Goal: Task Accomplishment & Management: Complete application form

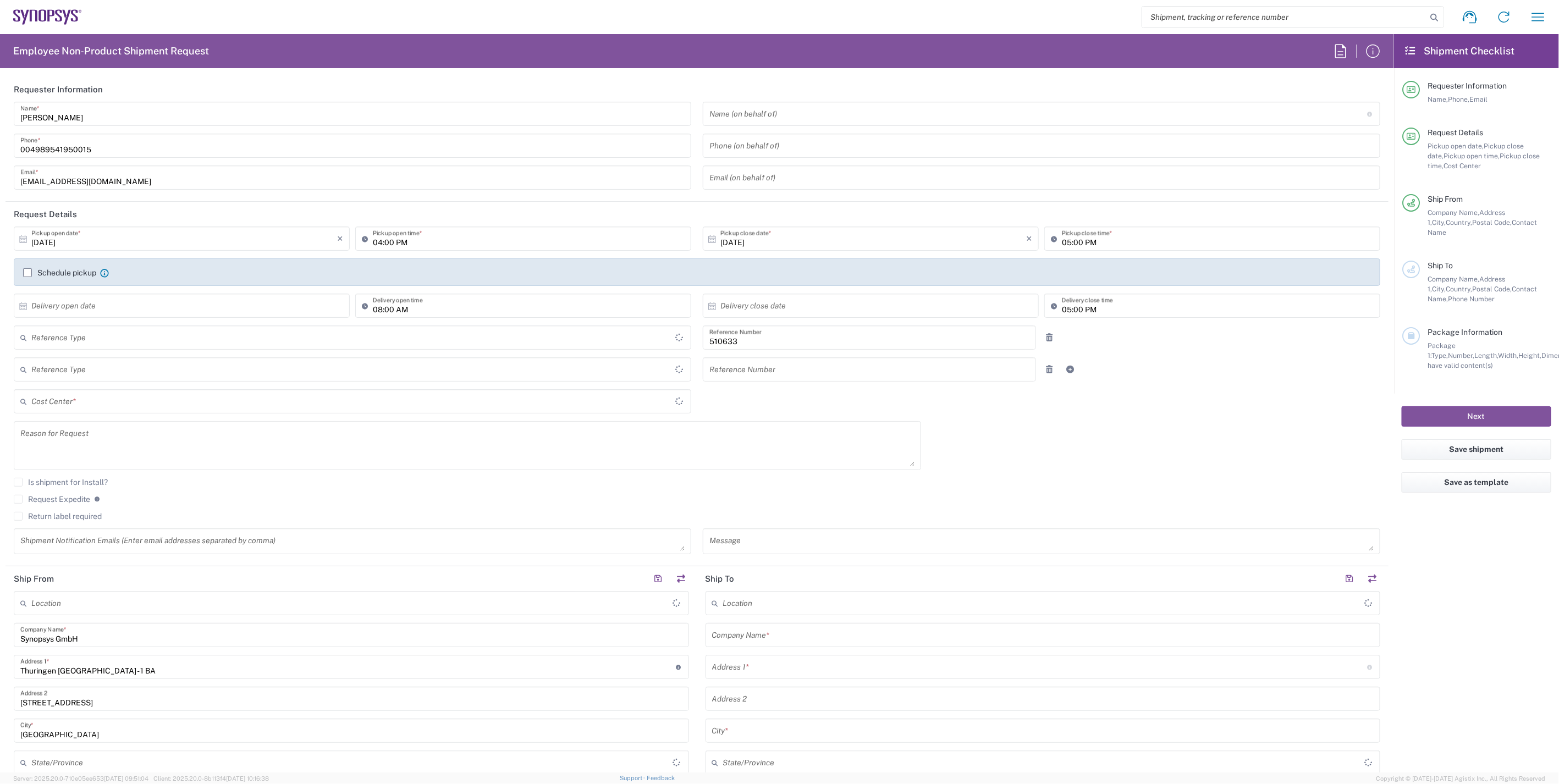
type input "Department"
type input "Delivered at Place"
type input "Germany"
type input "DE01, SDG, HAPS, HW 510633"
type input "Germany"
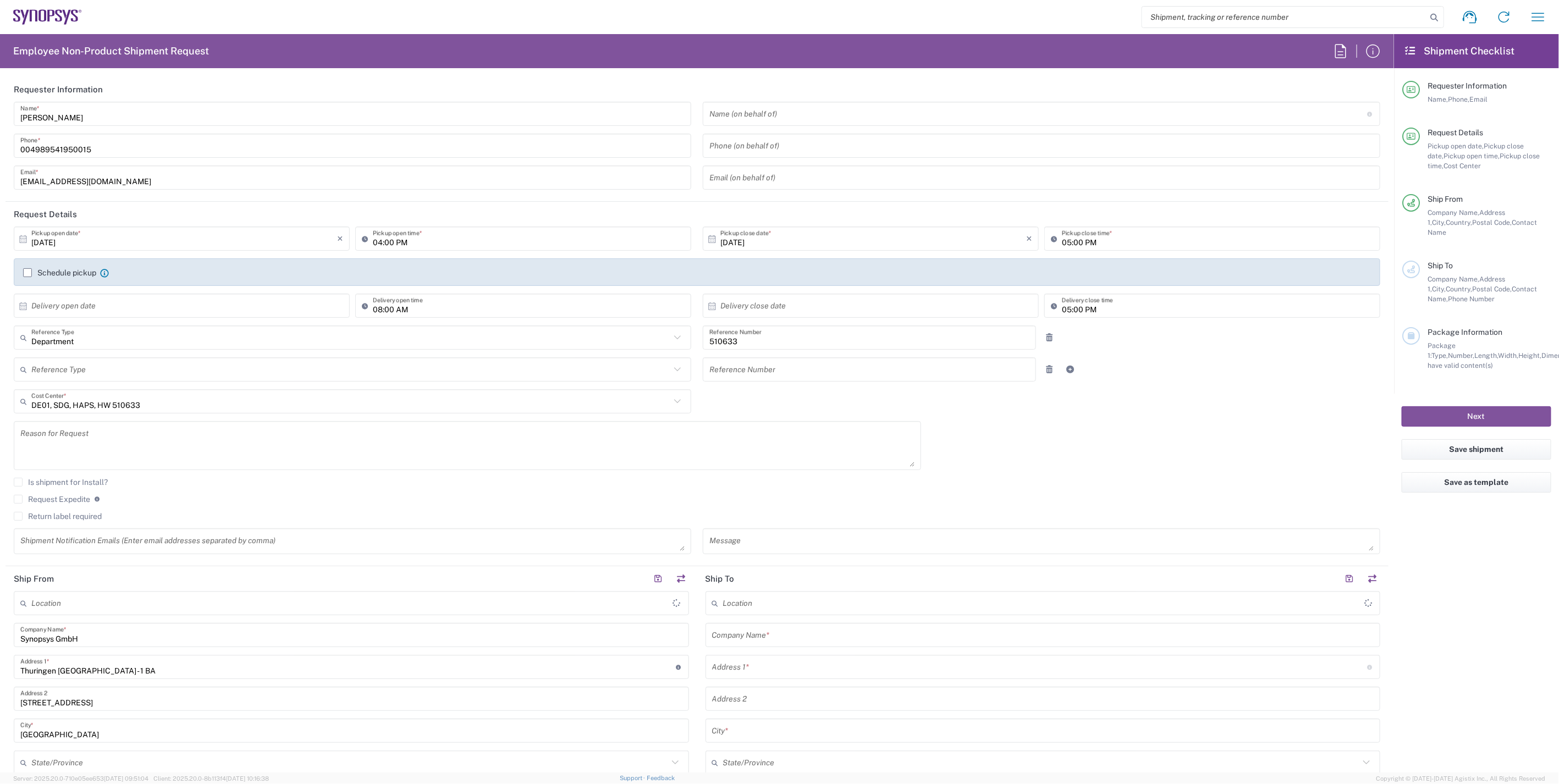
type input "Erfurt DE06"
click at [48, 243] on input "09/30/2025" at bounding box center [184, 238] width 306 height 19
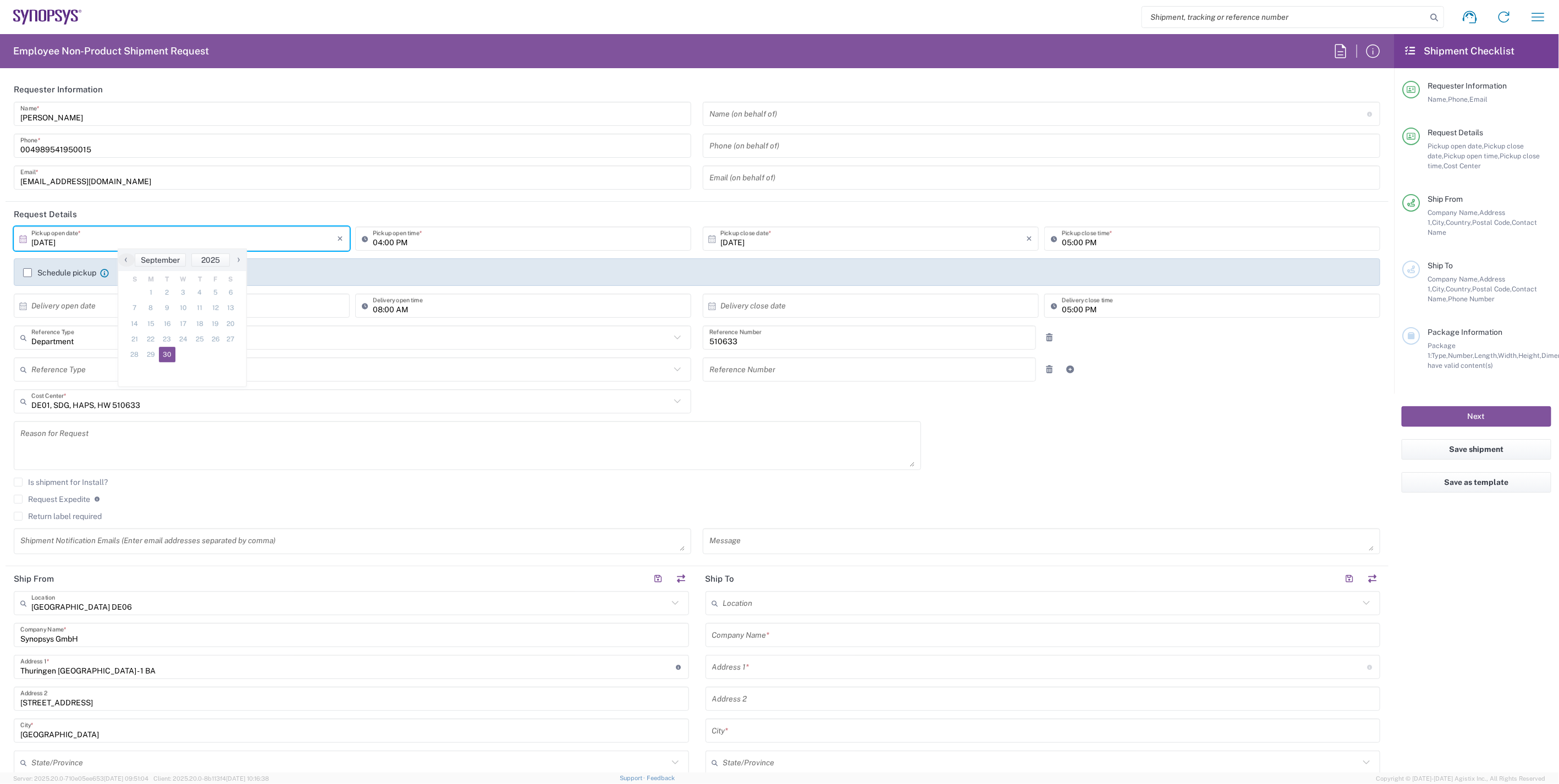
click at [235, 261] on span "›" at bounding box center [238, 259] width 16 height 13
click at [187, 293] on span "1" at bounding box center [183, 292] width 16 height 15
type input "10/01/2025"
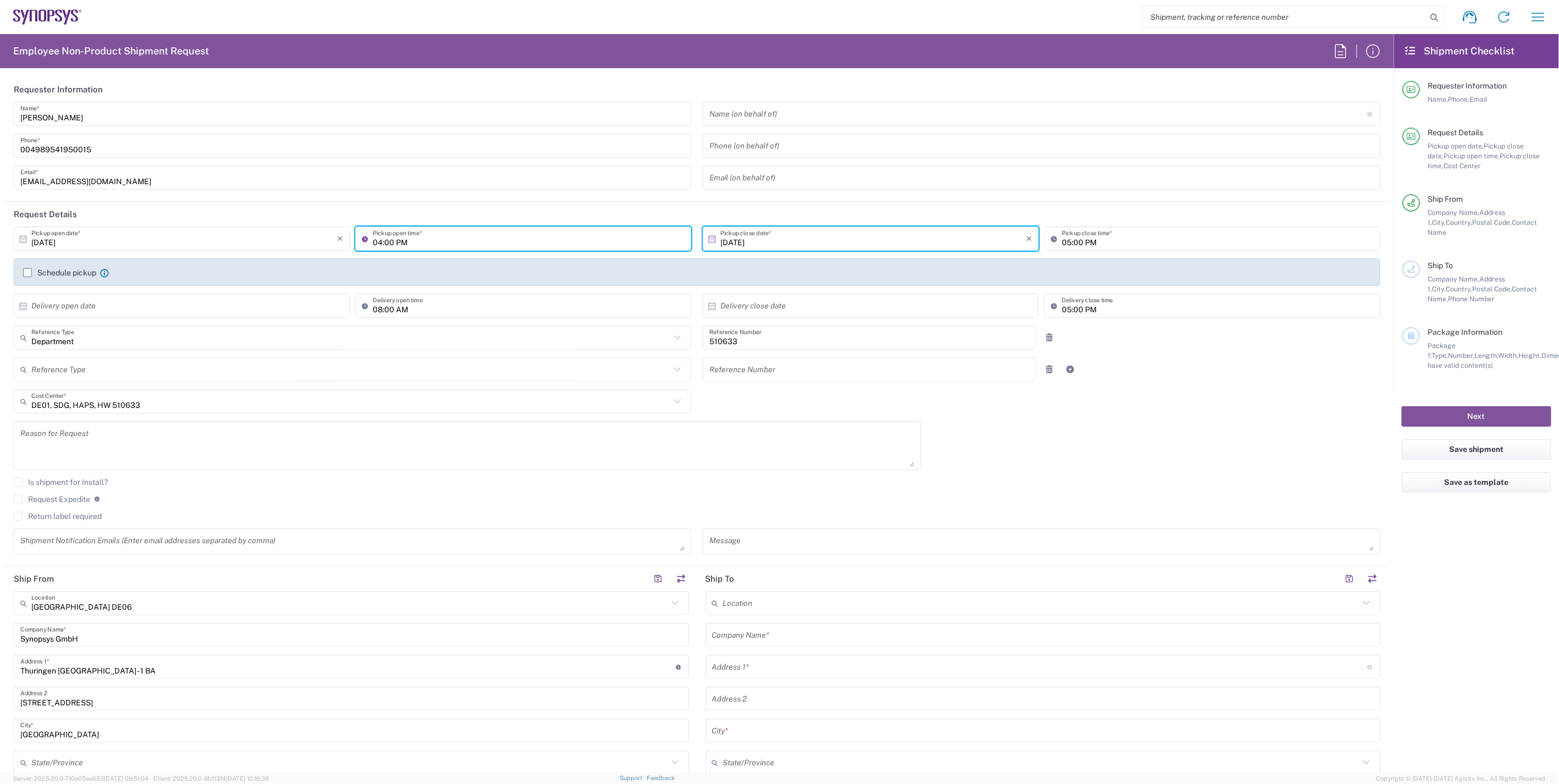
click at [375, 243] on input "04:00 PM" at bounding box center [528, 238] width 312 height 19
click at [398, 244] on input "09:00 PM" at bounding box center [528, 238] width 312 height 19
type input "09:00 AM"
click at [1062, 239] on input "05:00 PM" at bounding box center [1218, 238] width 312 height 19
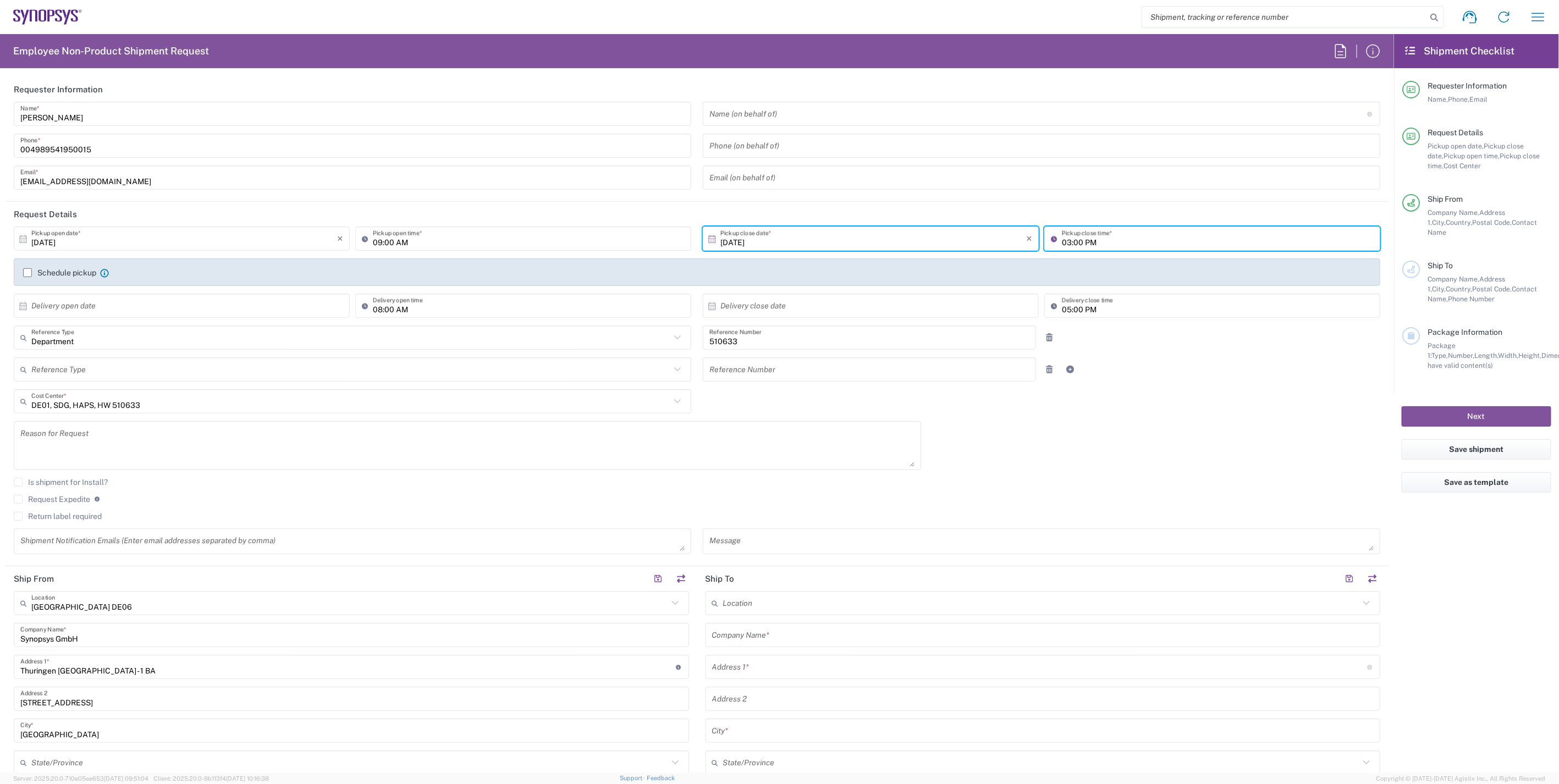
type input "03:00 PM"
click at [1151, 364] on div "Reference Type Customer Ref Department Invoice Number Purchase Order RMA Refere…" at bounding box center [698, 373] width 1378 height 32
click at [65, 268] on label "Schedule pickup" at bounding box center [59, 272] width 73 height 9
click at [28, 273] on input "Schedule pickup" at bounding box center [28, 273] width 0 height 0
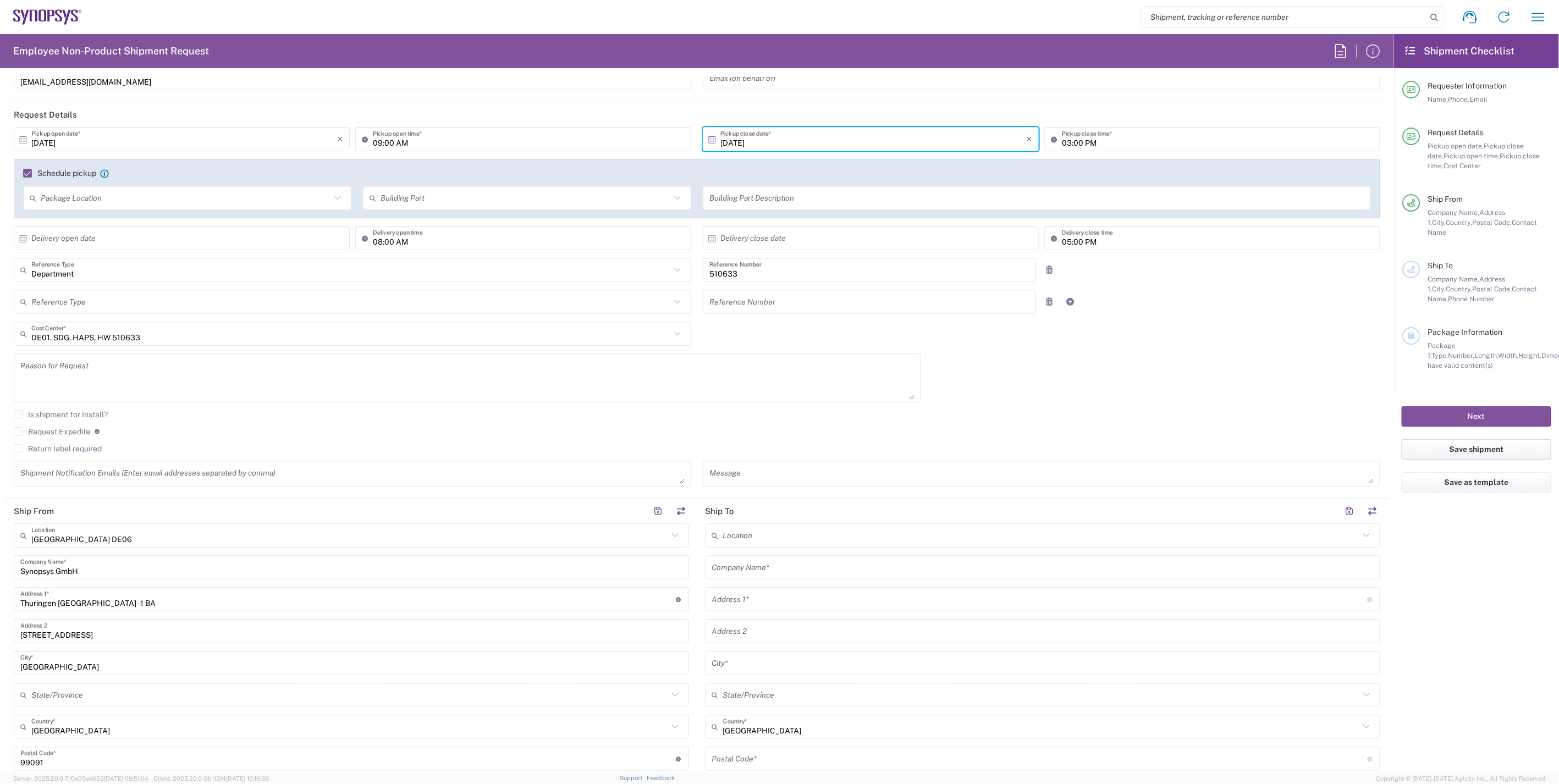
scroll to position [122, 0]
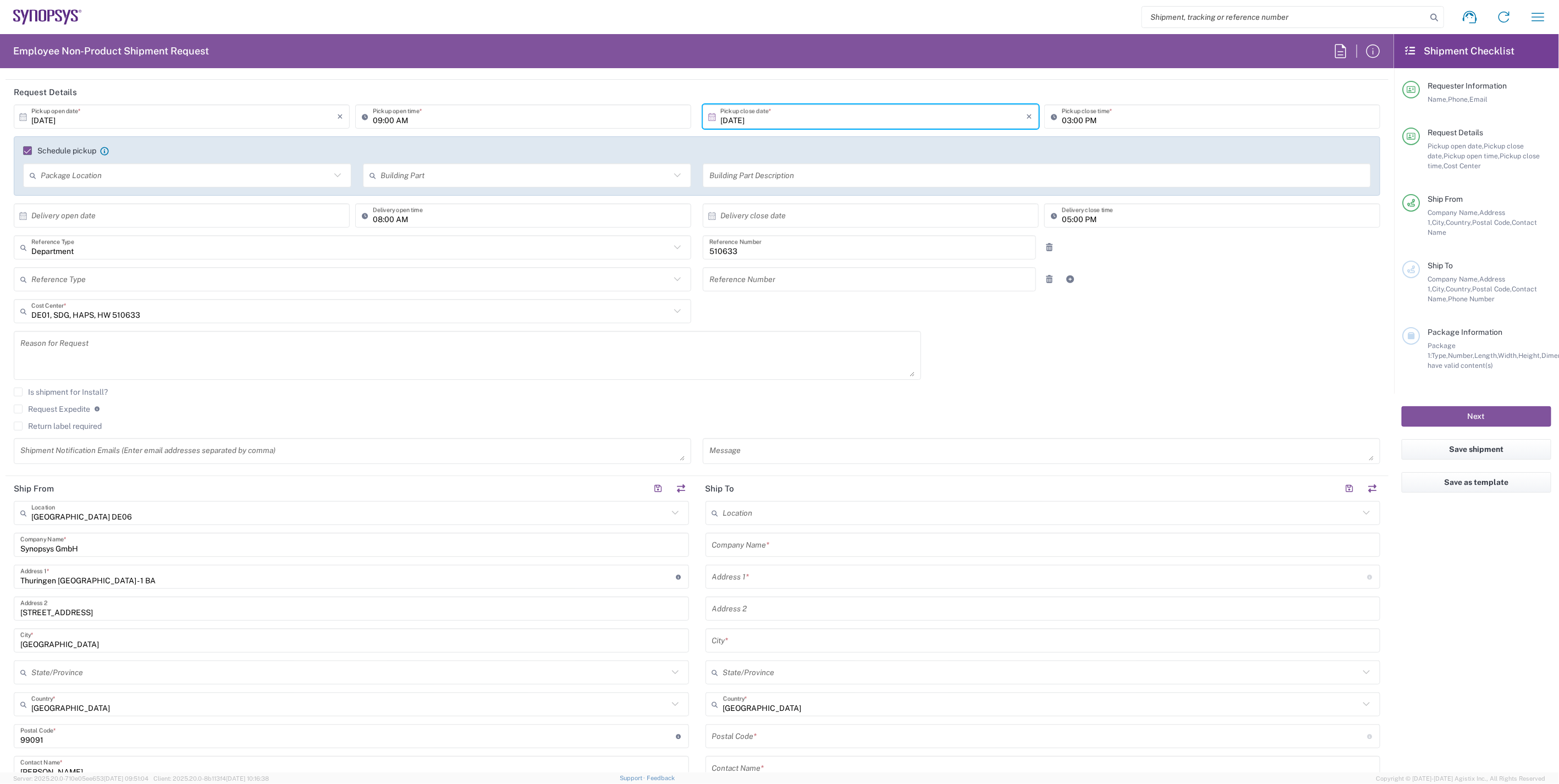
click at [789, 543] on input "text" at bounding box center [1043, 545] width 662 height 19
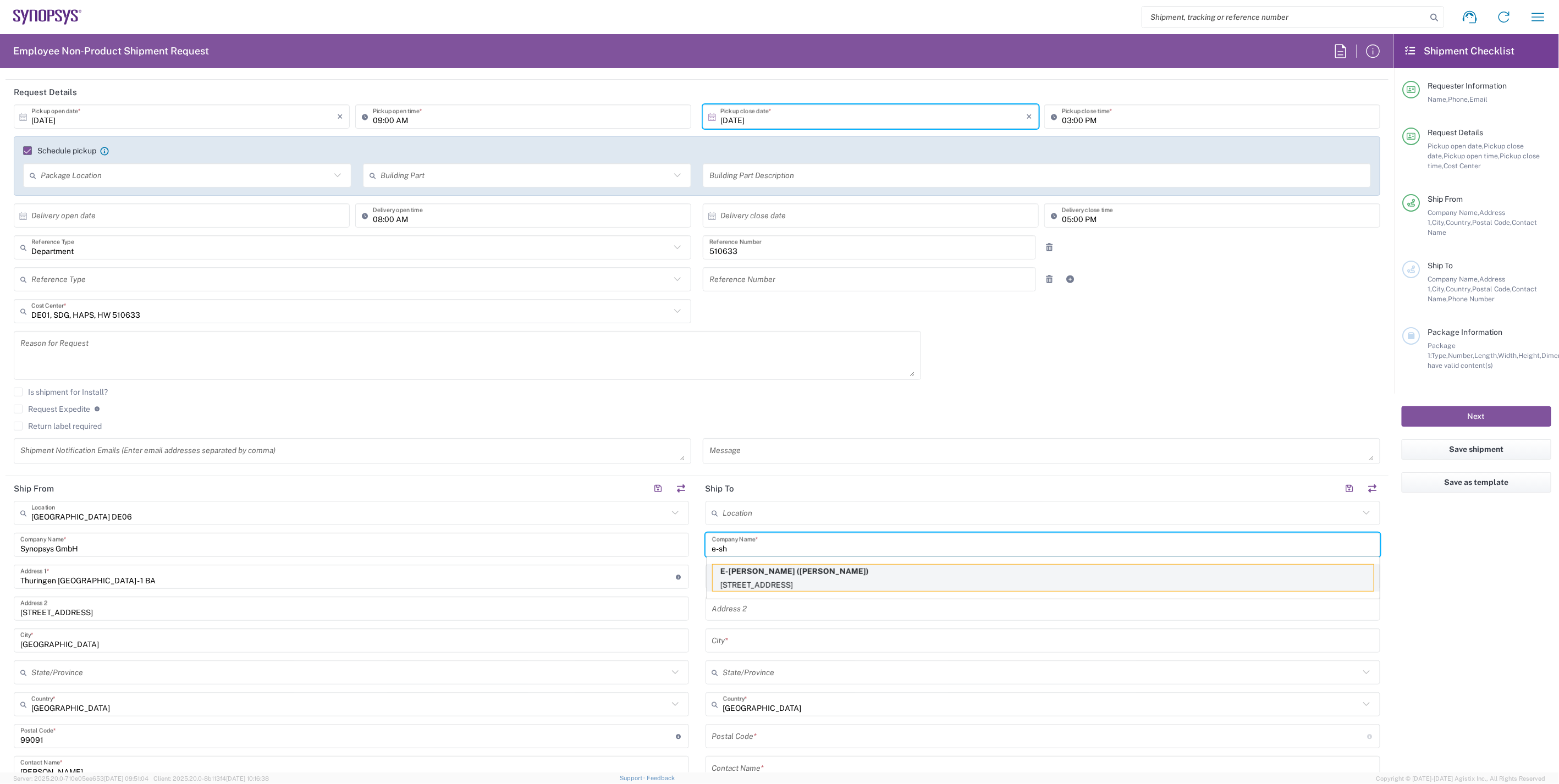
click at [800, 567] on p "E-Sharp AB (Daniel Rhodin)" at bounding box center [1043, 571] width 661 height 14
type input "E-[PERSON_NAME]"
type input "[STREET_ADDRESS]"
type input "Kävlinge"
type input "Sweden"
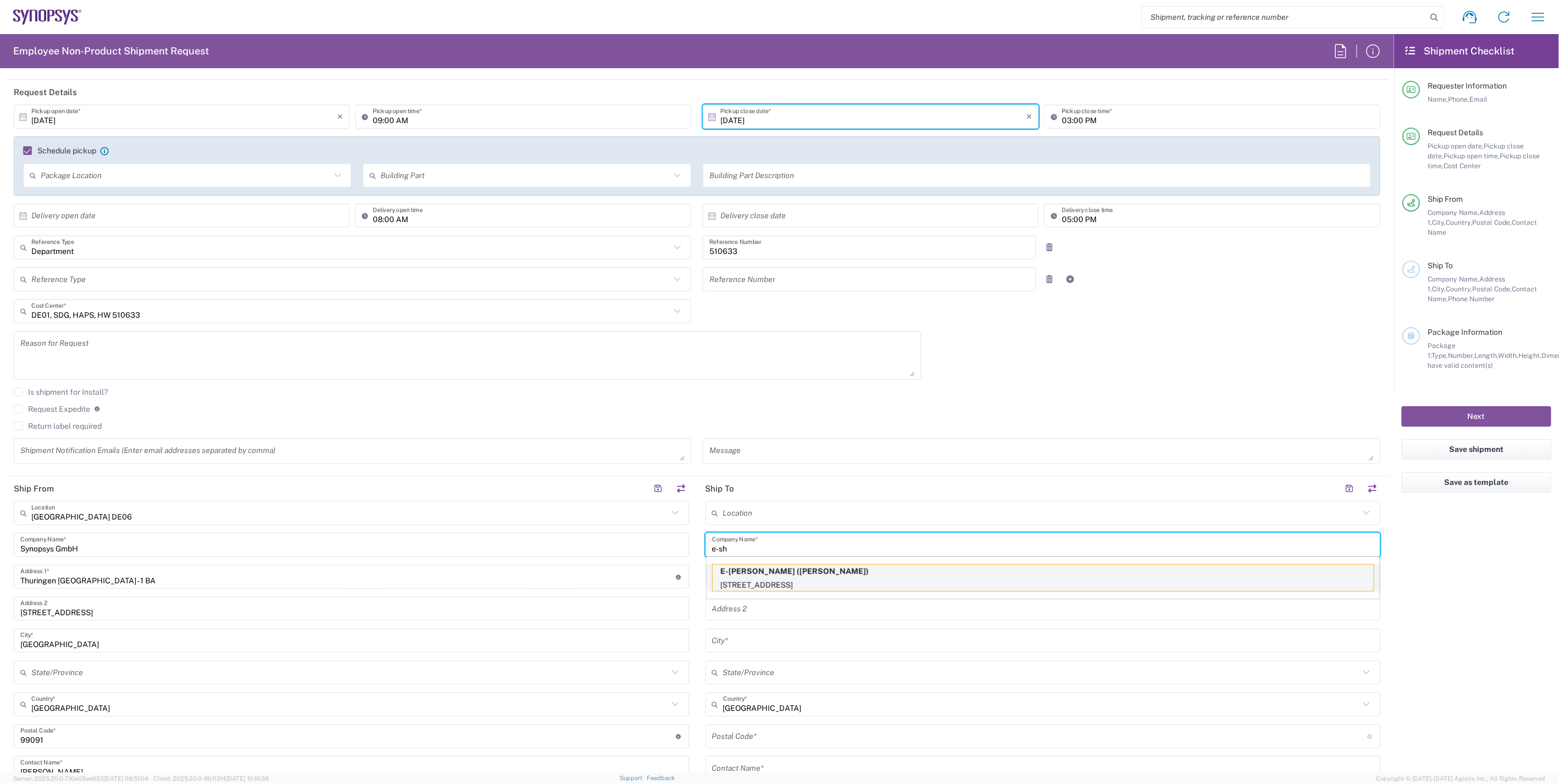
type input "244 32"
type input "Daniel Rhodin"
type input "+46 70 561 1760"
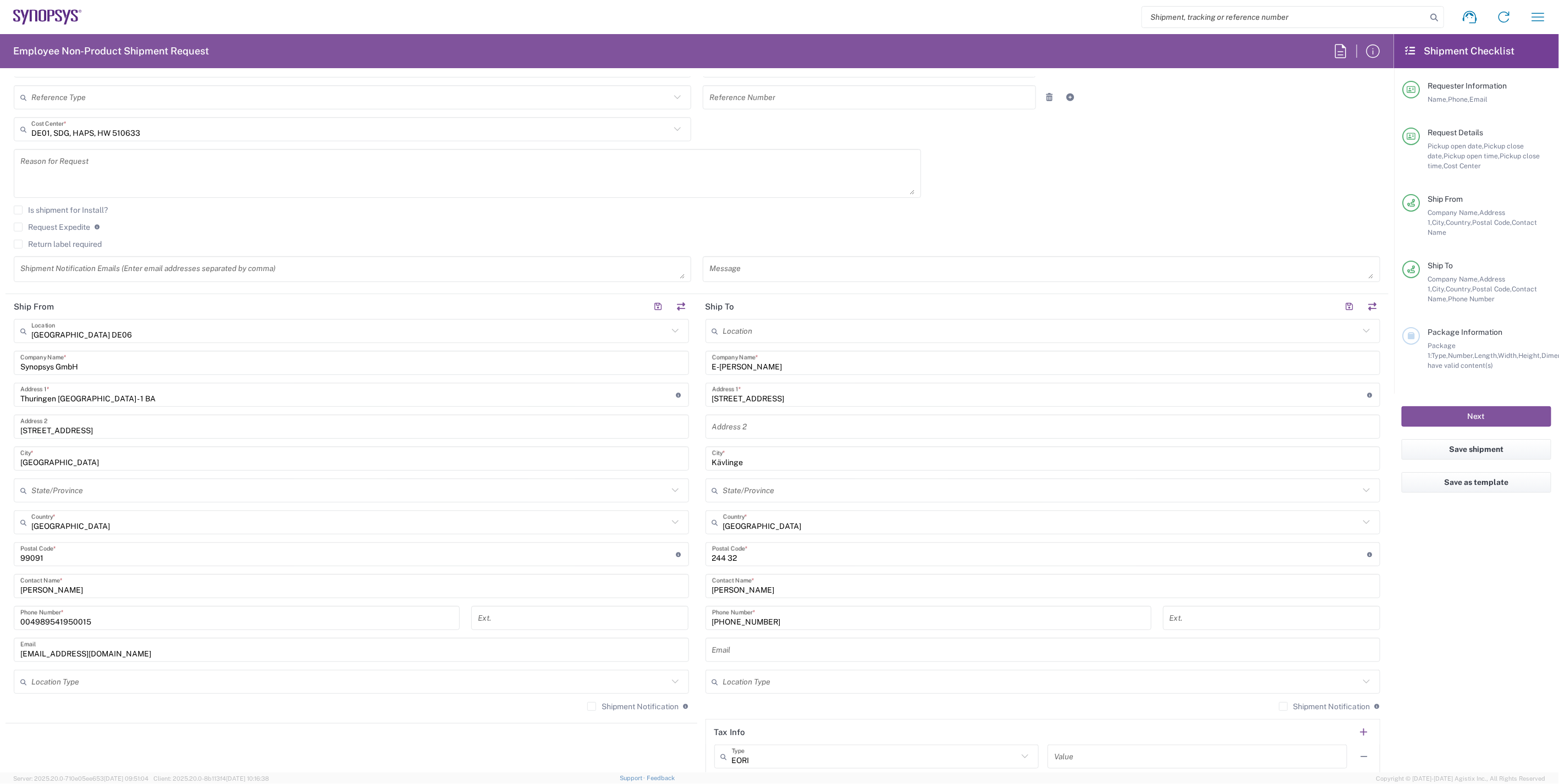
scroll to position [305, 0]
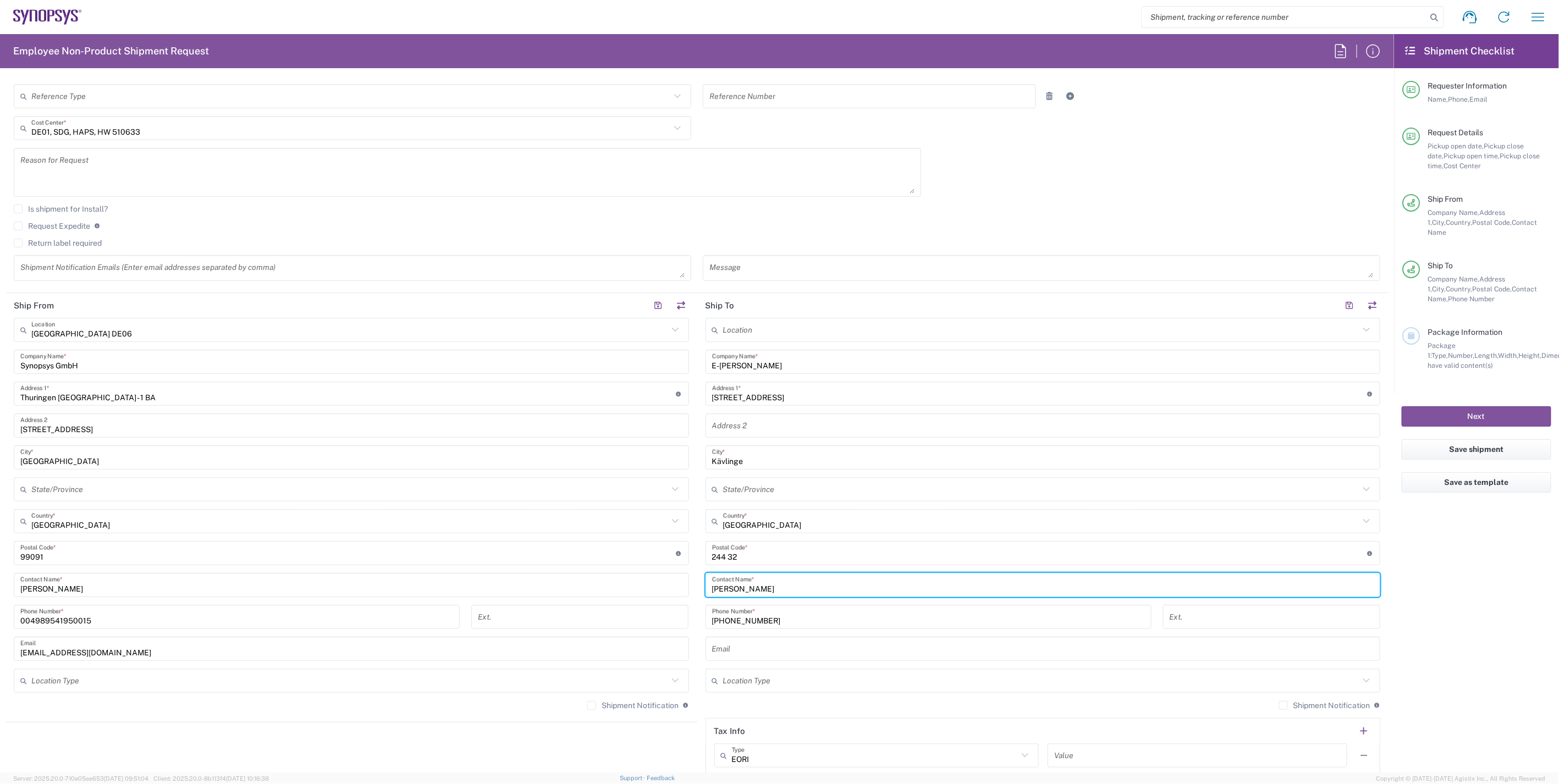
drag, startPoint x: 783, startPoint y: 585, endPoint x: 702, endPoint y: 585, distance: 81.0
click at [706, 585] on div "Daniel Rhodin Contact Name *" at bounding box center [1043, 585] width 675 height 24
paste input "Gustav Kihlberg"
type input "Gustav Kihlberg"
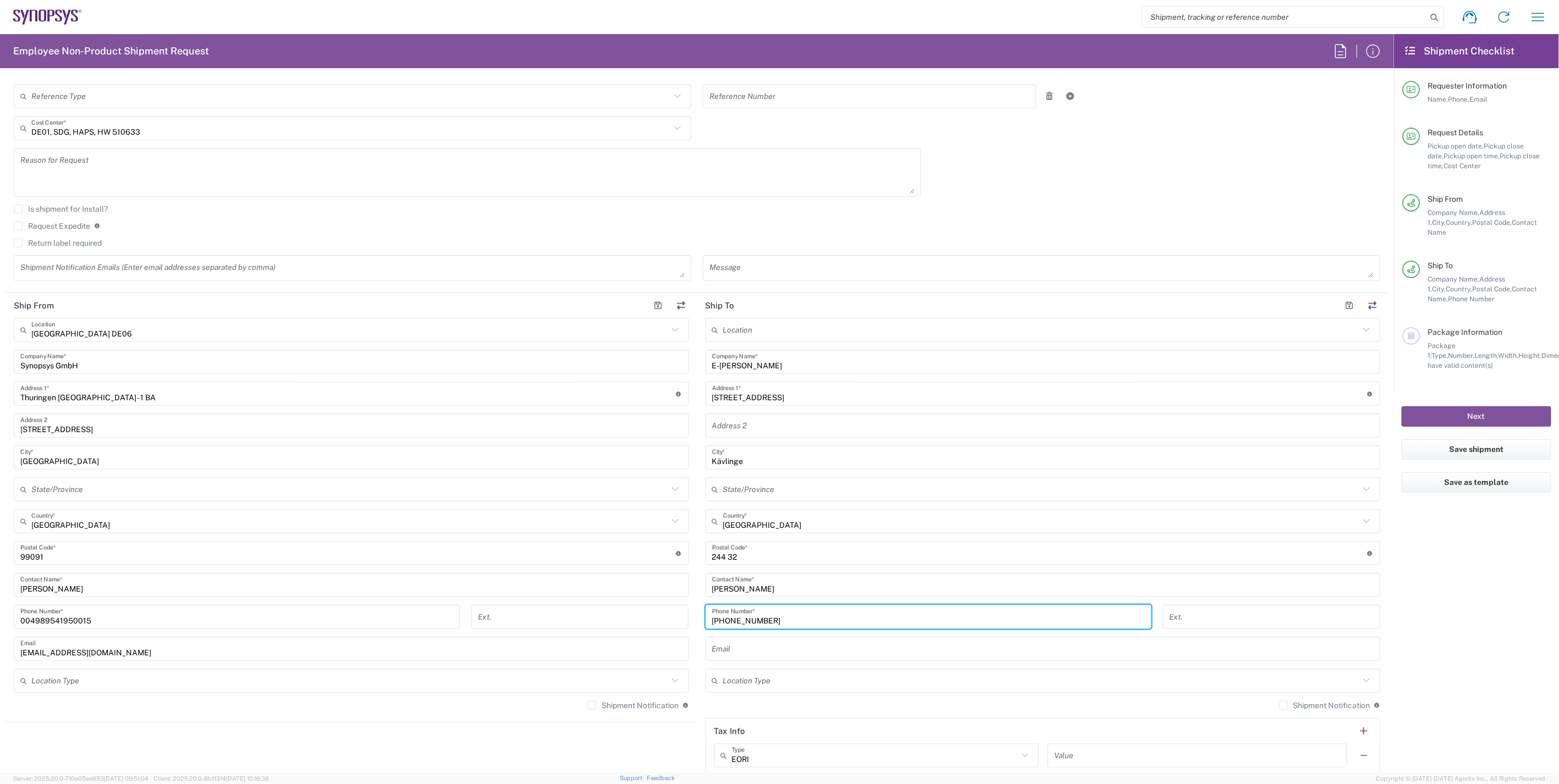
drag, startPoint x: 796, startPoint y: 611, endPoint x: 690, endPoint y: 618, distance: 106.2
click at [690, 618] on div "Ship From Erfurt DE06 Location Erfurt DE06 Aachen DE04 Agrate Brianza IT01 Asch…" at bounding box center [696, 539] width 1383 height 491
paste input "66 64 32 74"
type input "[PHONE_NUMBER]"
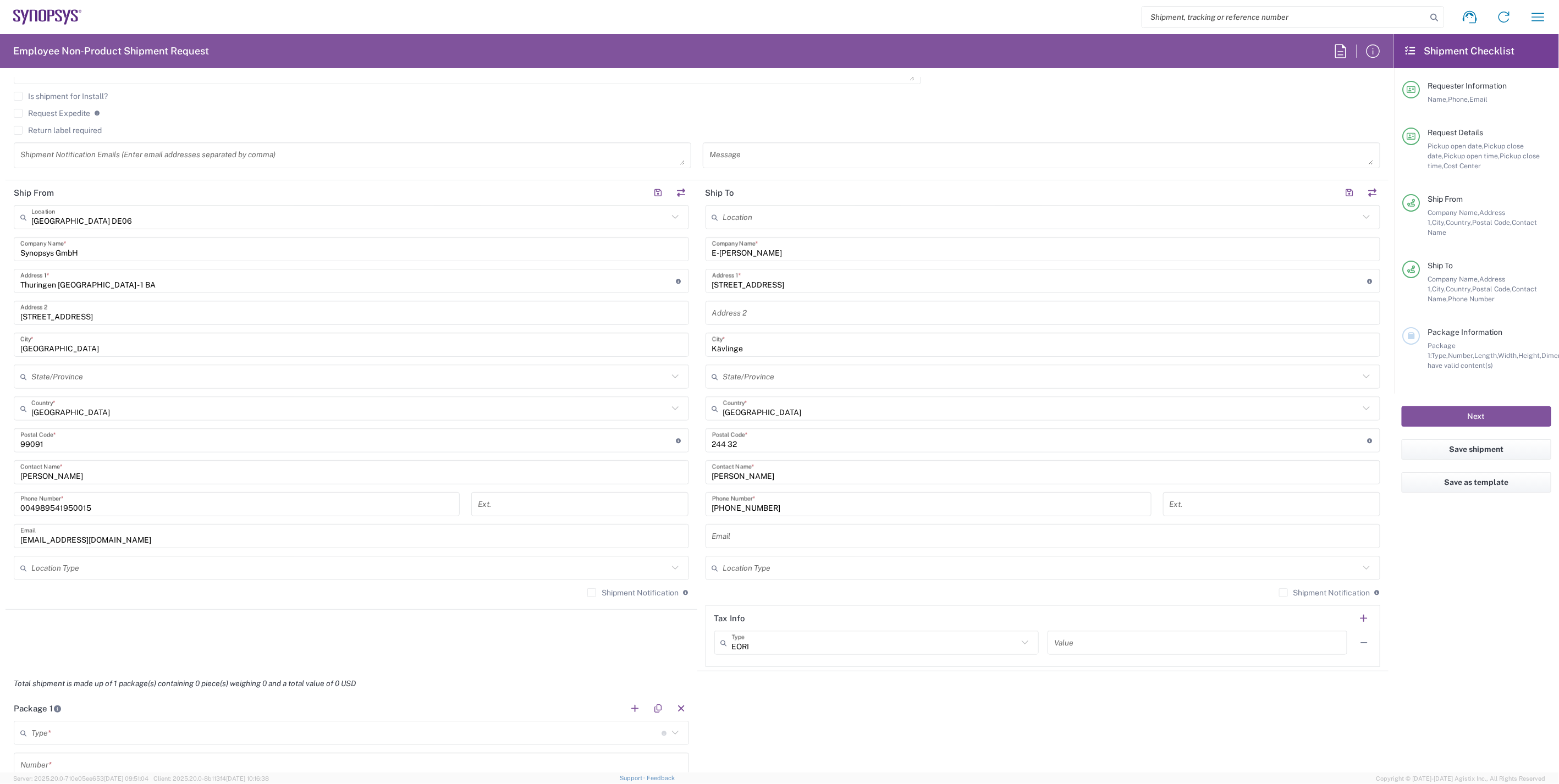
scroll to position [427, 0]
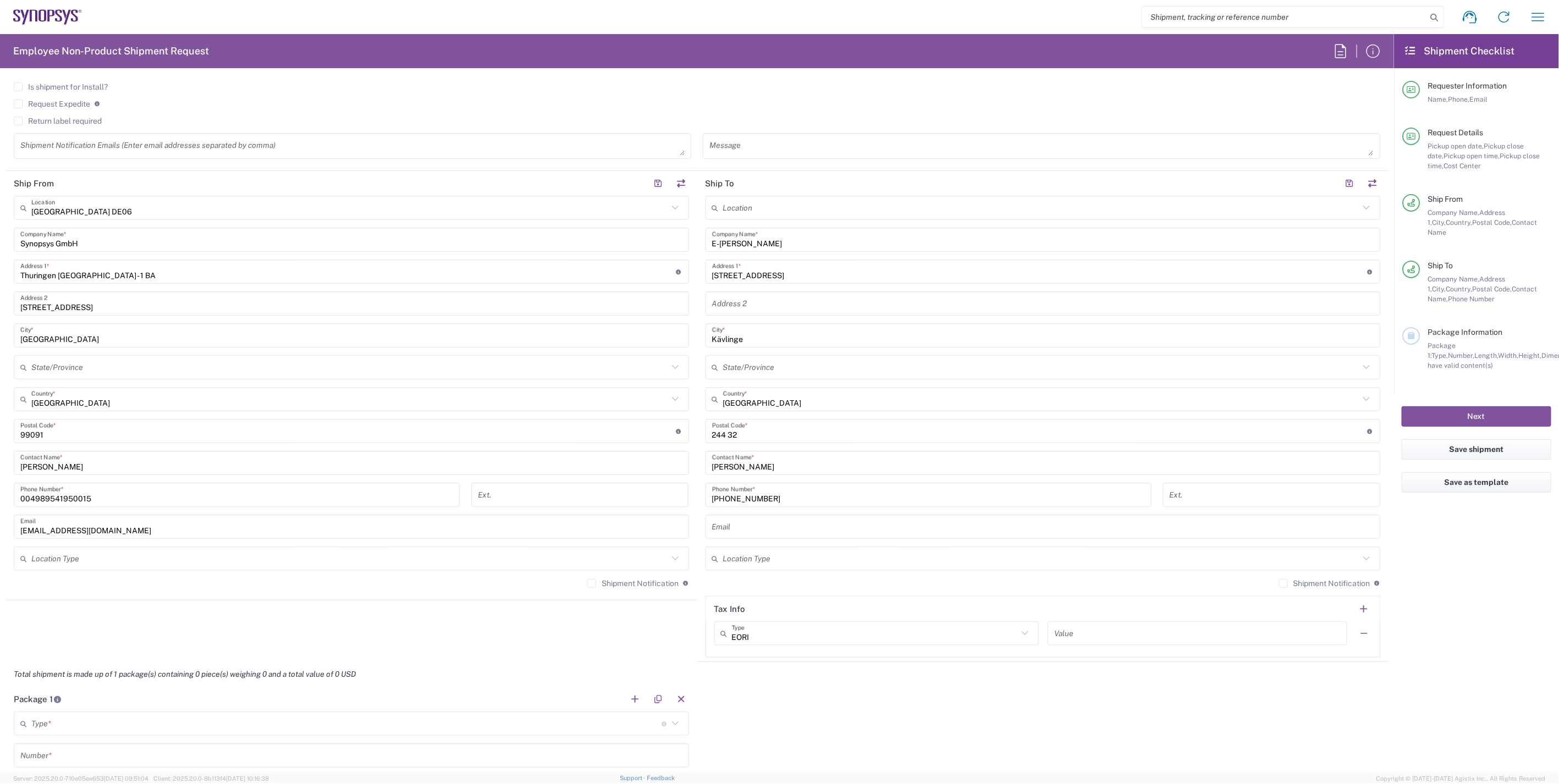
click at [751, 519] on input "text" at bounding box center [1043, 526] width 662 height 19
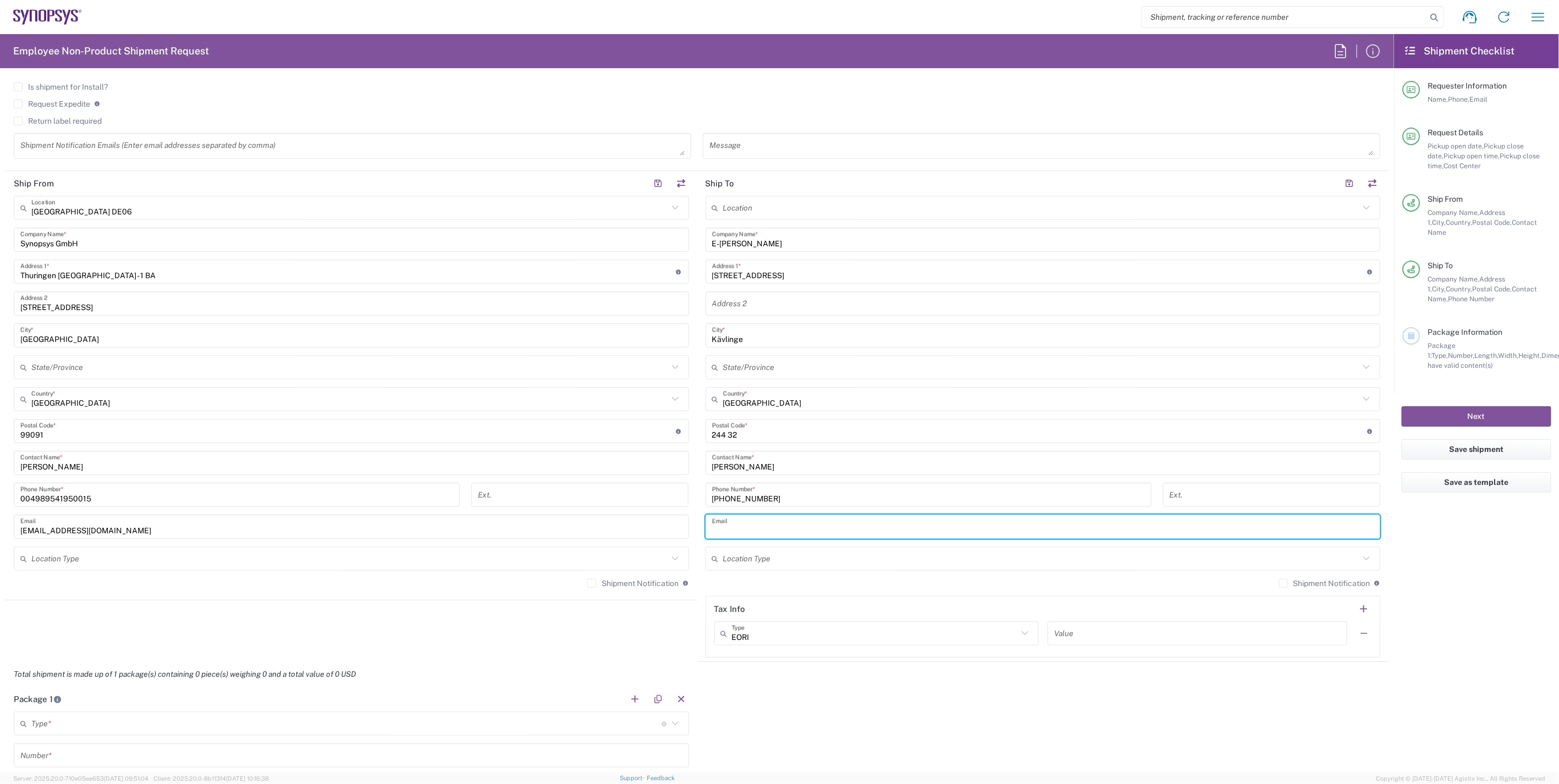
paste input "gustav.kihlberg@esharp.se"
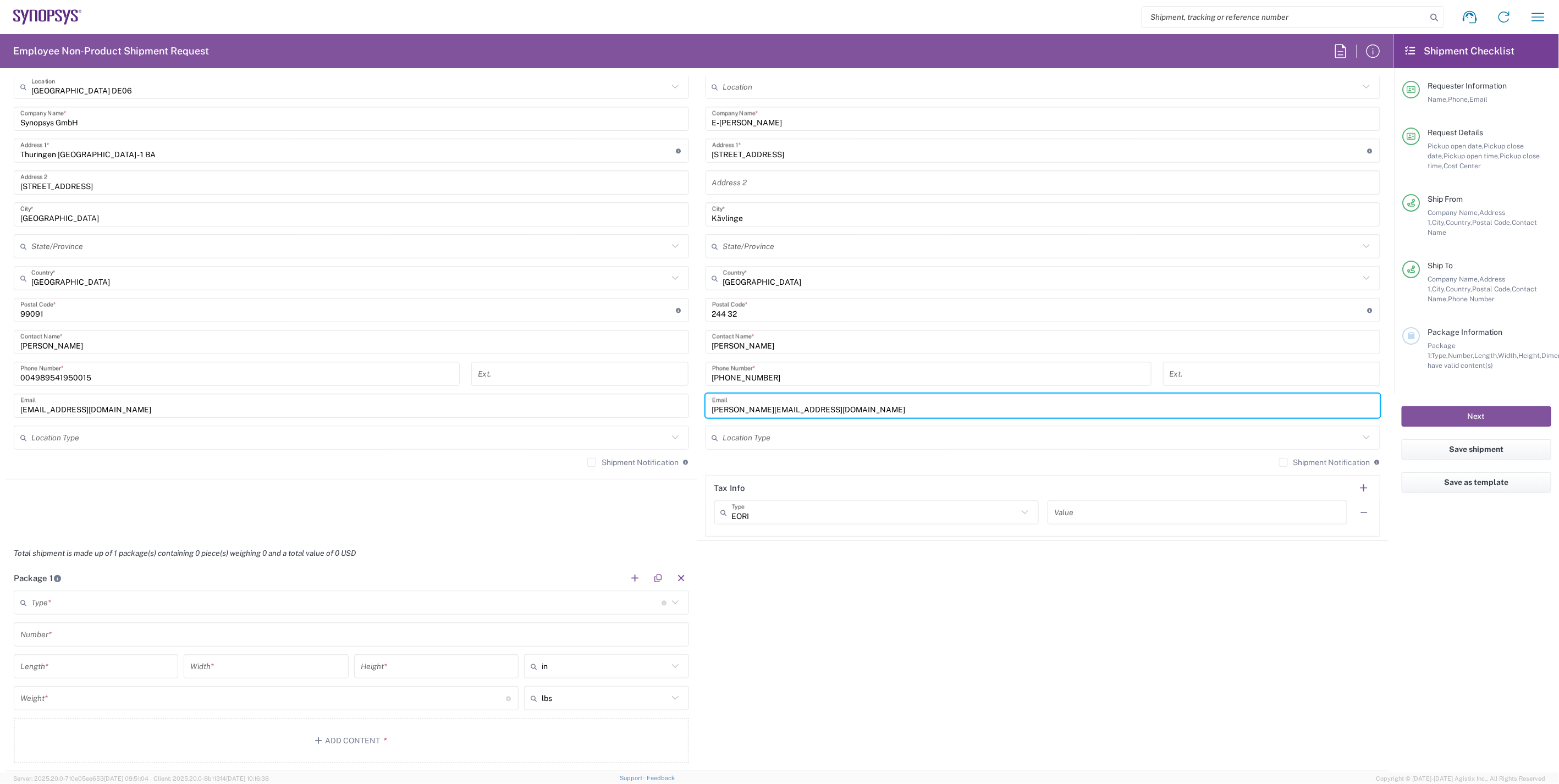
scroll to position [550, 0]
type input "gustav.kihlberg@esharp.se"
click at [1279, 460] on label "Shipment Notification" at bounding box center [1325, 460] width 91 height 9
click at [1283, 461] on input "Shipment Notification" at bounding box center [1283, 461] width 0 height 0
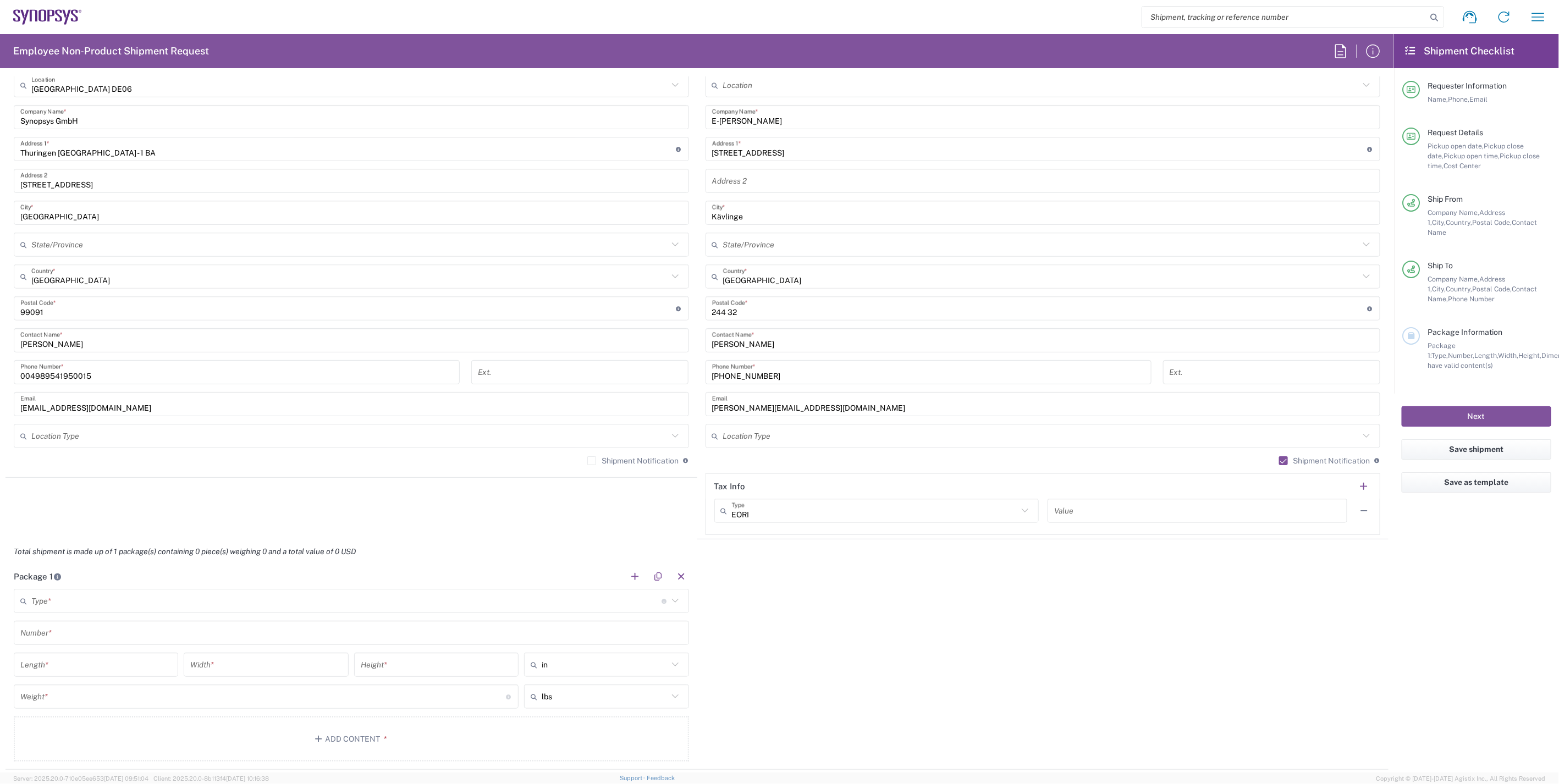
click at [674, 603] on icon at bounding box center [675, 601] width 14 height 14
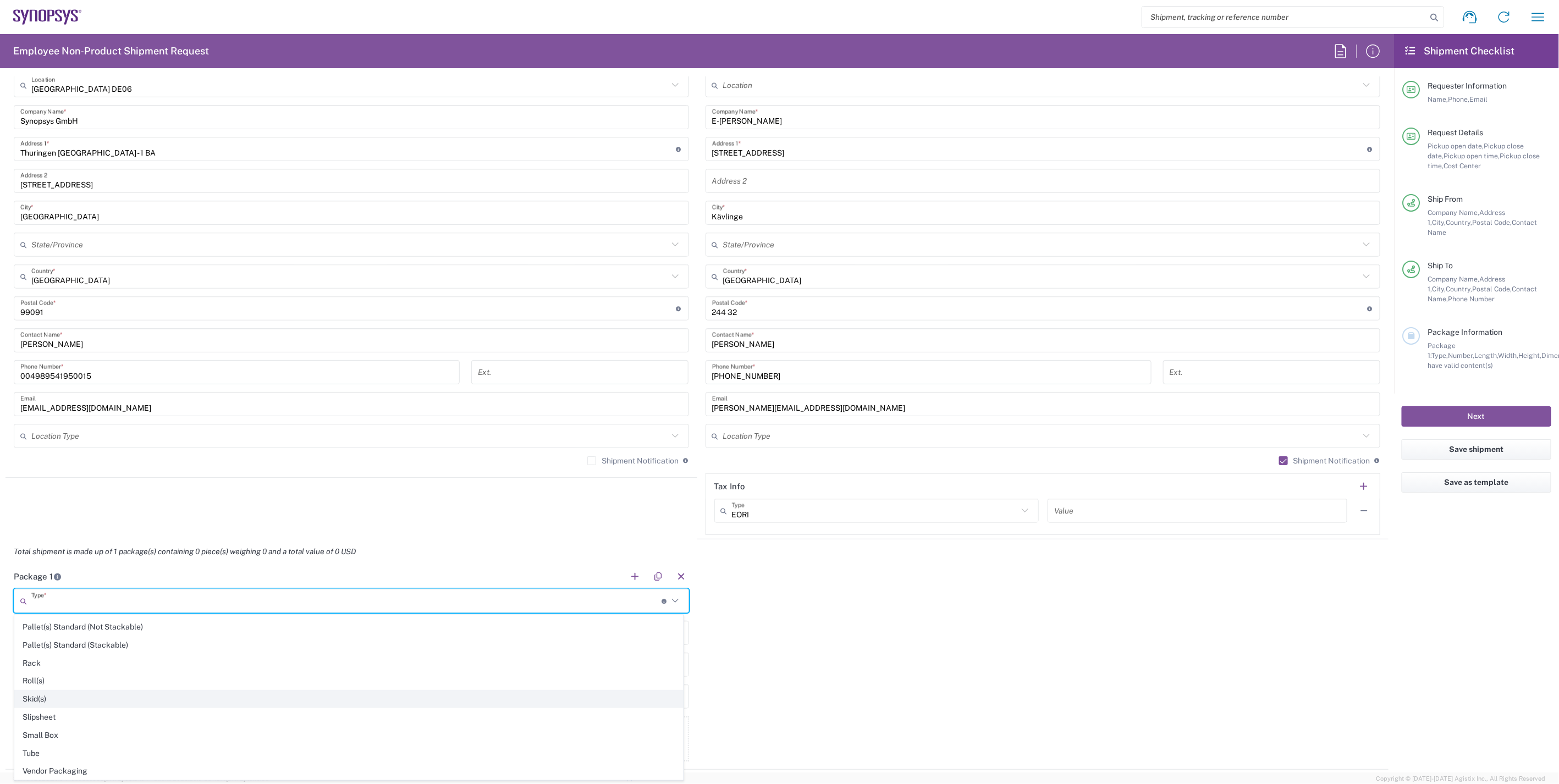
scroll to position [524, 0]
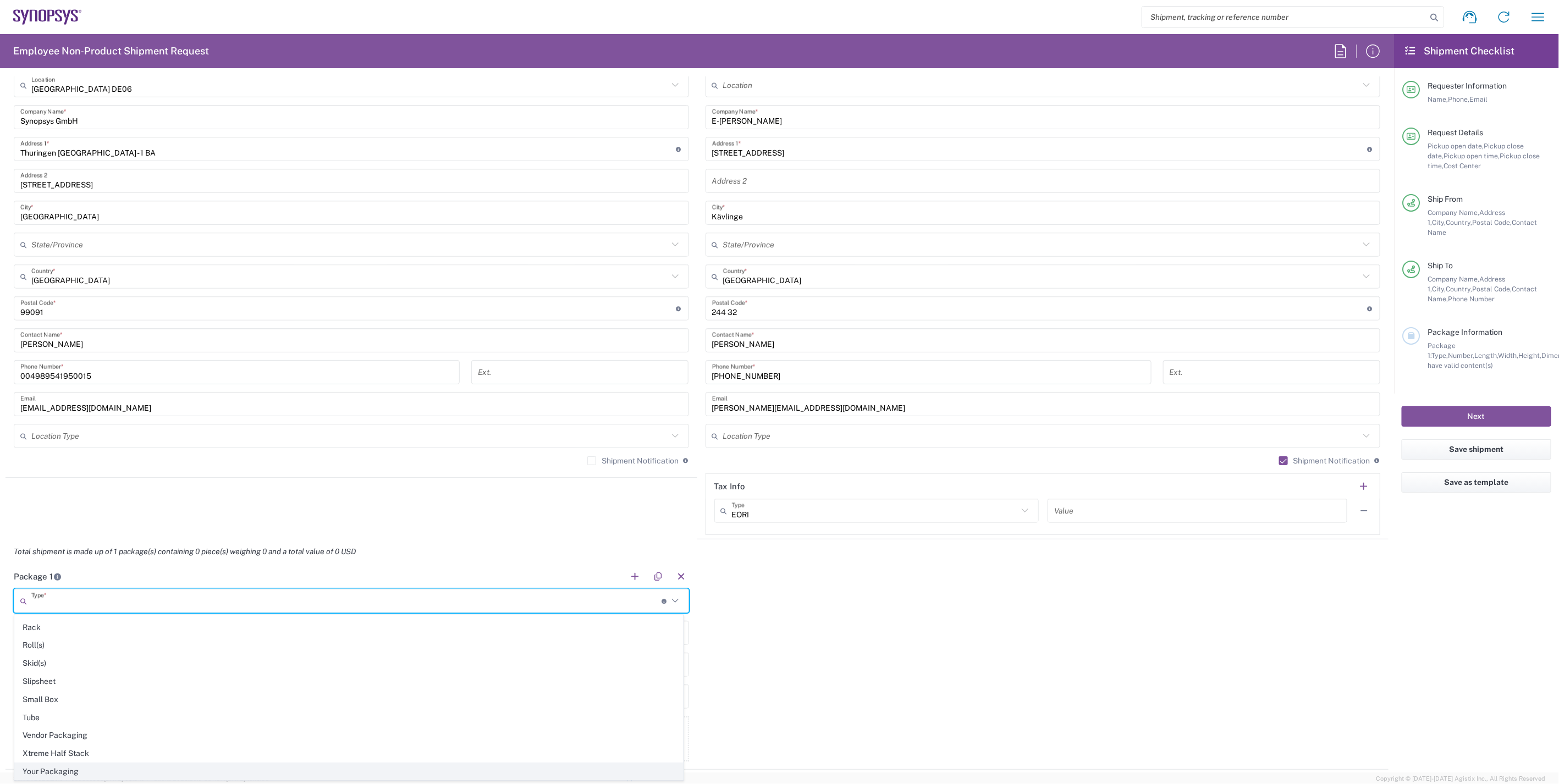
click at [66, 773] on span "Your Packaging" at bounding box center [349, 772] width 668 height 17
type input "Your Packaging"
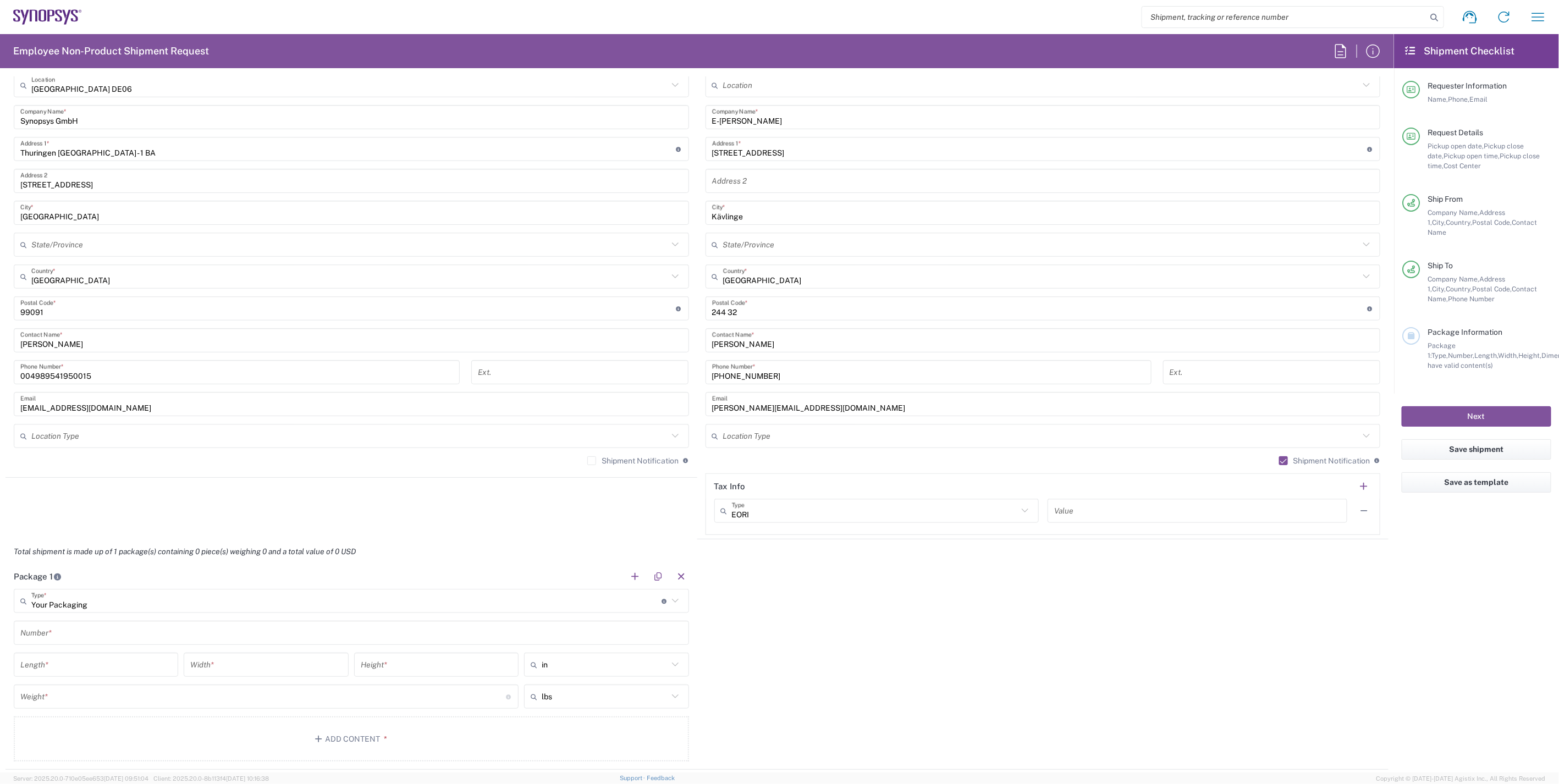
click at [853, 624] on div "Package 1 Your Packaging Type * Material used to package goods Bale(s) Basket(s…" at bounding box center [696, 667] width 1383 height 205
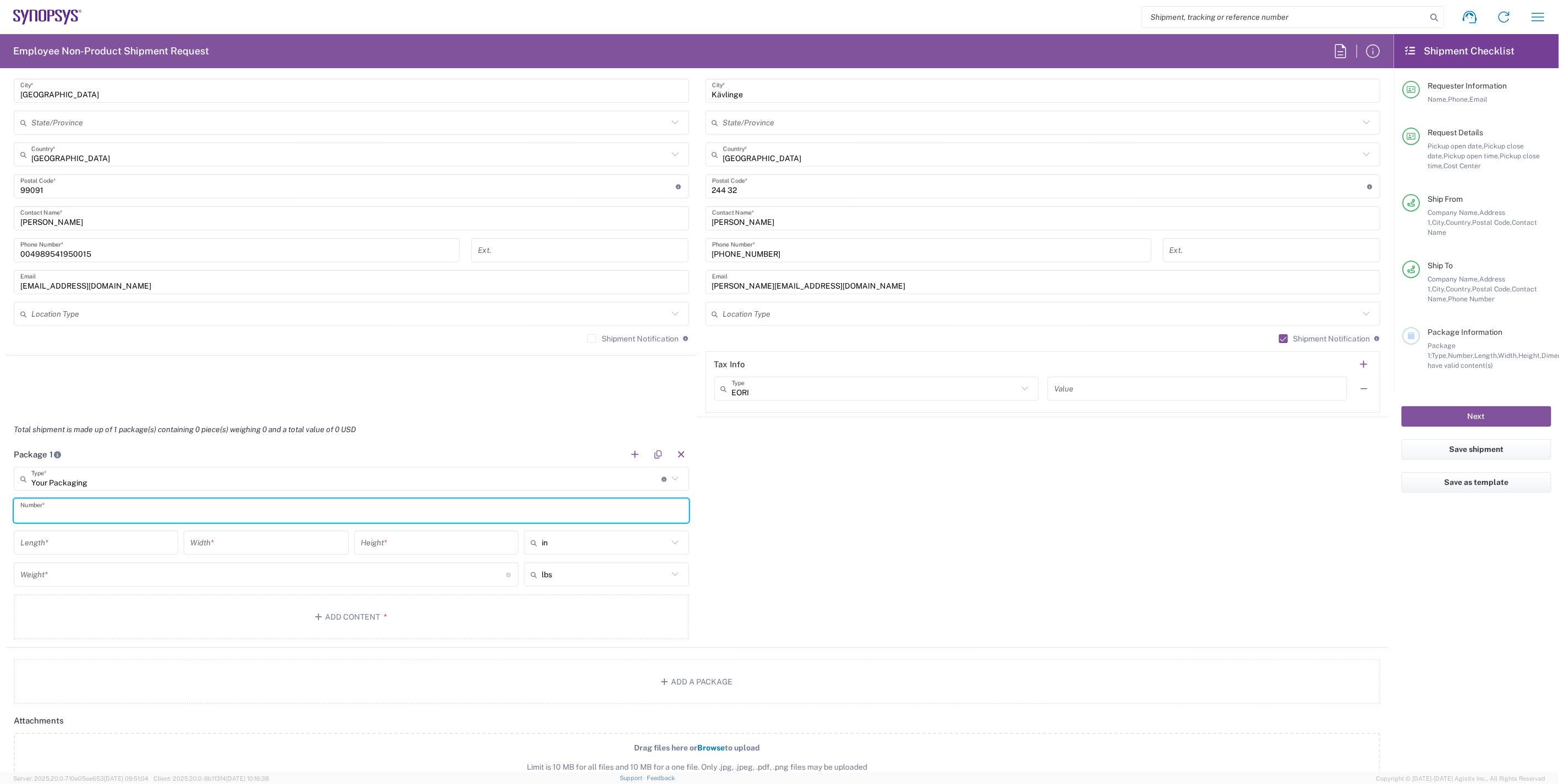
click at [625, 512] on input "text" at bounding box center [351, 510] width 662 height 19
type input "1"
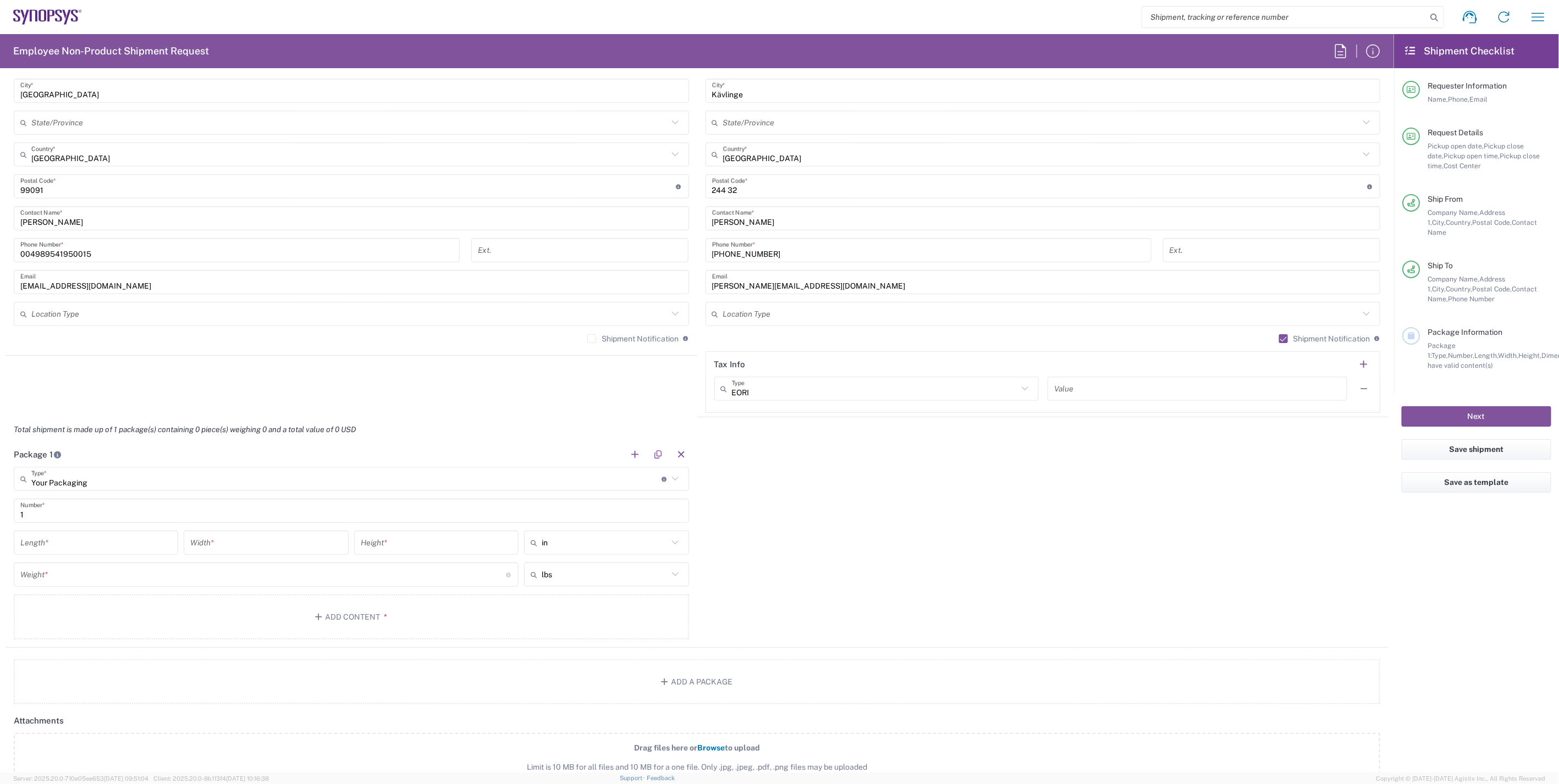
click at [848, 530] on div "Package 1 Your Packaging Type * Material used to package goods Bale(s) Basket(s…" at bounding box center [696, 545] width 1383 height 205
click at [645, 543] on input "text" at bounding box center [605, 542] width 126 height 18
click at [605, 579] on span "cm" at bounding box center [602, 584] width 161 height 17
type input "cm"
click at [609, 581] on input "text" at bounding box center [605, 574] width 126 height 18
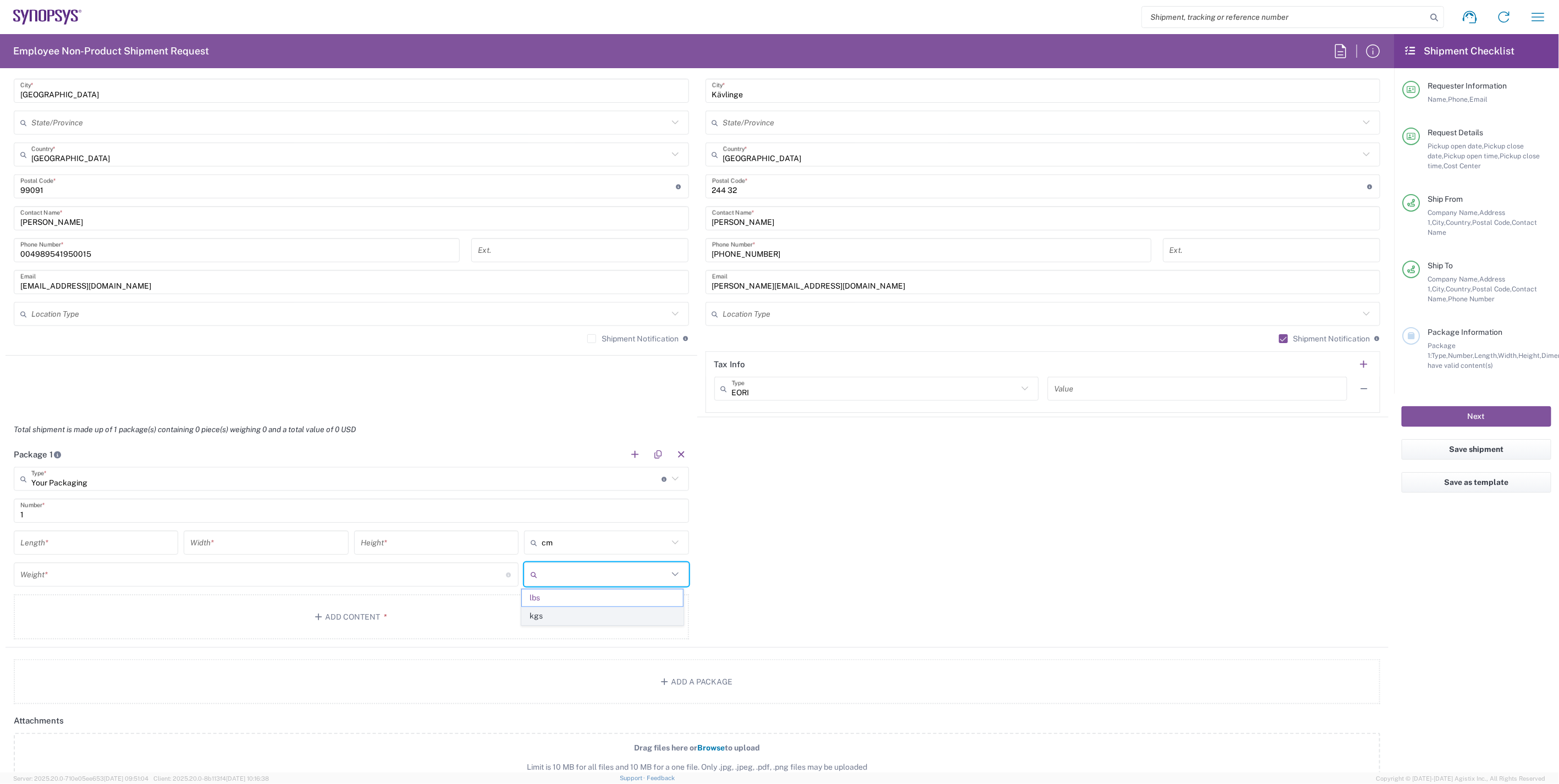
click at [593, 611] on span "kgs" at bounding box center [602, 616] width 161 height 17
type input "kgs"
click at [766, 595] on div "Package 1 Your Packaging Type * Material used to package goods Bale(s) Basket(s…" at bounding box center [696, 545] width 1383 height 205
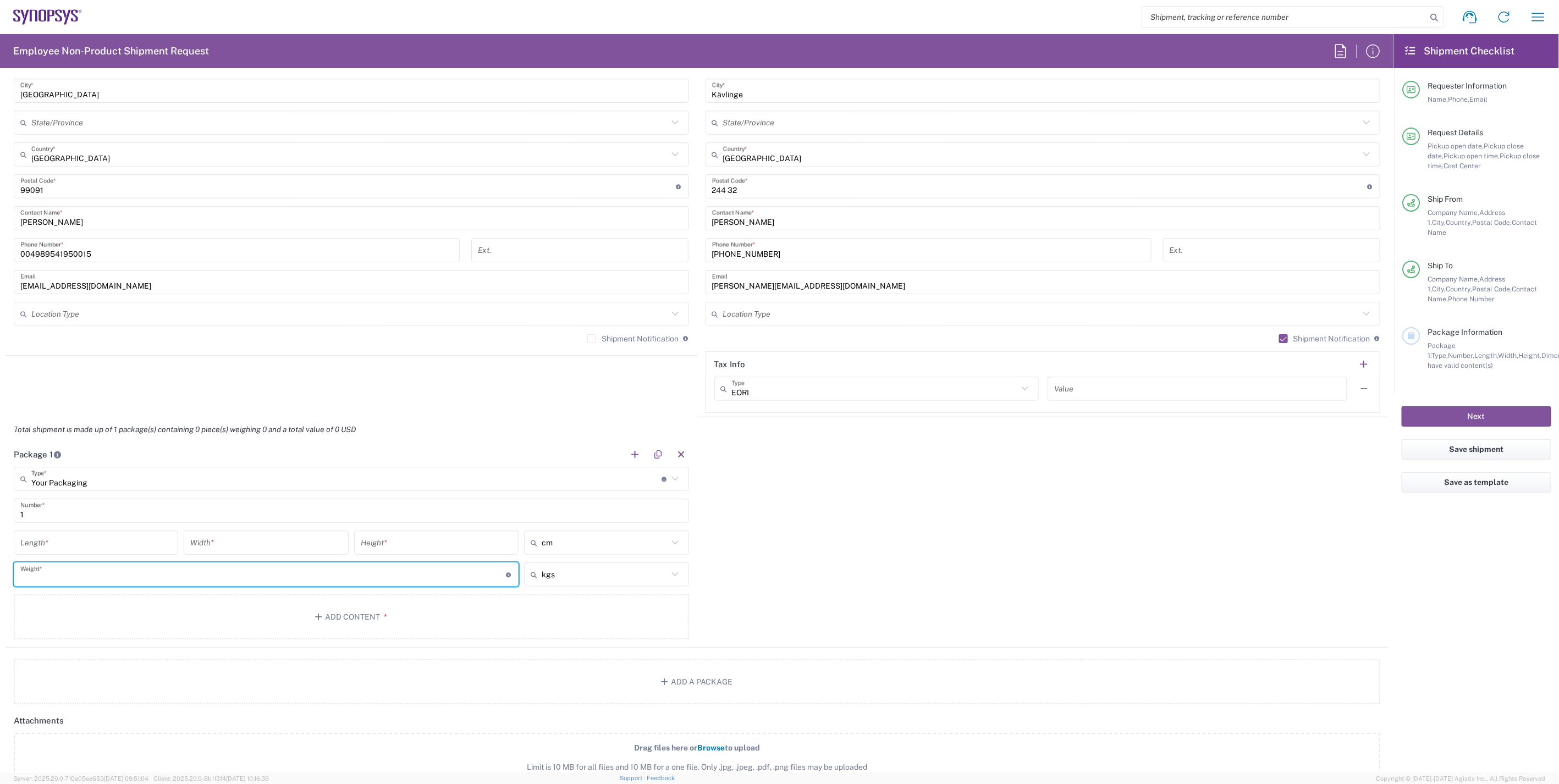
click at [144, 571] on input "number" at bounding box center [263, 574] width 486 height 19
type input "2"
type input "37"
click at [878, 554] on div "Package 1 Your Packaging Type * Material used to package goods Bale(s) Basket(s…" at bounding box center [696, 545] width 1383 height 205
click at [96, 537] on input "number" at bounding box center [96, 543] width 151 height 19
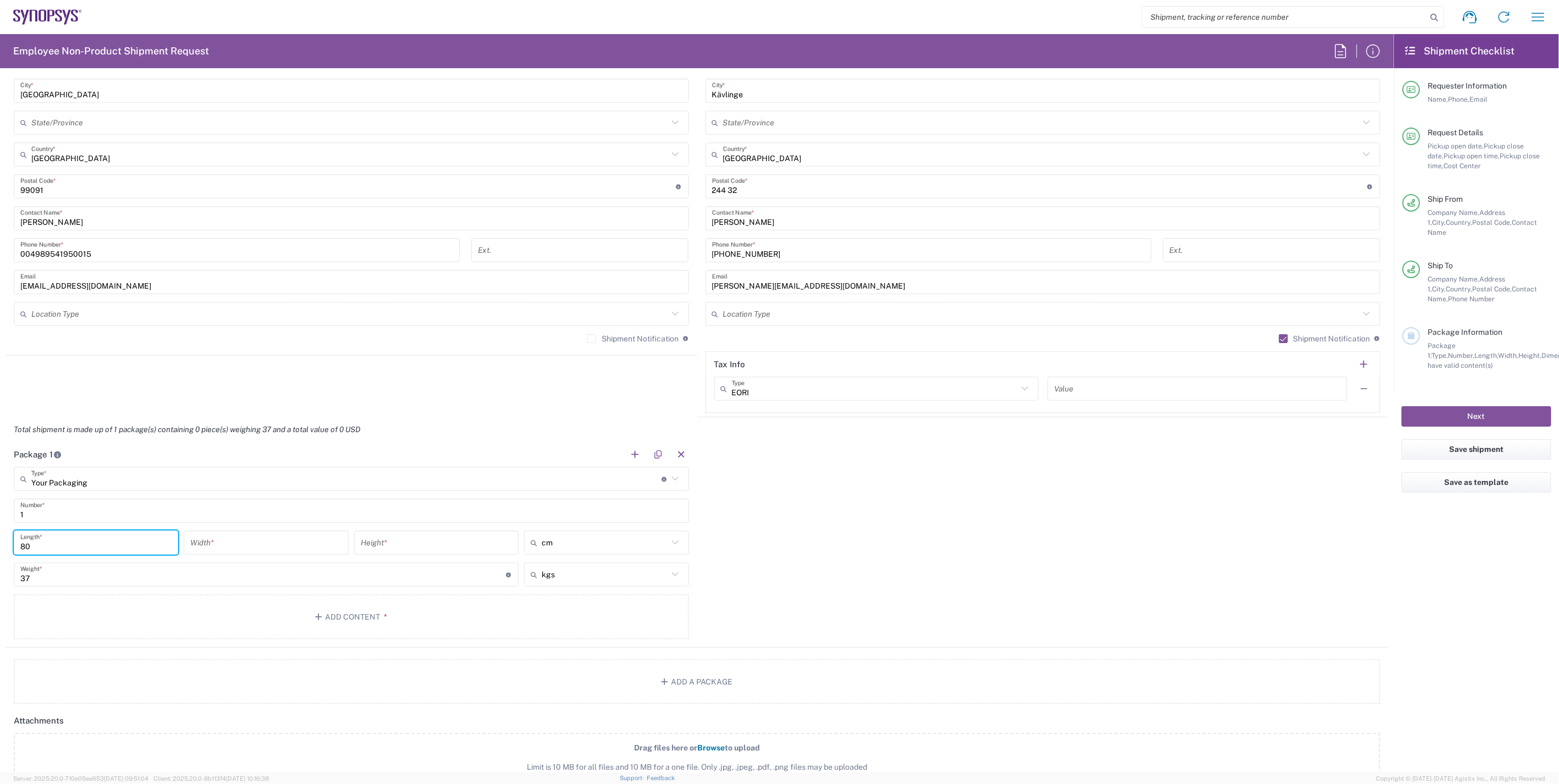
type input "80"
click at [196, 535] on input "number" at bounding box center [266, 543] width 151 height 19
type input "60"
click at [454, 544] on input "number" at bounding box center [437, 543] width 151 height 19
type input "74"
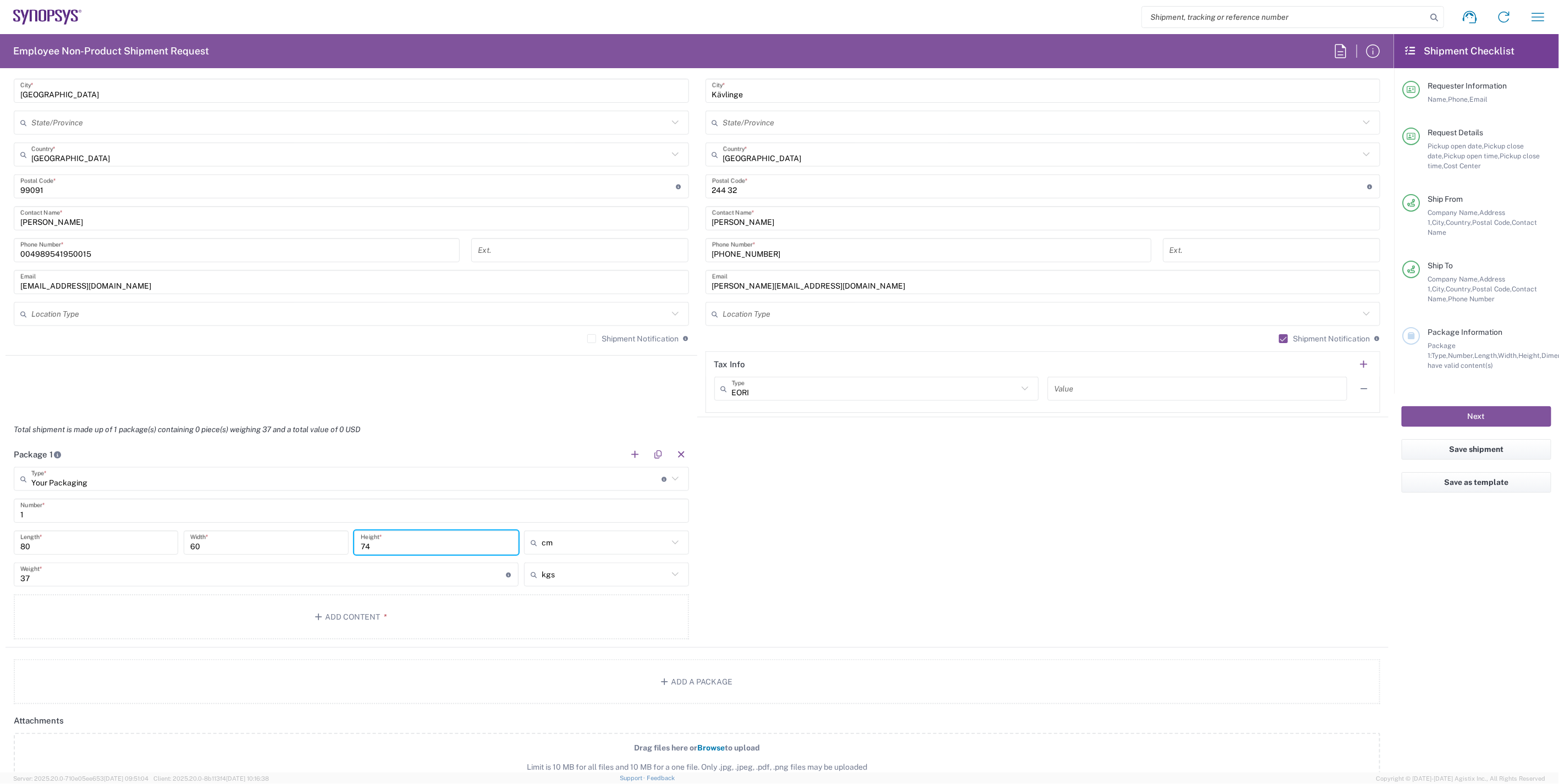
click at [851, 541] on div "Package 1 Your Packaging Type * Material used to package goods Bale(s) Basket(s…" at bounding box center [696, 545] width 1383 height 205
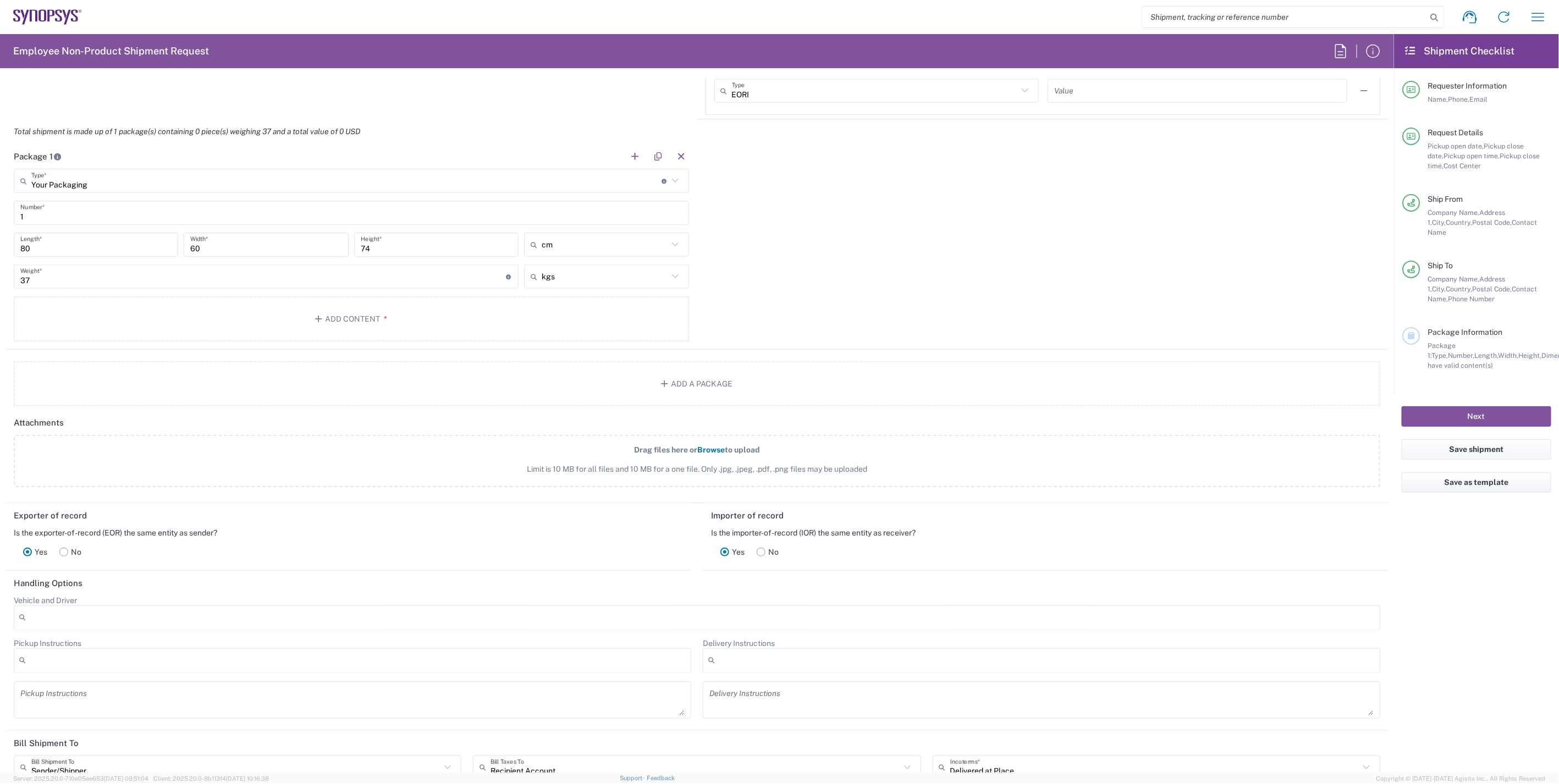
scroll to position [1159, 0]
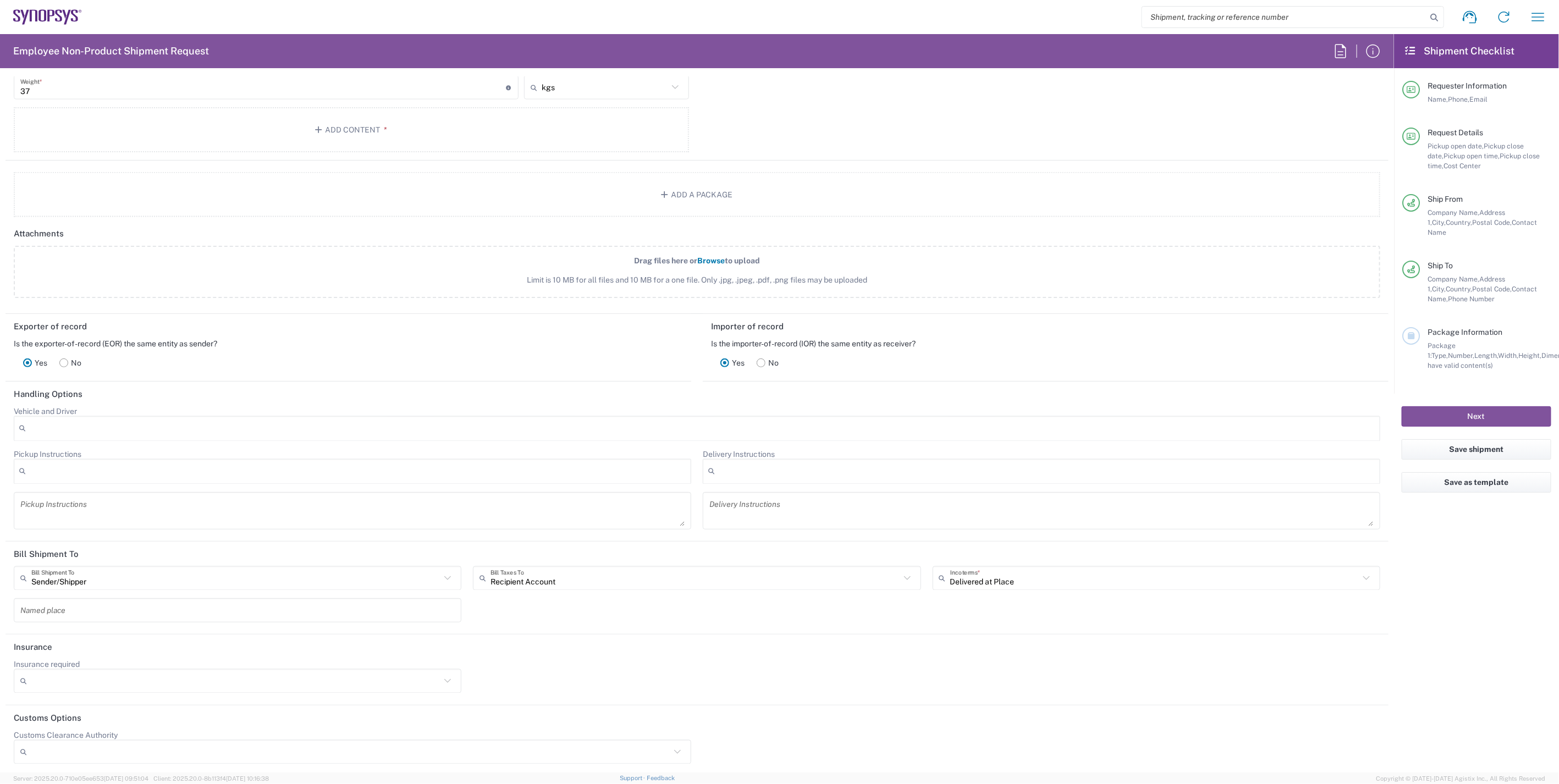
click at [163, 508] on textarea at bounding box center [352, 510] width 664 height 31
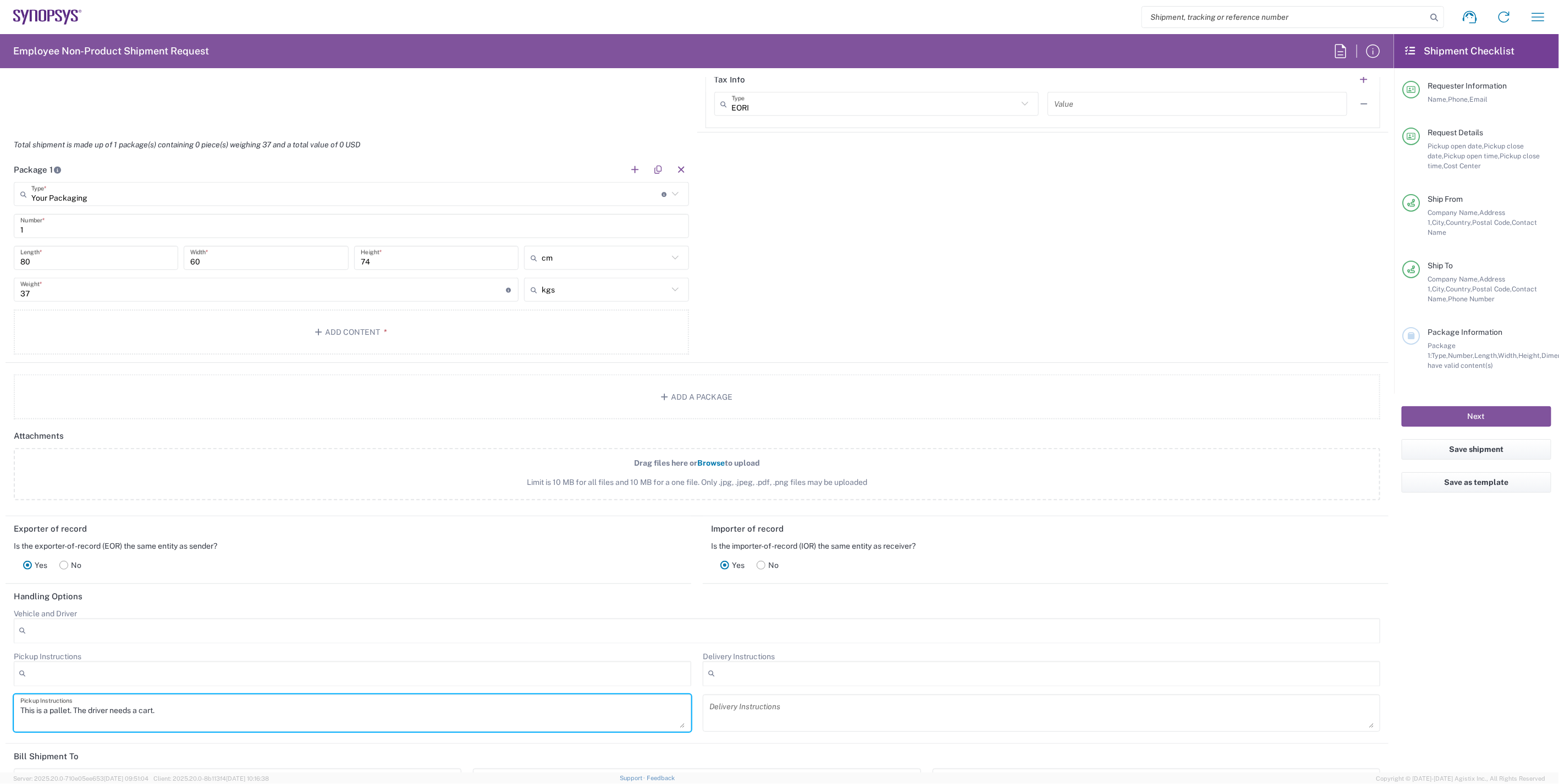
scroll to position [793, 0]
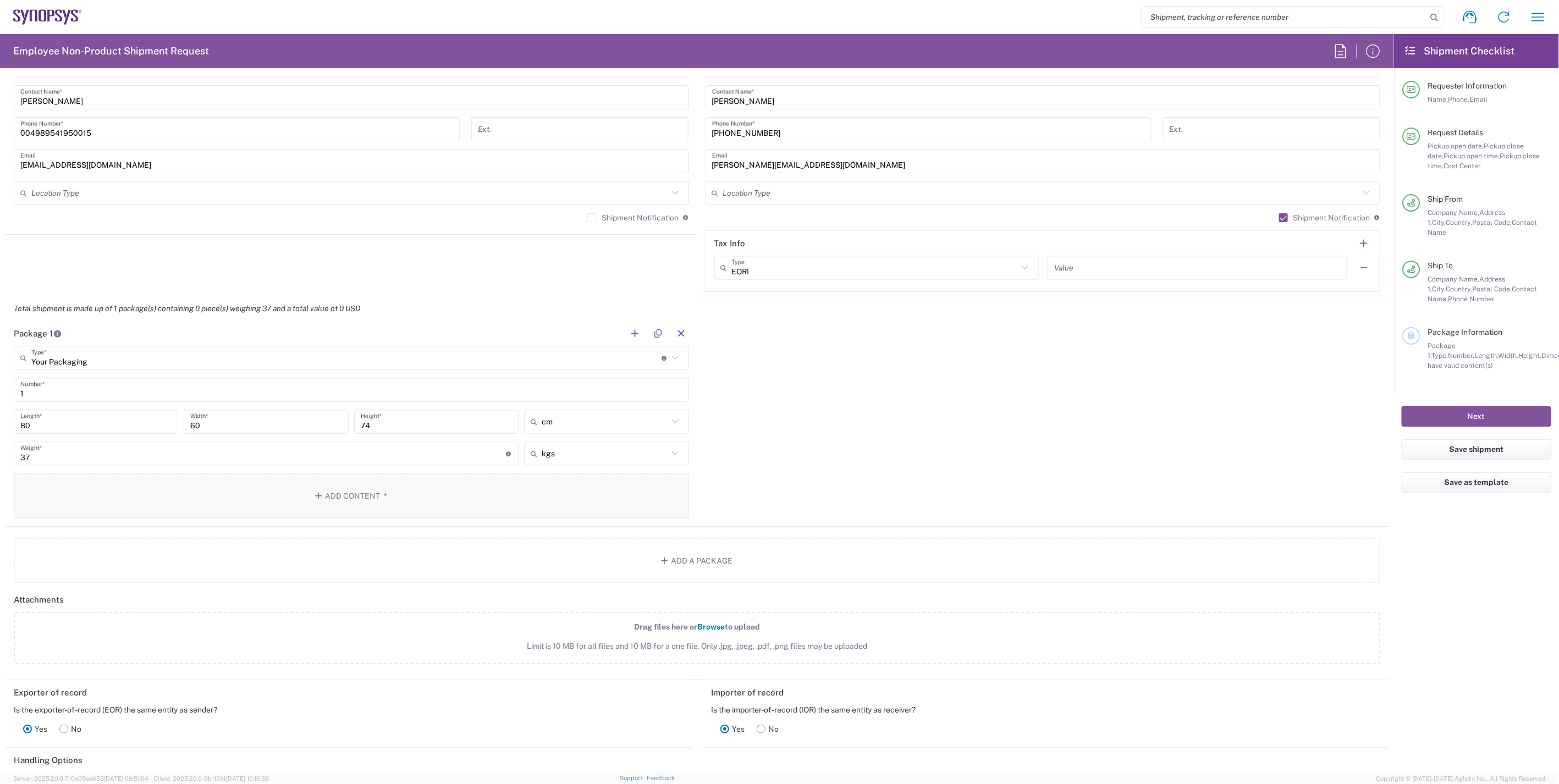
type textarea "This is a pallet. The driver needs a cart."
click at [190, 496] on button "Add Content *" at bounding box center [351, 495] width 675 height 45
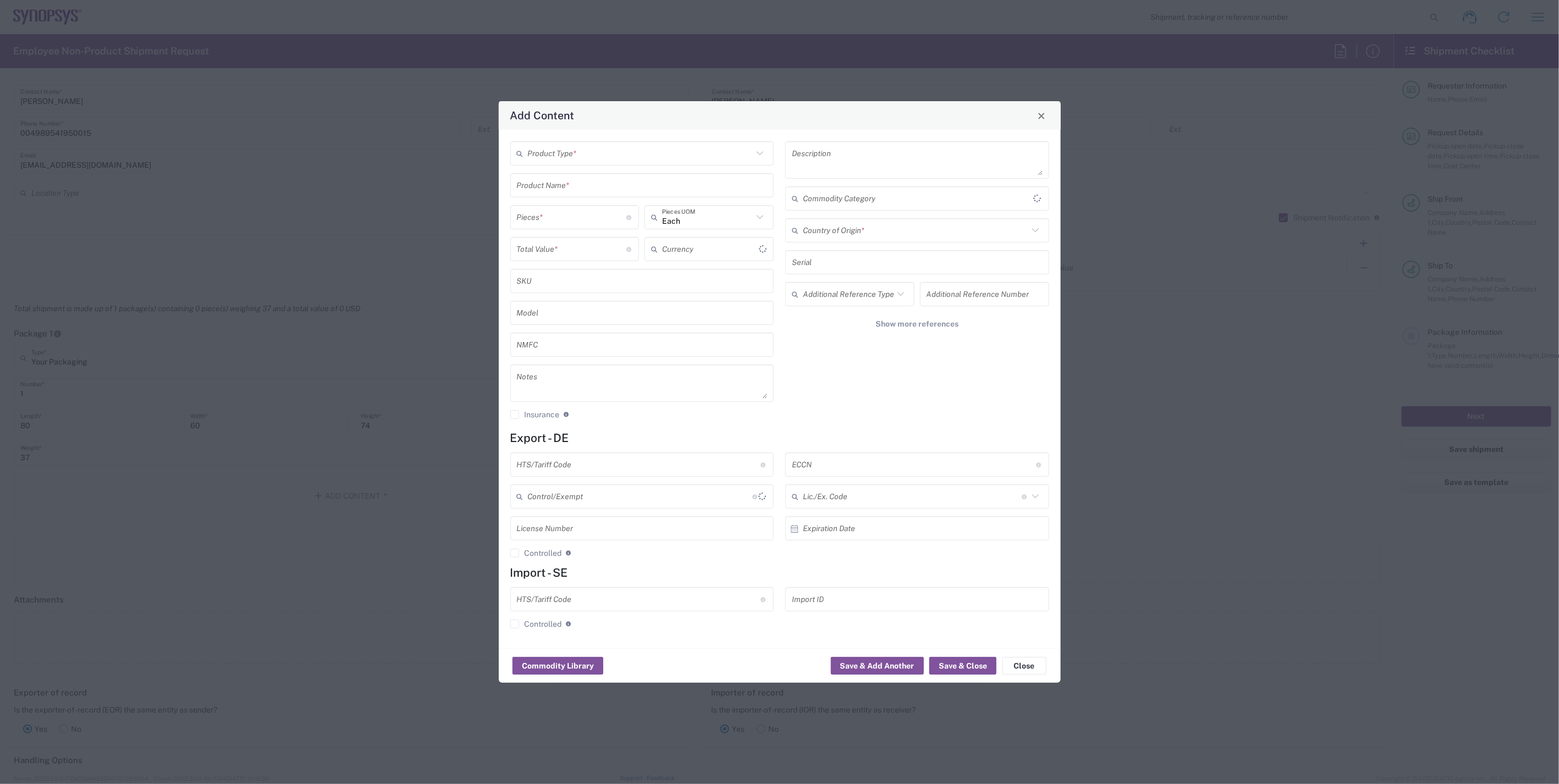
type input "US Dollar"
click at [746, 156] on input "text" at bounding box center [640, 154] width 225 height 19
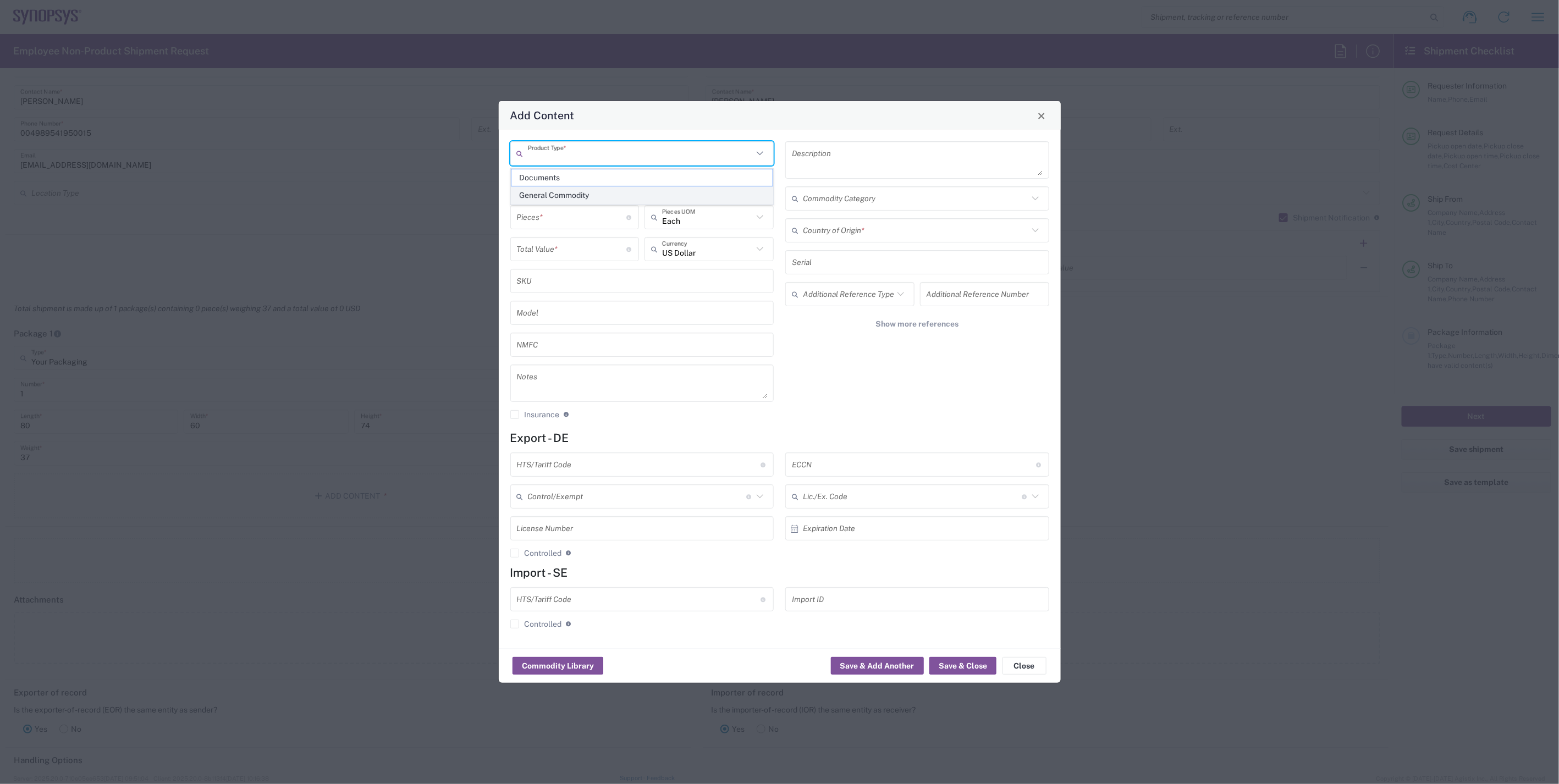
click at [690, 196] on span "General Commodity" at bounding box center [642, 196] width 261 height 17
type input "General Commodity"
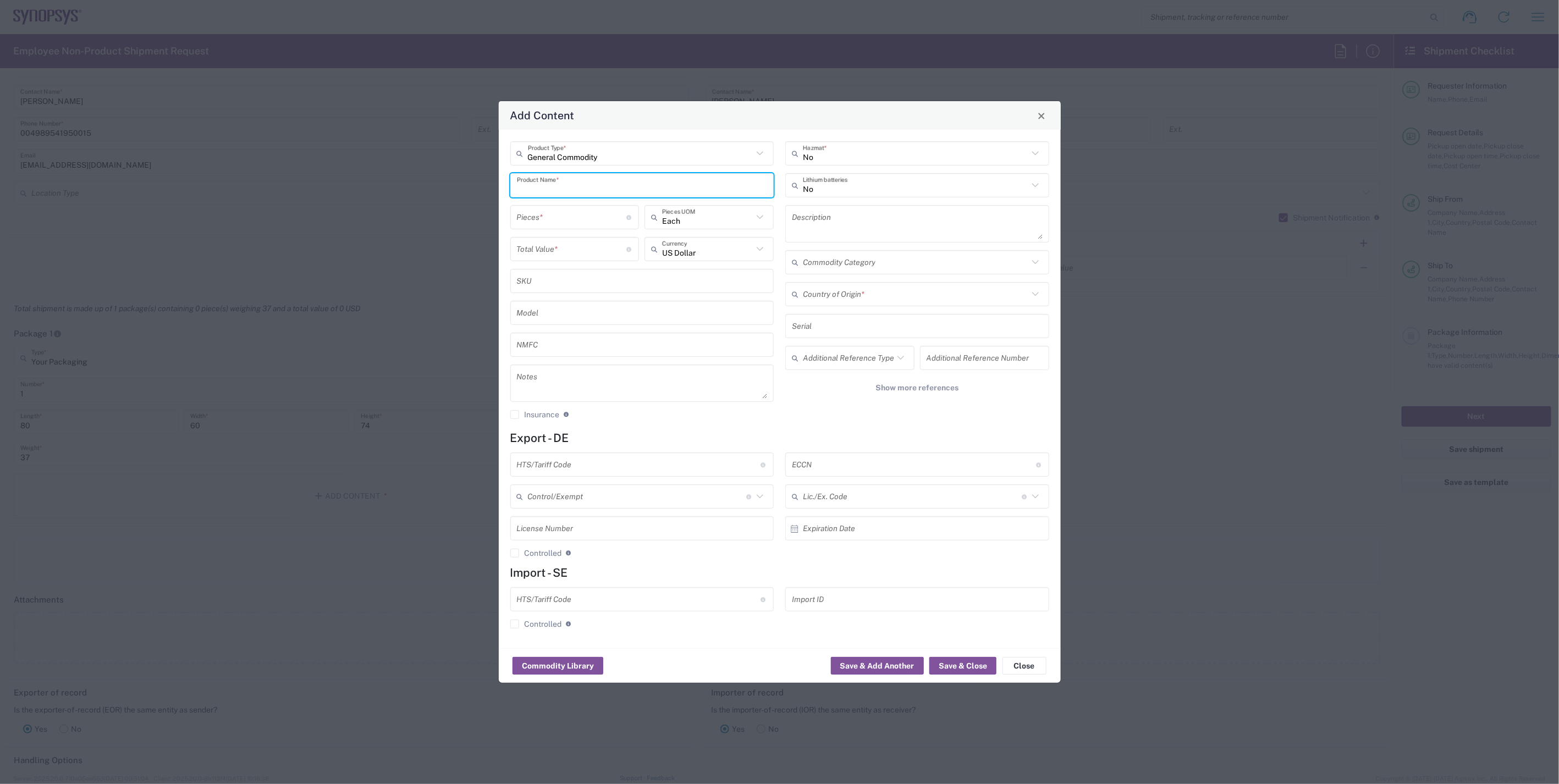
click at [598, 188] on input "text" at bounding box center [643, 185] width 251 height 19
click at [866, 295] on input "text" at bounding box center [915, 294] width 225 height 19
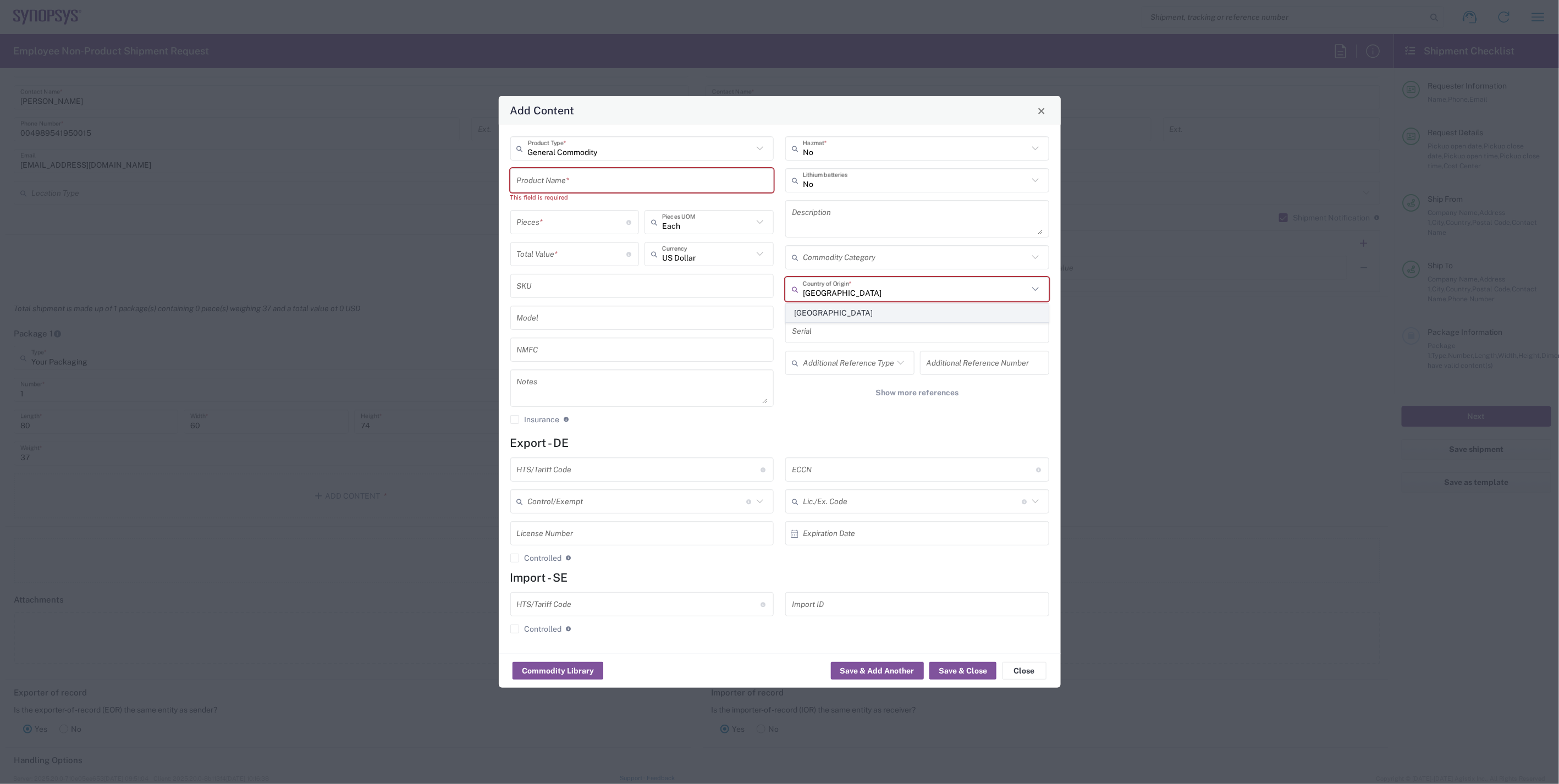
type input "Germany"
click at [855, 306] on span "Germany" at bounding box center [917, 313] width 261 height 17
click at [893, 472] on input "text" at bounding box center [914, 469] width 244 height 19
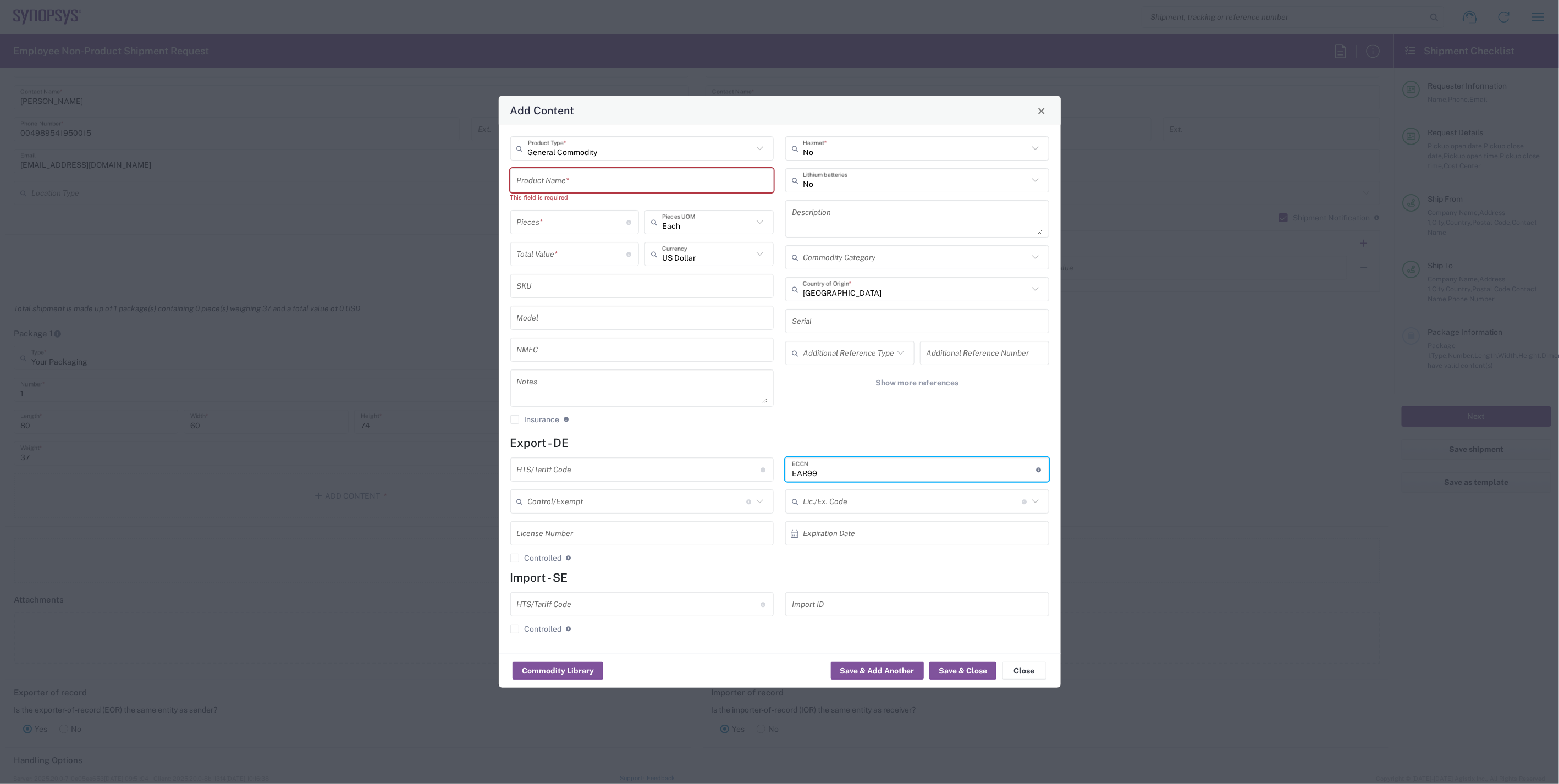
type input "EAR99"
click at [559, 182] on input "text" at bounding box center [643, 180] width 251 height 19
paste input "gustav.kihlberg@esharp.se"
type input "gustav.kihlberg@esharp.se"
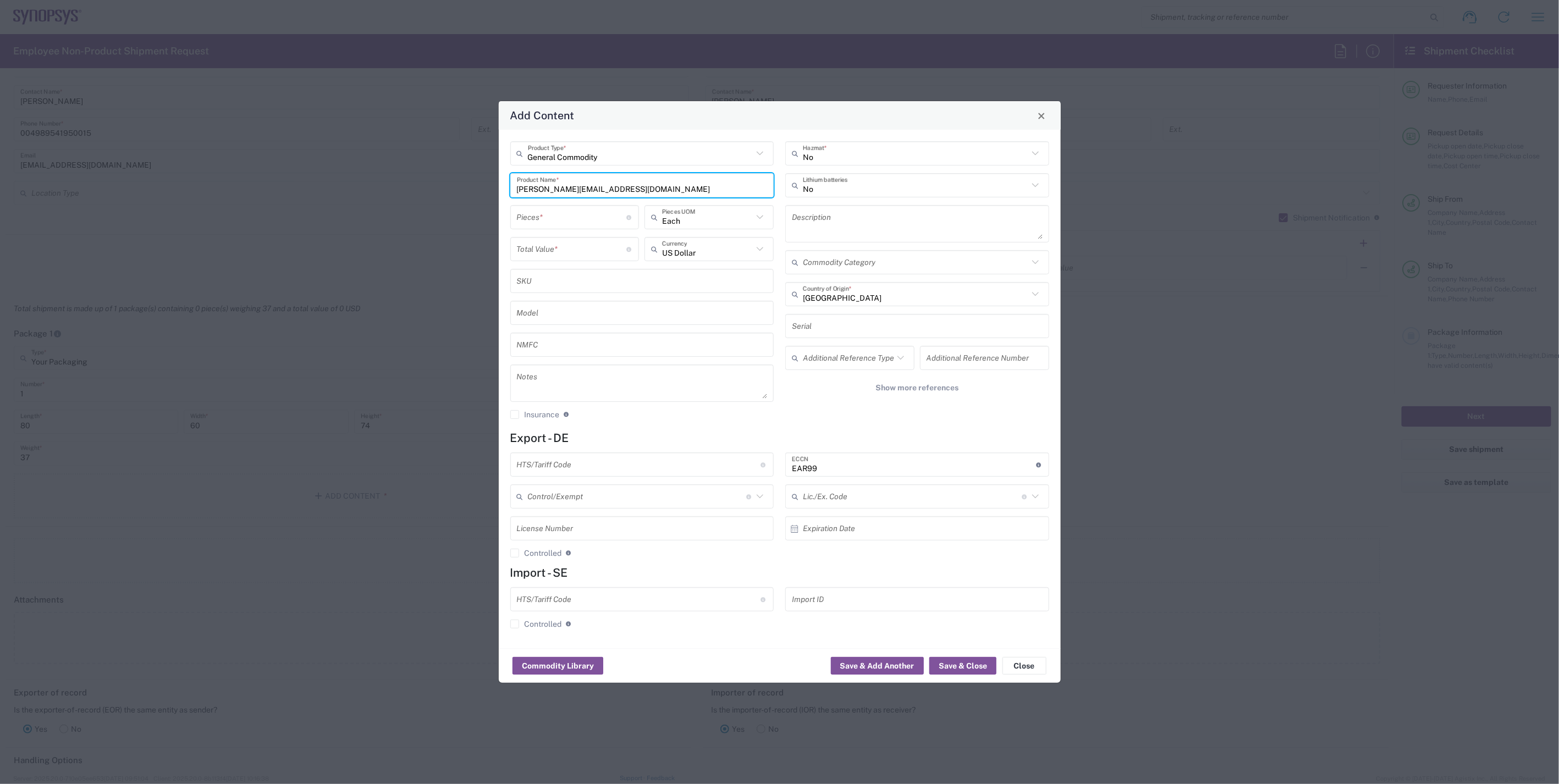
drag, startPoint x: 643, startPoint y: 194, endPoint x: 500, endPoint y: 188, distance: 143.1
click at [500, 188] on div "General Commodity Product Type * gustav.kihlberg@esharp.se Product Name * Piece…" at bounding box center [780, 389] width 562 height 518
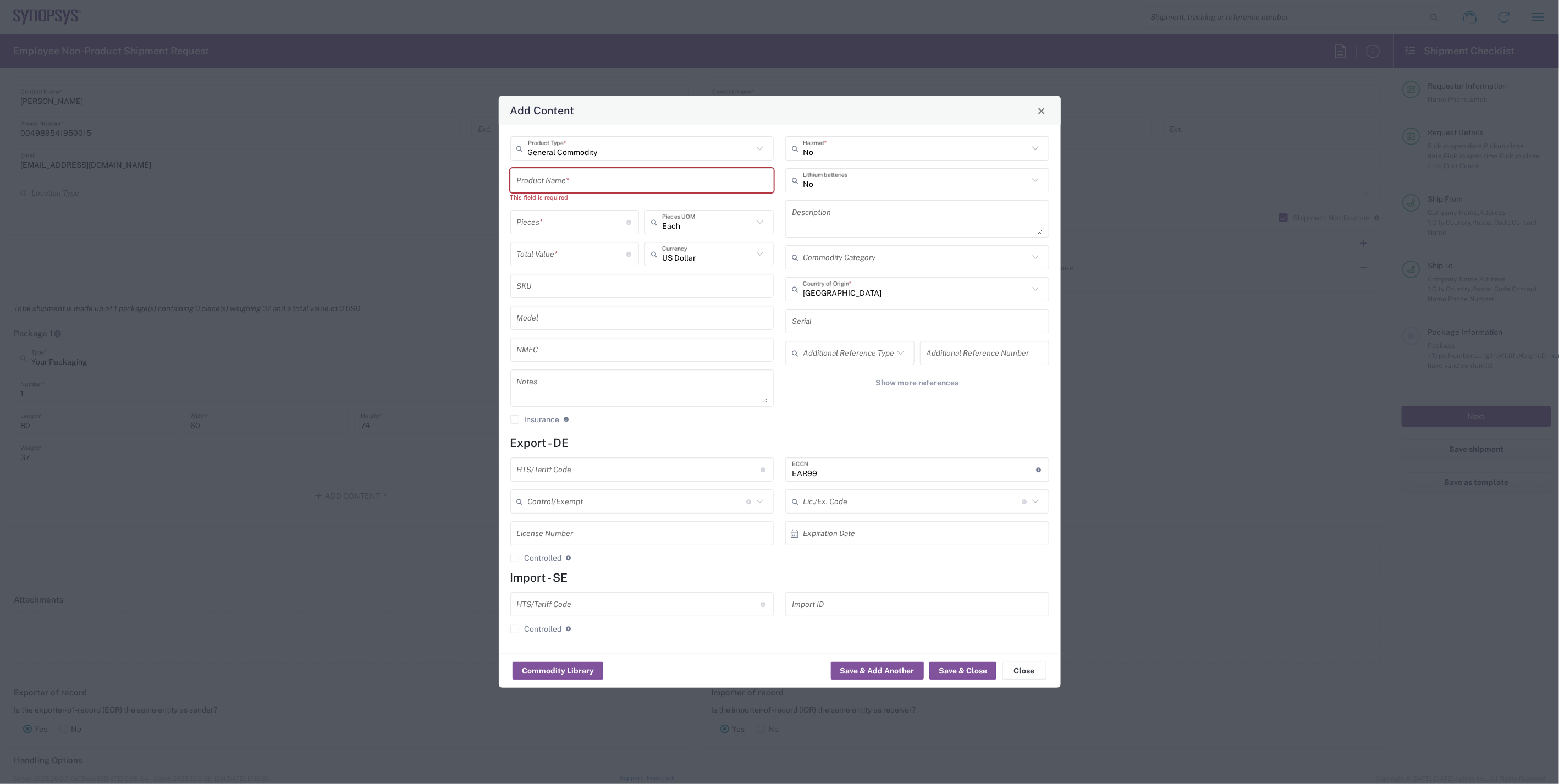
click at [534, 171] on input "text" at bounding box center [643, 180] width 251 height 19
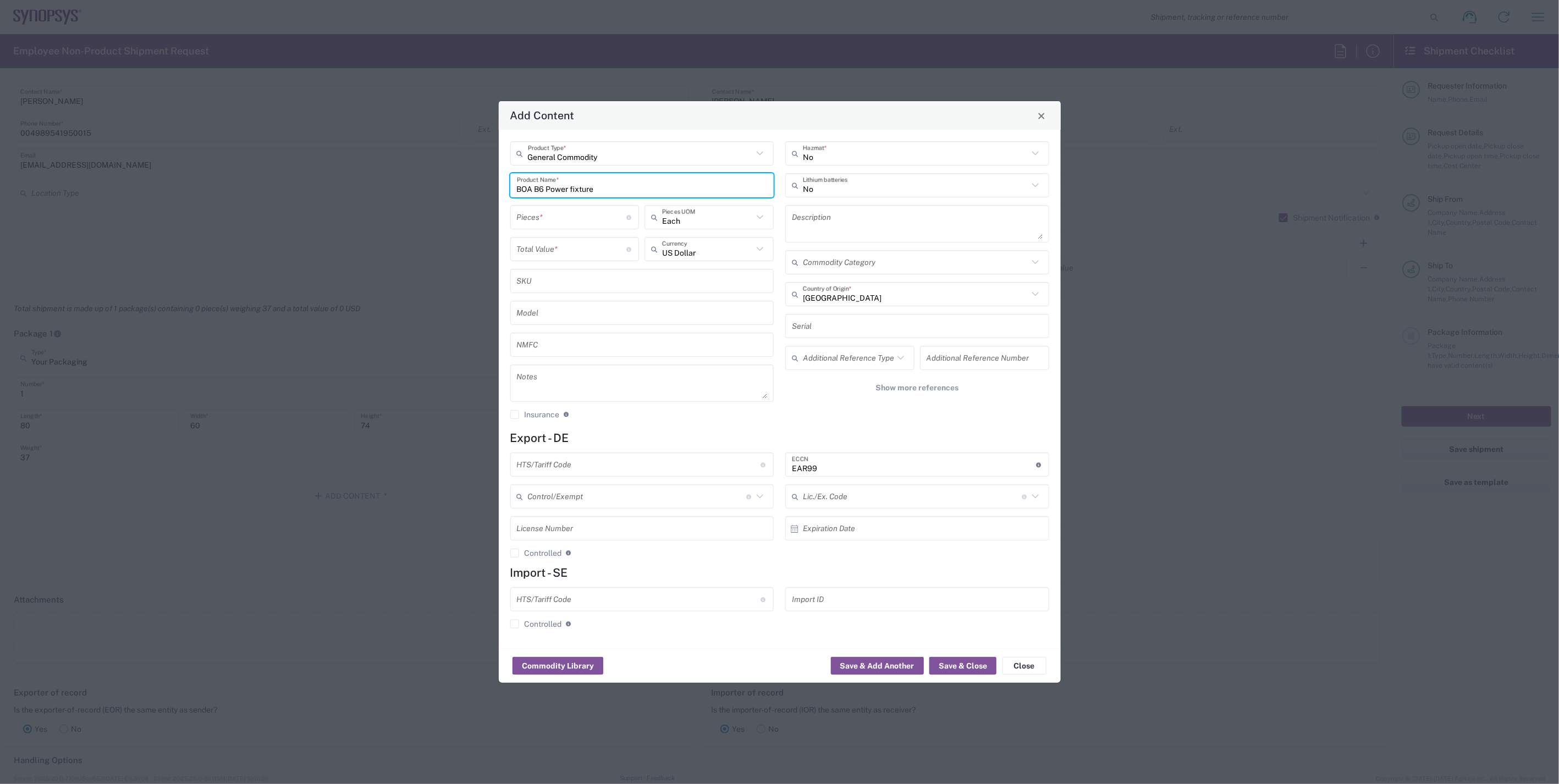
type input "BOA B6 Power fixture"
click at [579, 223] on input "number" at bounding box center [572, 217] width 110 height 19
type input "1"
click at [572, 245] on input "number" at bounding box center [572, 249] width 110 height 19
type input "20475"
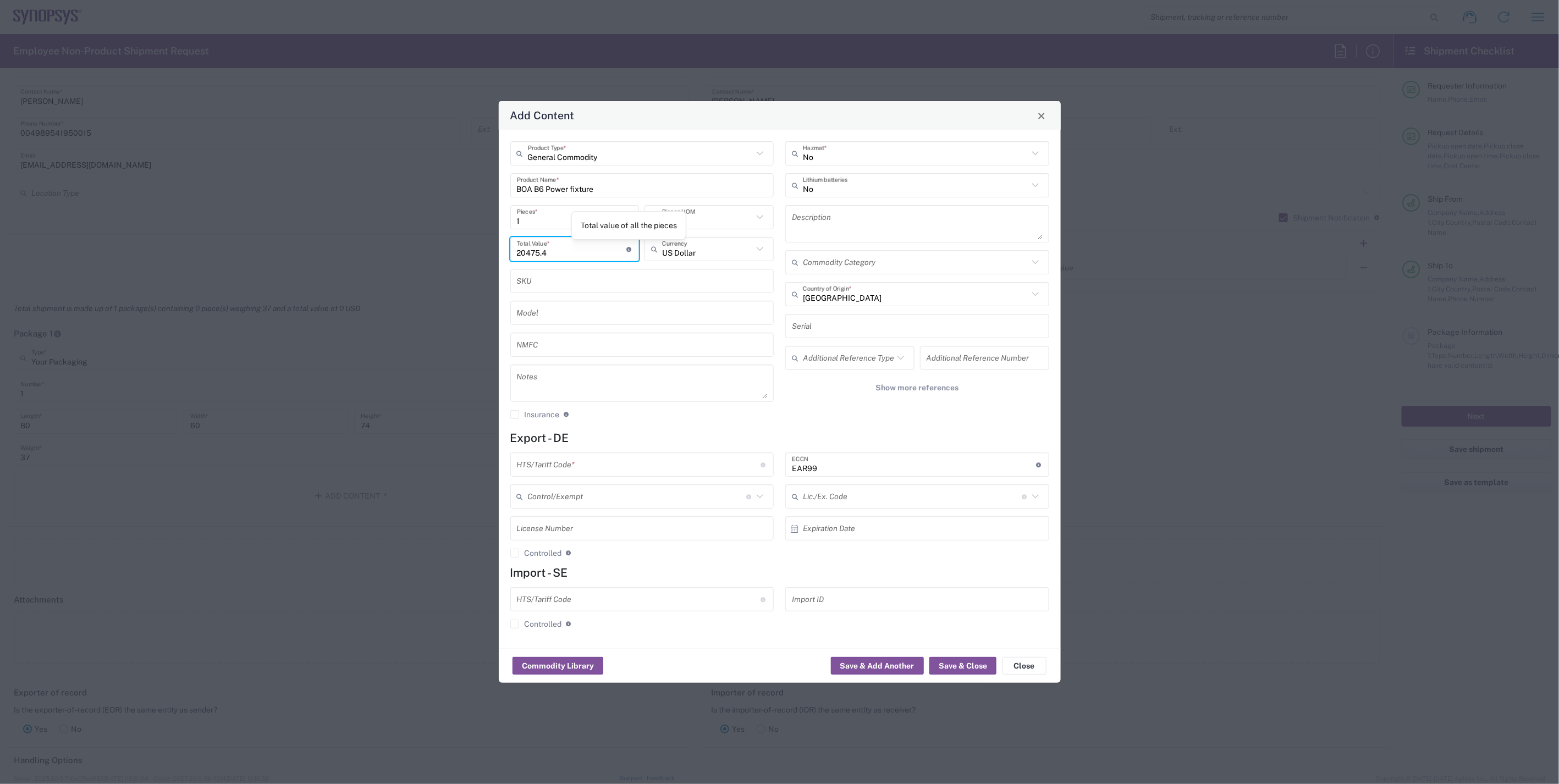
type input "20475.4"
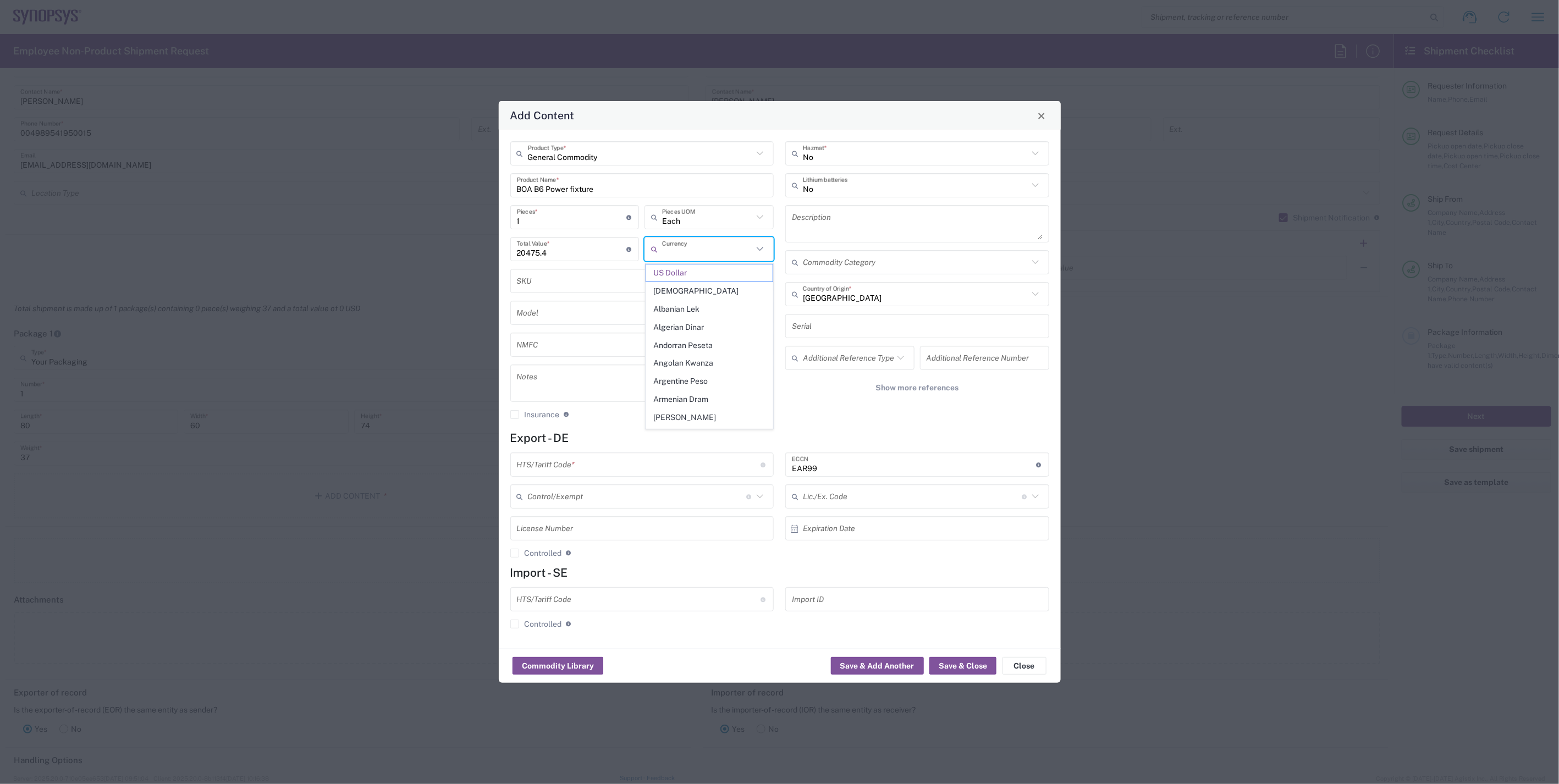
click at [721, 245] on input "text" at bounding box center [708, 249] width 91 height 19
click at [721, 266] on span "Euro" at bounding box center [710, 273] width 127 height 17
type input "Euro"
click at [822, 408] on div "No Hazmat * No Lithium batteries Description Commodity Category Germany Country…" at bounding box center [918, 284] width 276 height 286
click at [954, 659] on button "Save & Close" at bounding box center [963, 665] width 67 height 18
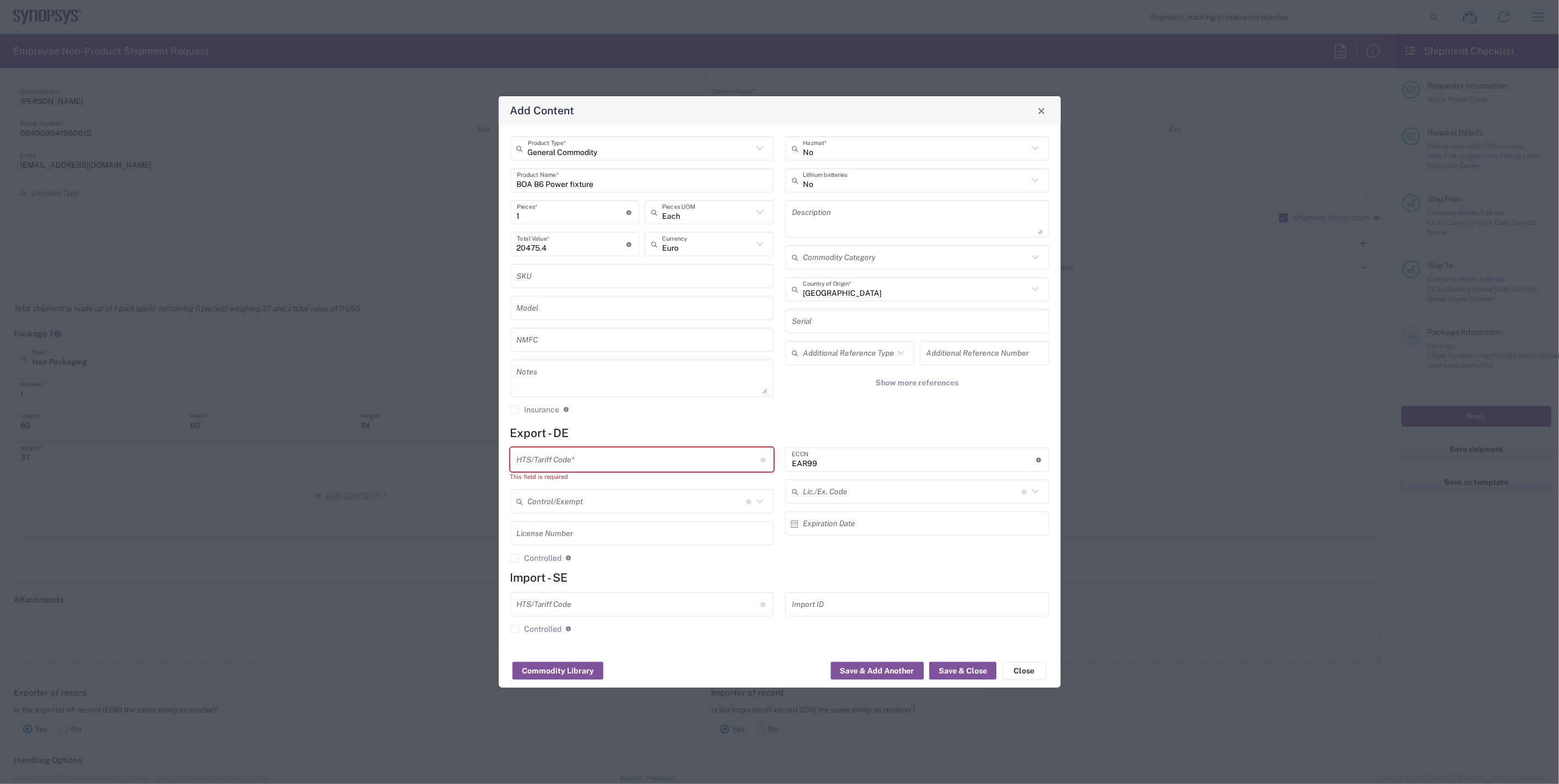
click at [686, 463] on input "text" at bounding box center [639, 459] width 244 height 19
click at [528, 464] on input "text" at bounding box center [639, 459] width 244 height 19
paste input "847330"
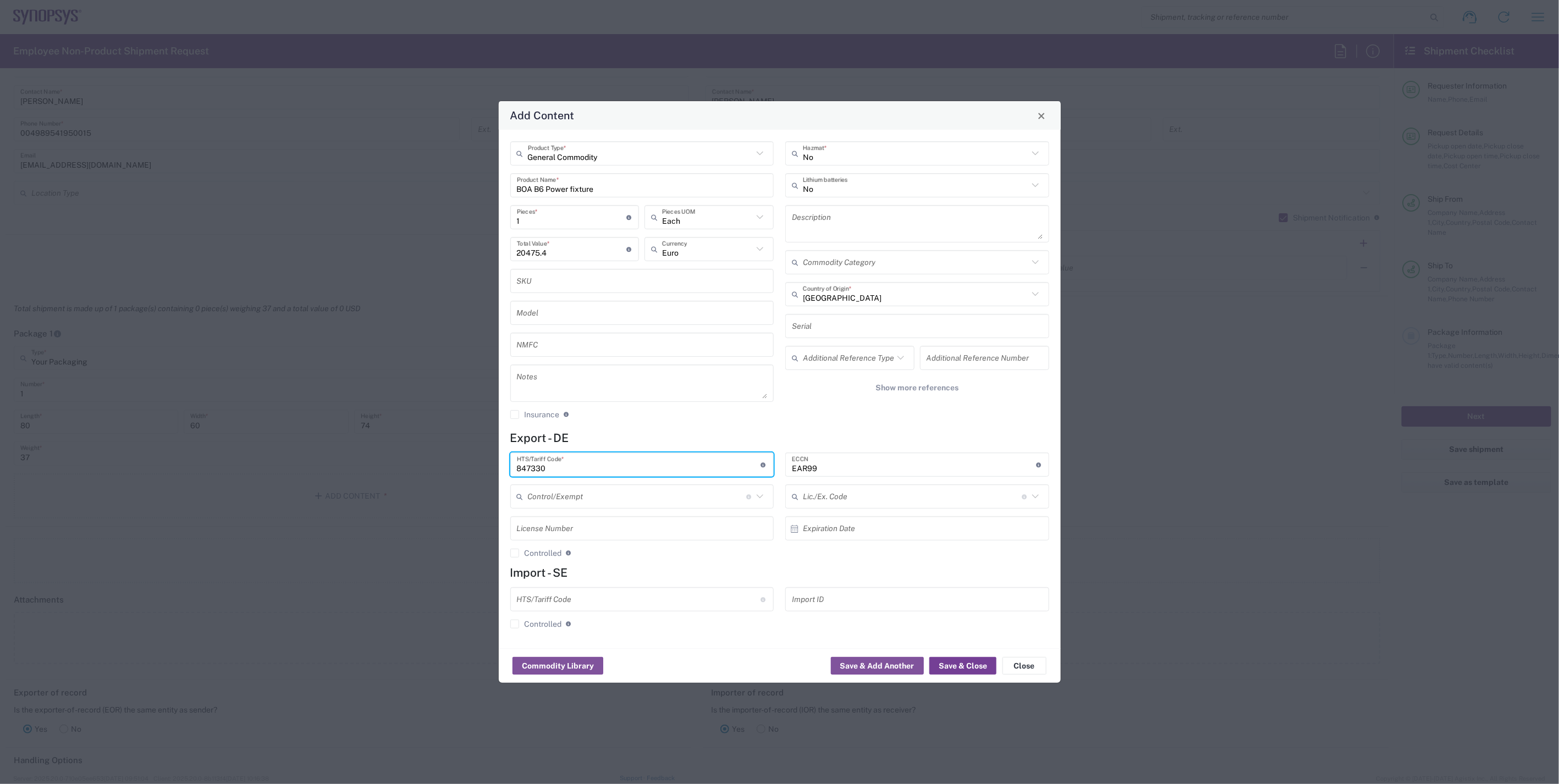
type input "847330"
click at [963, 658] on button "Save & Close" at bounding box center [963, 665] width 67 height 18
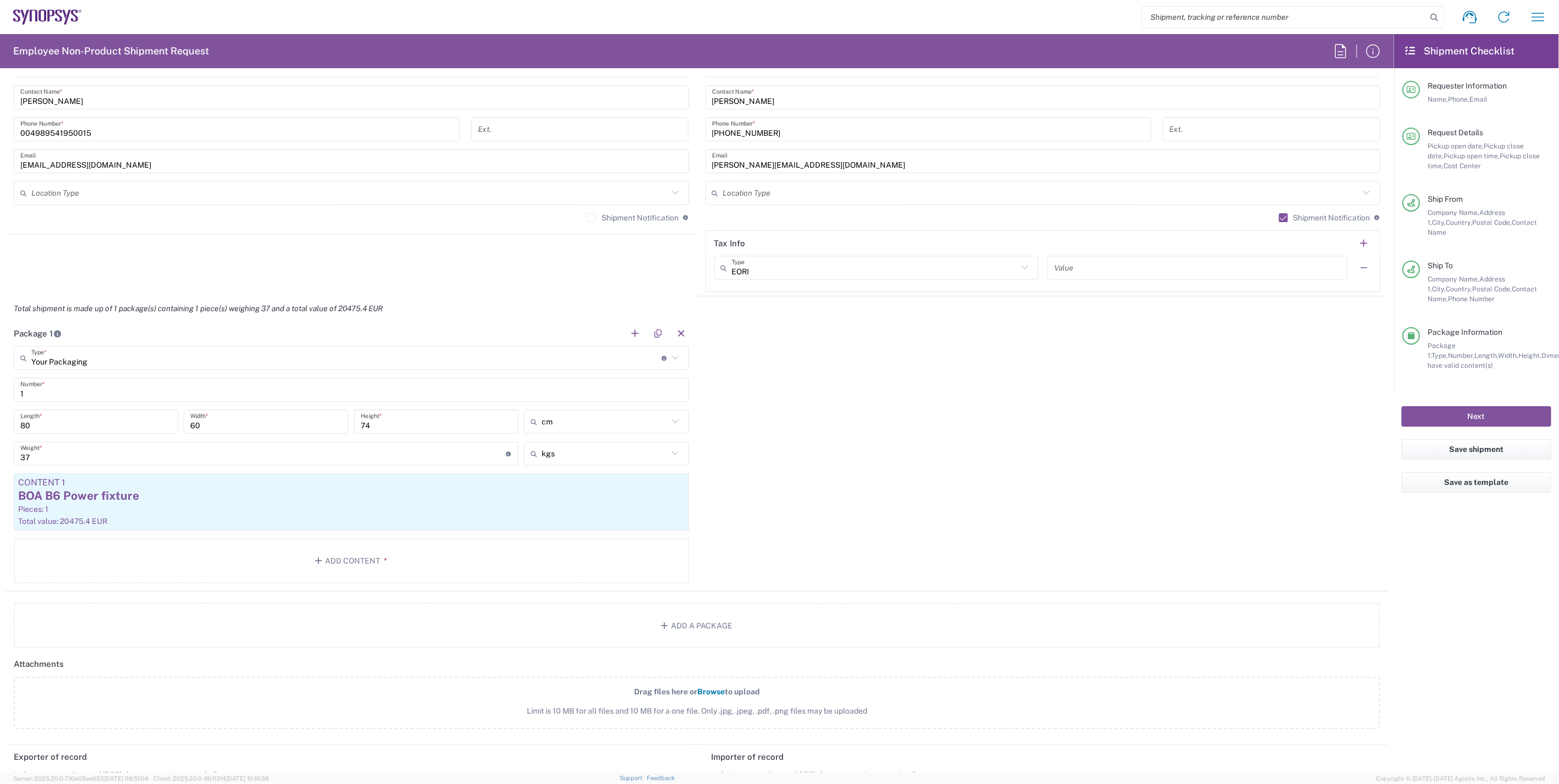
click at [1023, 552] on div "Package 1 Your Packaging Type * Material used to package goods Bale(s) Basket(s…" at bounding box center [696, 456] width 1383 height 270
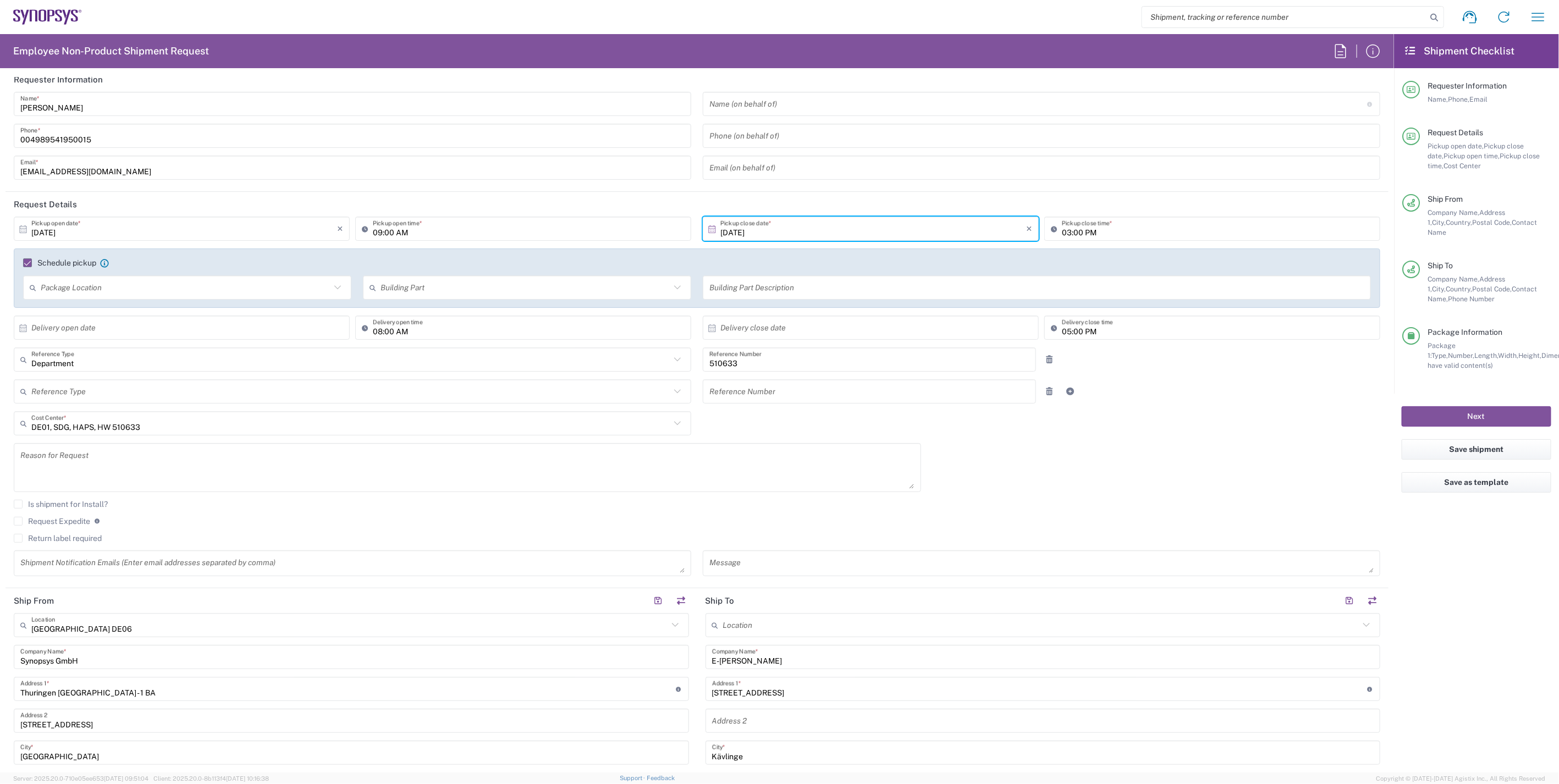
scroll to position [0, 0]
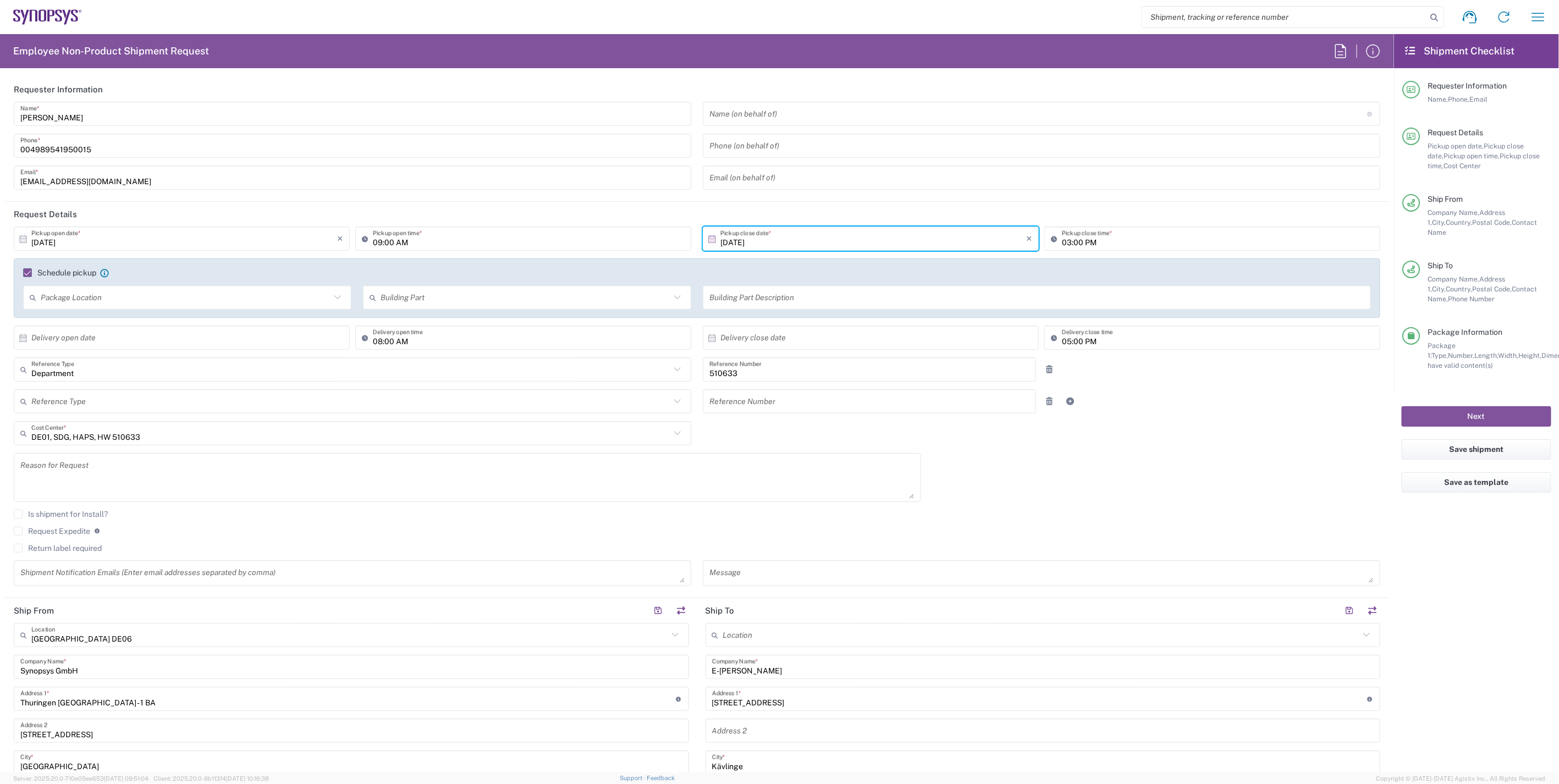
click at [1130, 486] on div "10/01/2025 × Pickup open date * Cancel Apply 09:00 AM Pickup open time * 10/01/…" at bounding box center [698, 410] width 1378 height 367
click at [696, 524] on div "Is shipment for Install?" at bounding box center [697, 518] width 1367 height 16
click at [1474, 406] on button "Next" at bounding box center [1477, 416] width 150 height 20
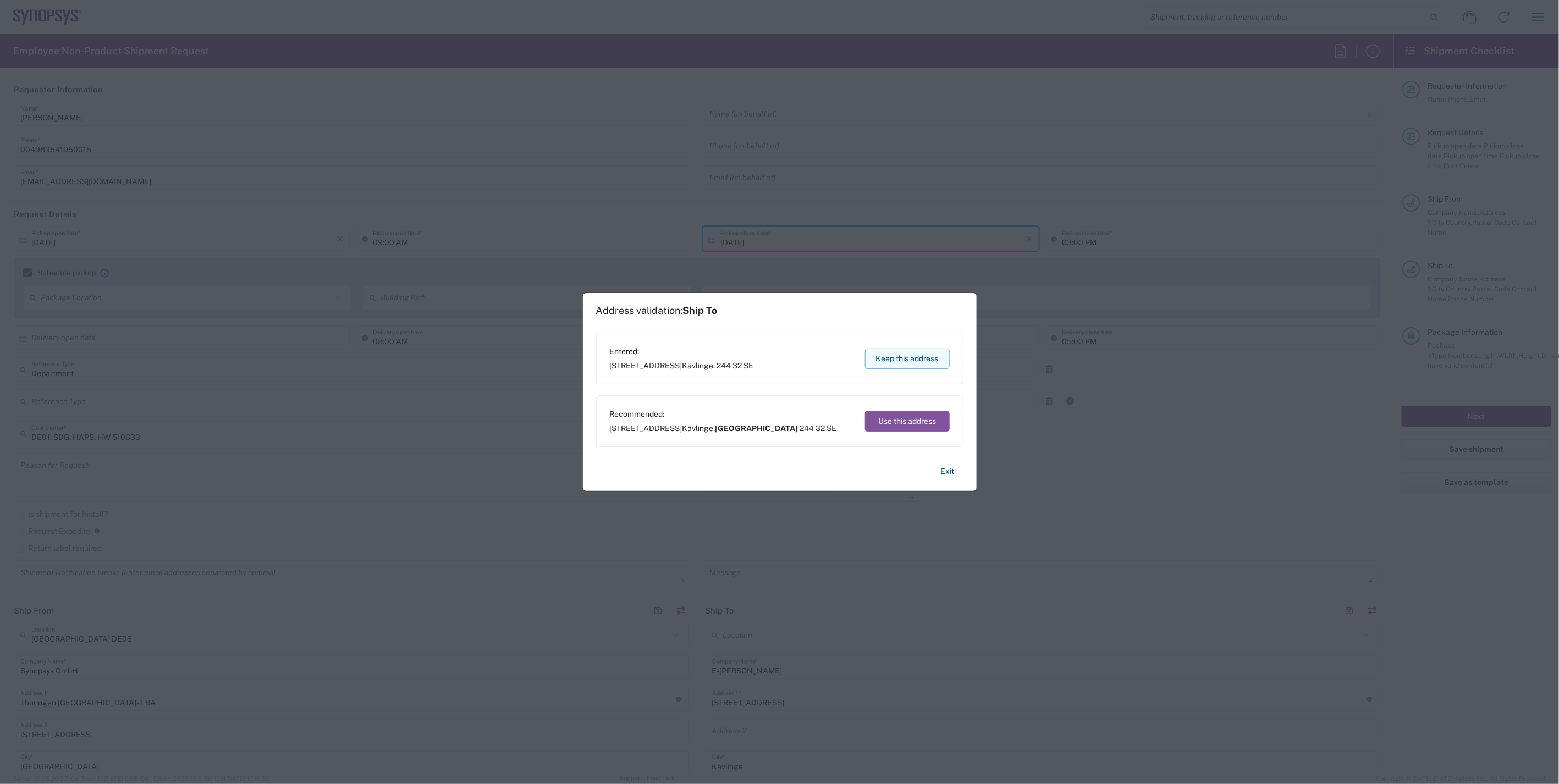
click at [920, 359] on button "Keep this address" at bounding box center [907, 358] width 85 height 20
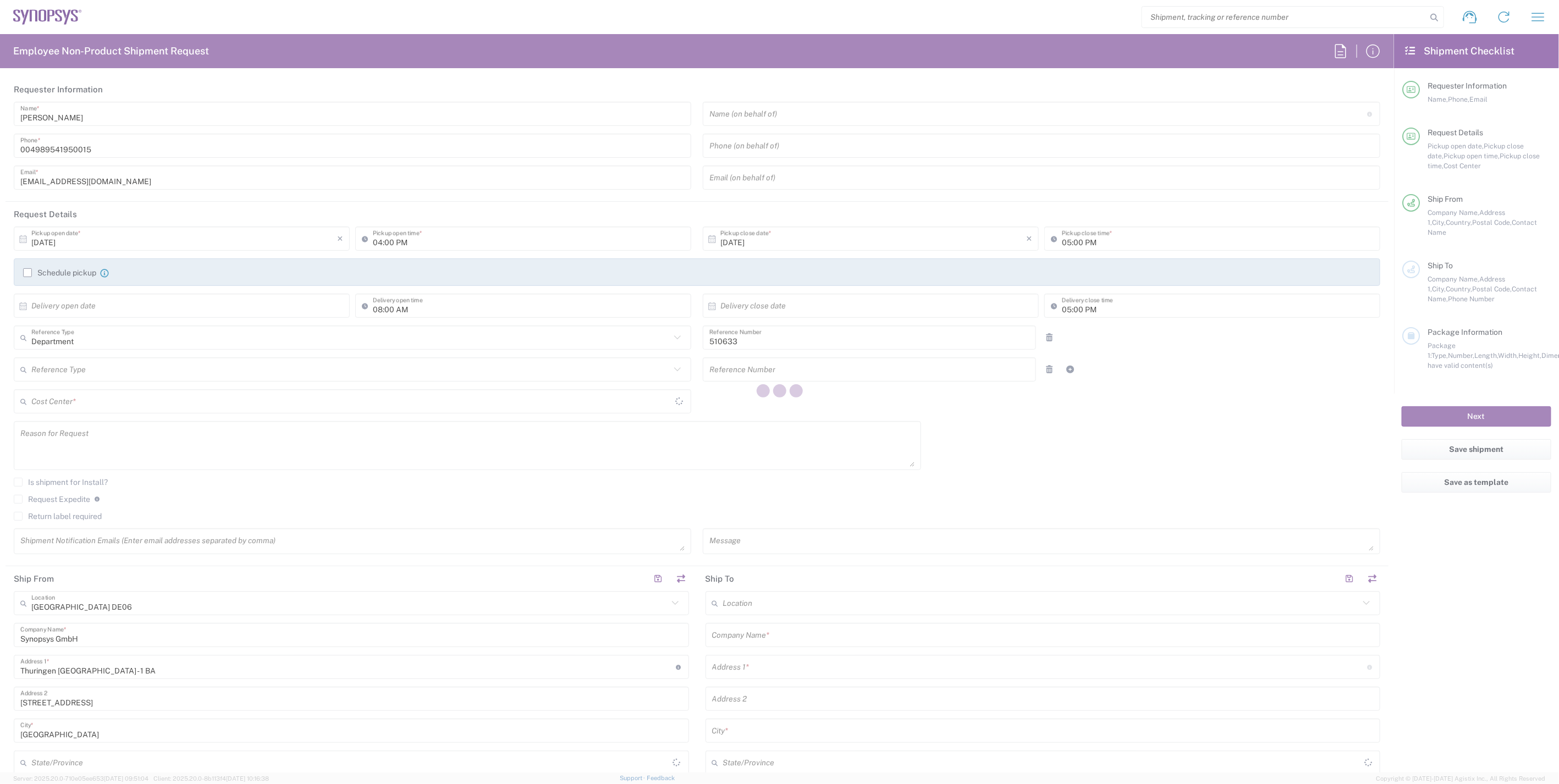
type input "DE01, SDG, HAPS, HW 510633"
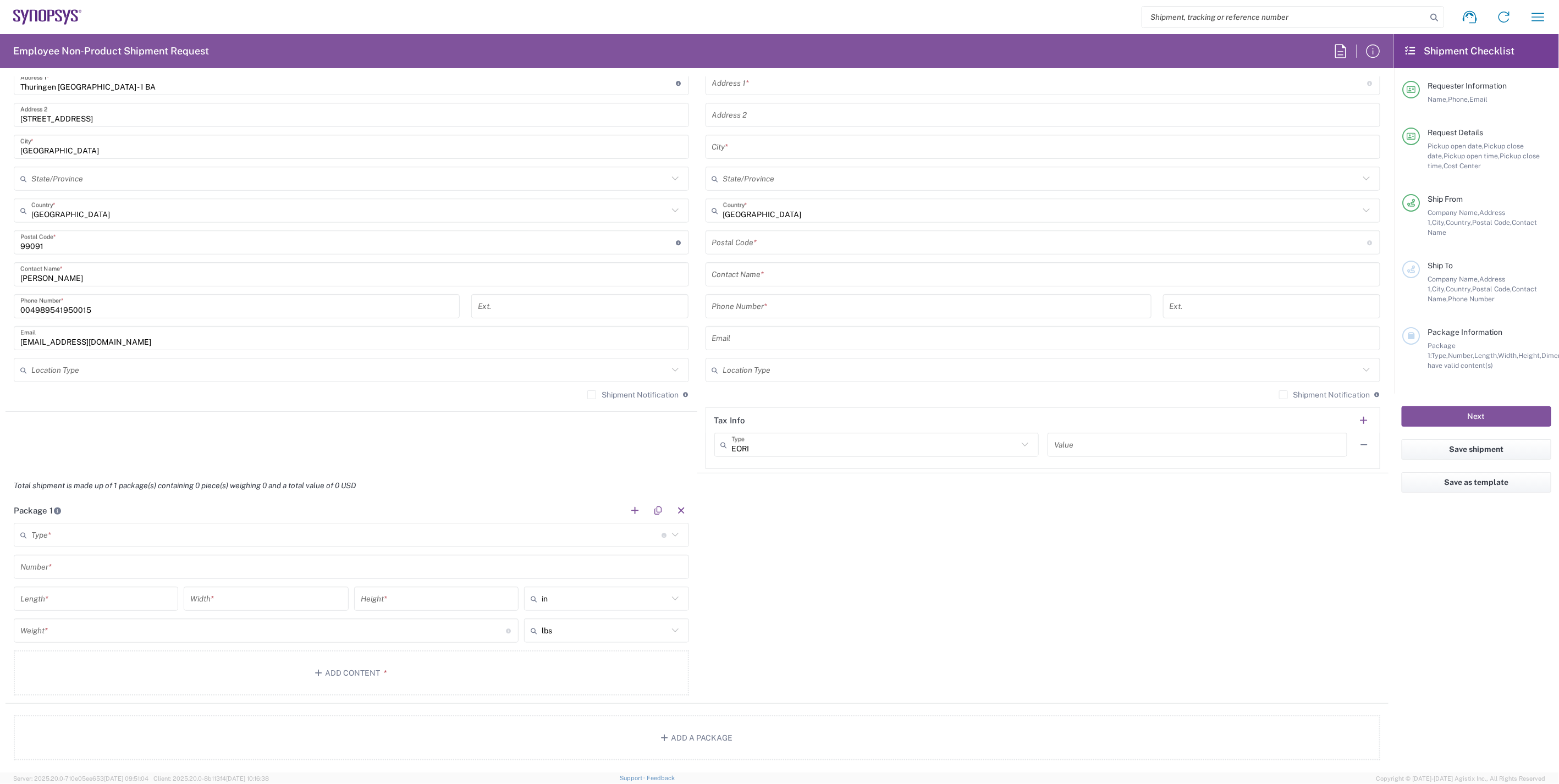
scroll to position [733, 0]
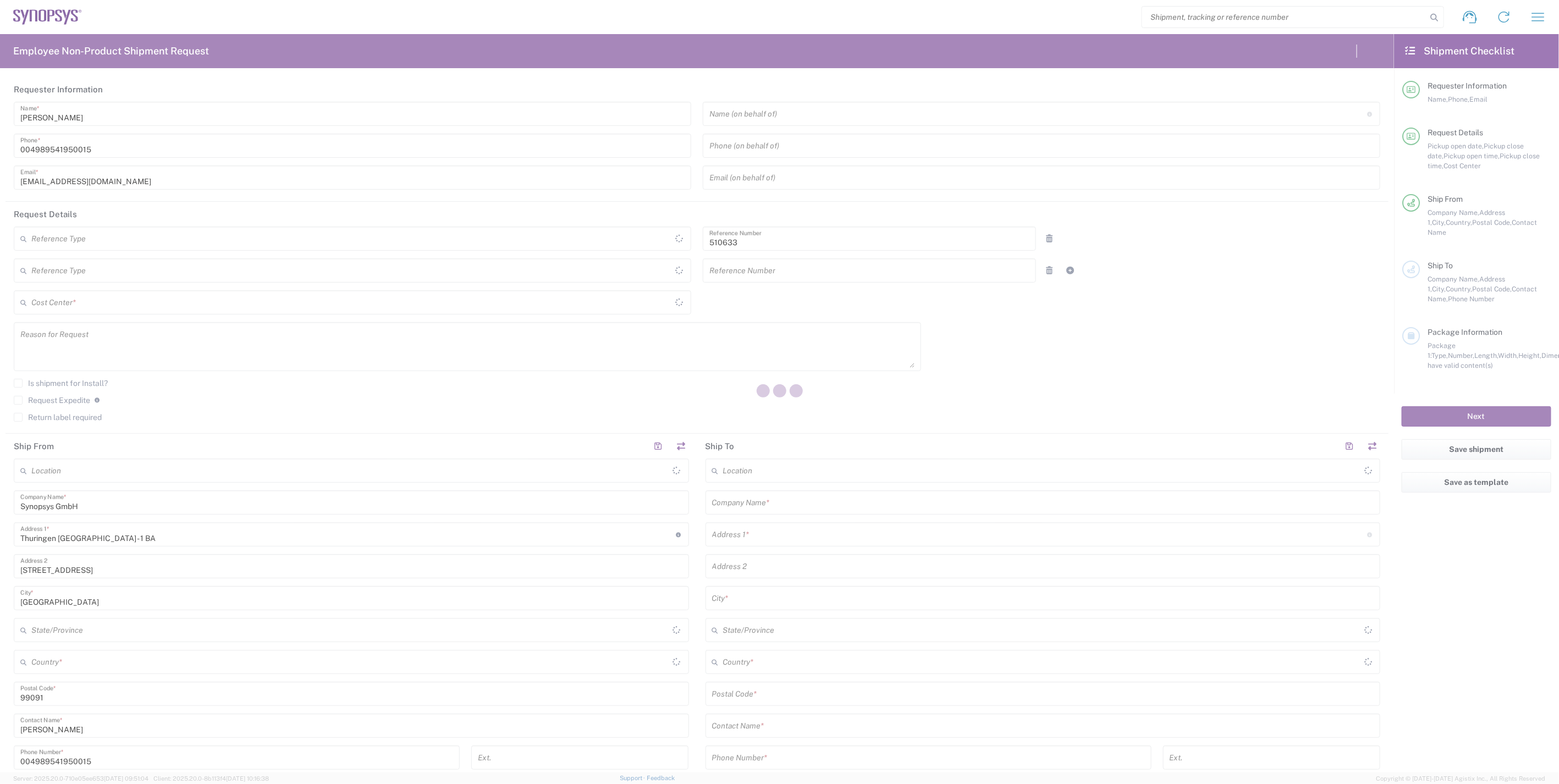
type input "DE01, SDG, HAPS, HW 510633"
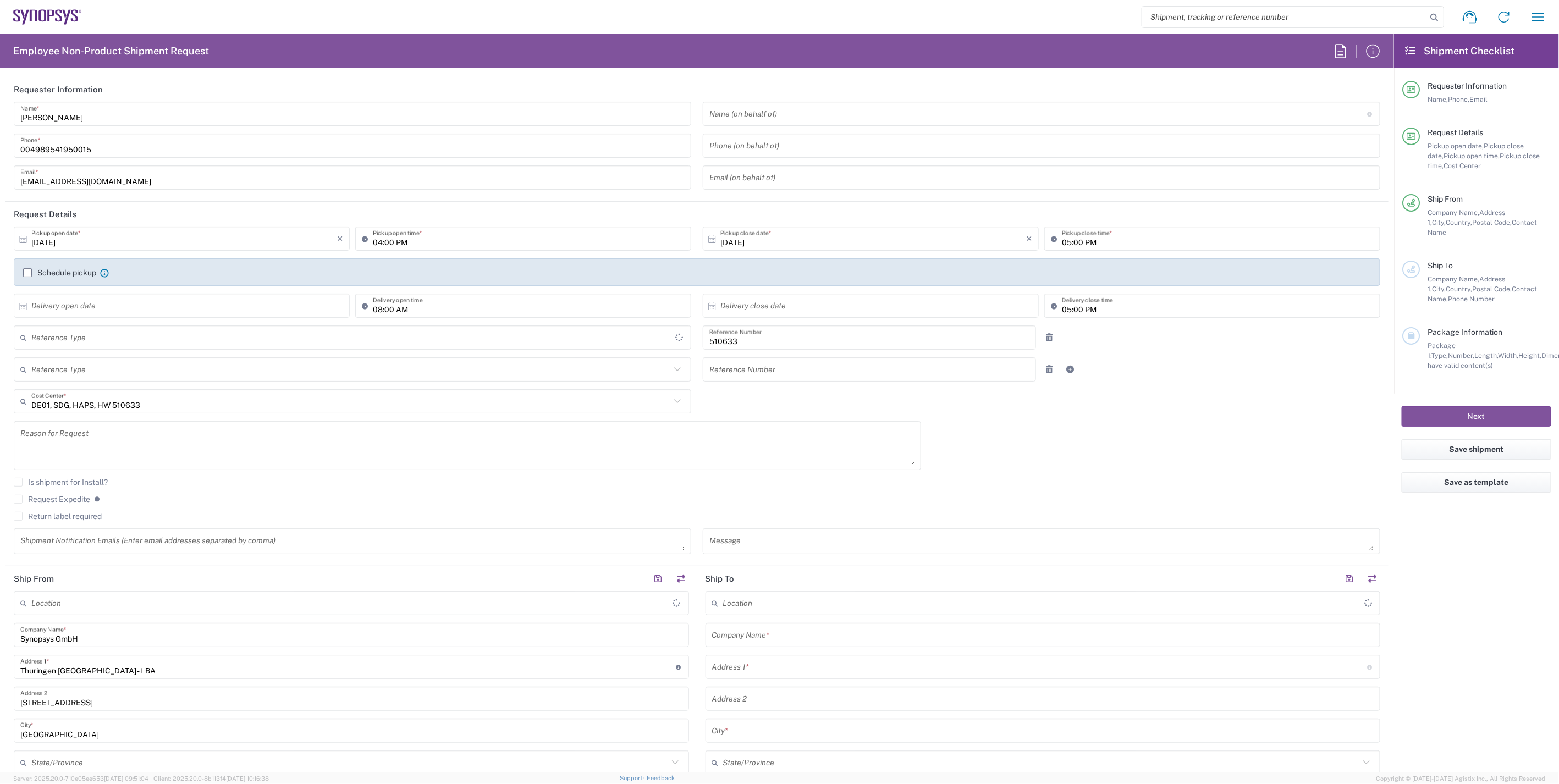
type input "Delivered at Place"
type input "Germany"
type input "Department"
type input "Germany"
click at [1539, 21] on icon "button" at bounding box center [1538, 17] width 18 height 18
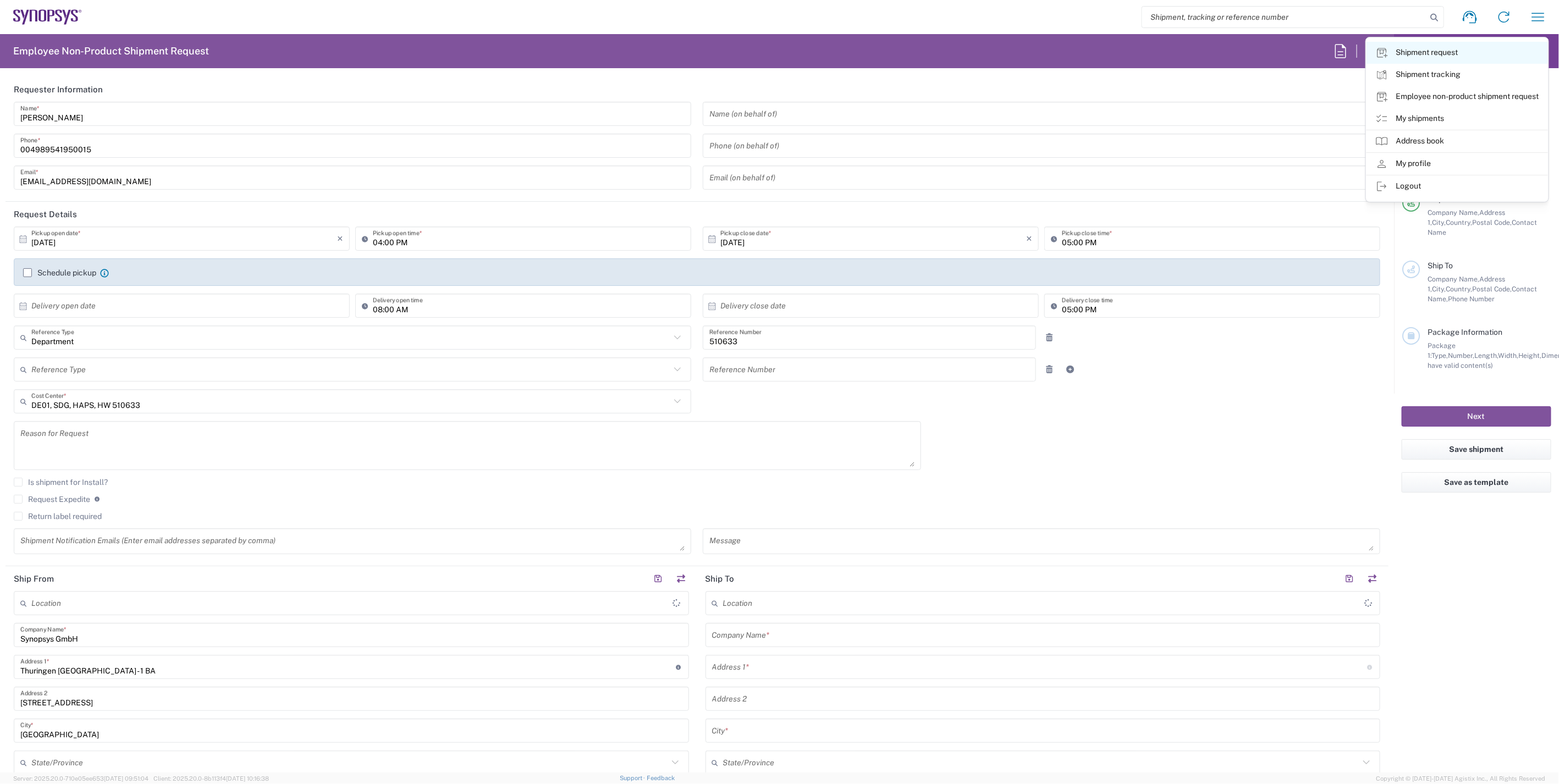
type input "Erfurt DE06"
click at [1428, 121] on link "My shipments" at bounding box center [1457, 119] width 181 height 22
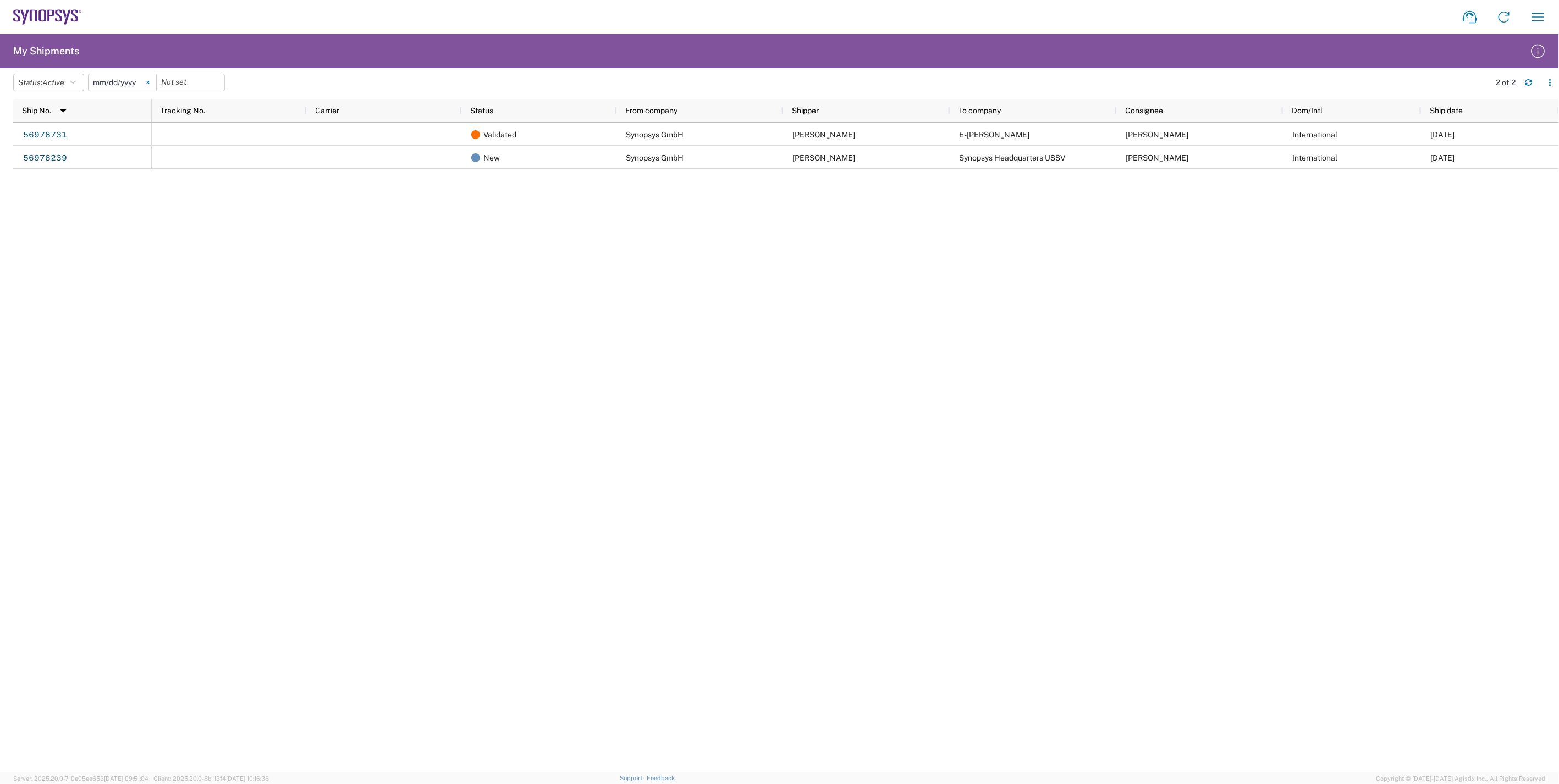
click at [150, 81] on svg-icon at bounding box center [148, 82] width 16 height 16
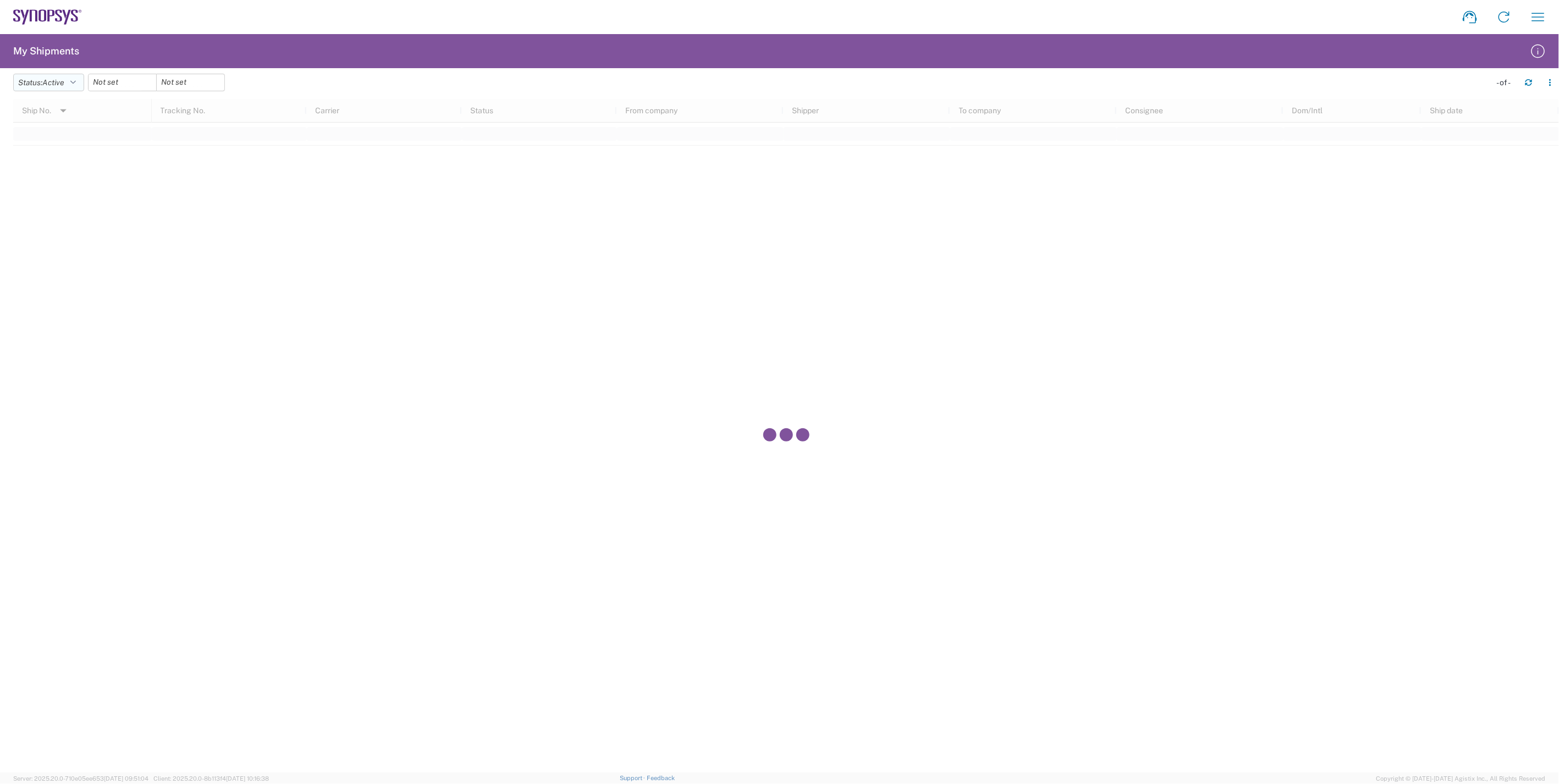
click at [64, 83] on span "Active" at bounding box center [54, 82] width 22 height 9
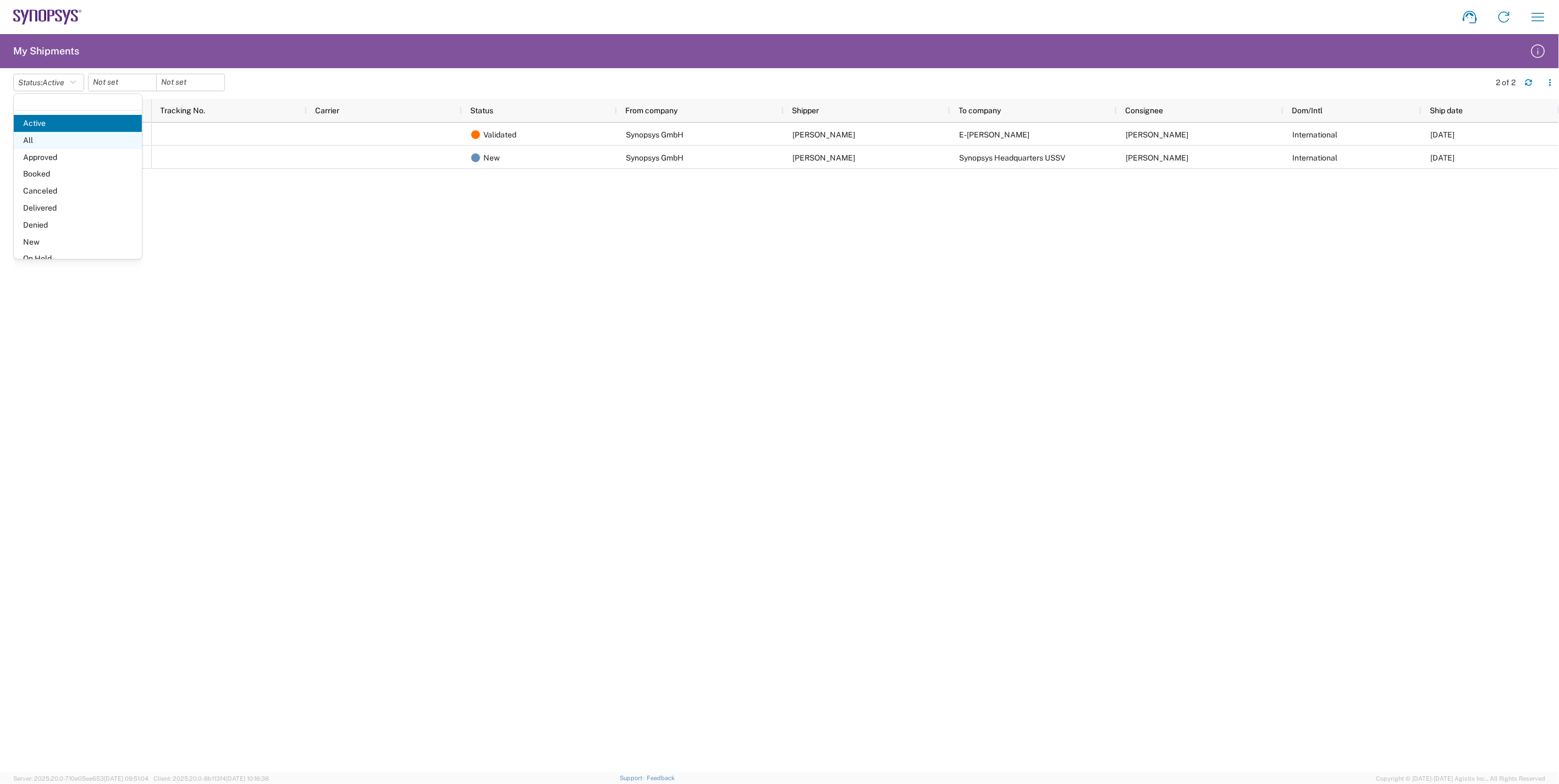
click at [66, 138] on span "All" at bounding box center [77, 140] width 128 height 17
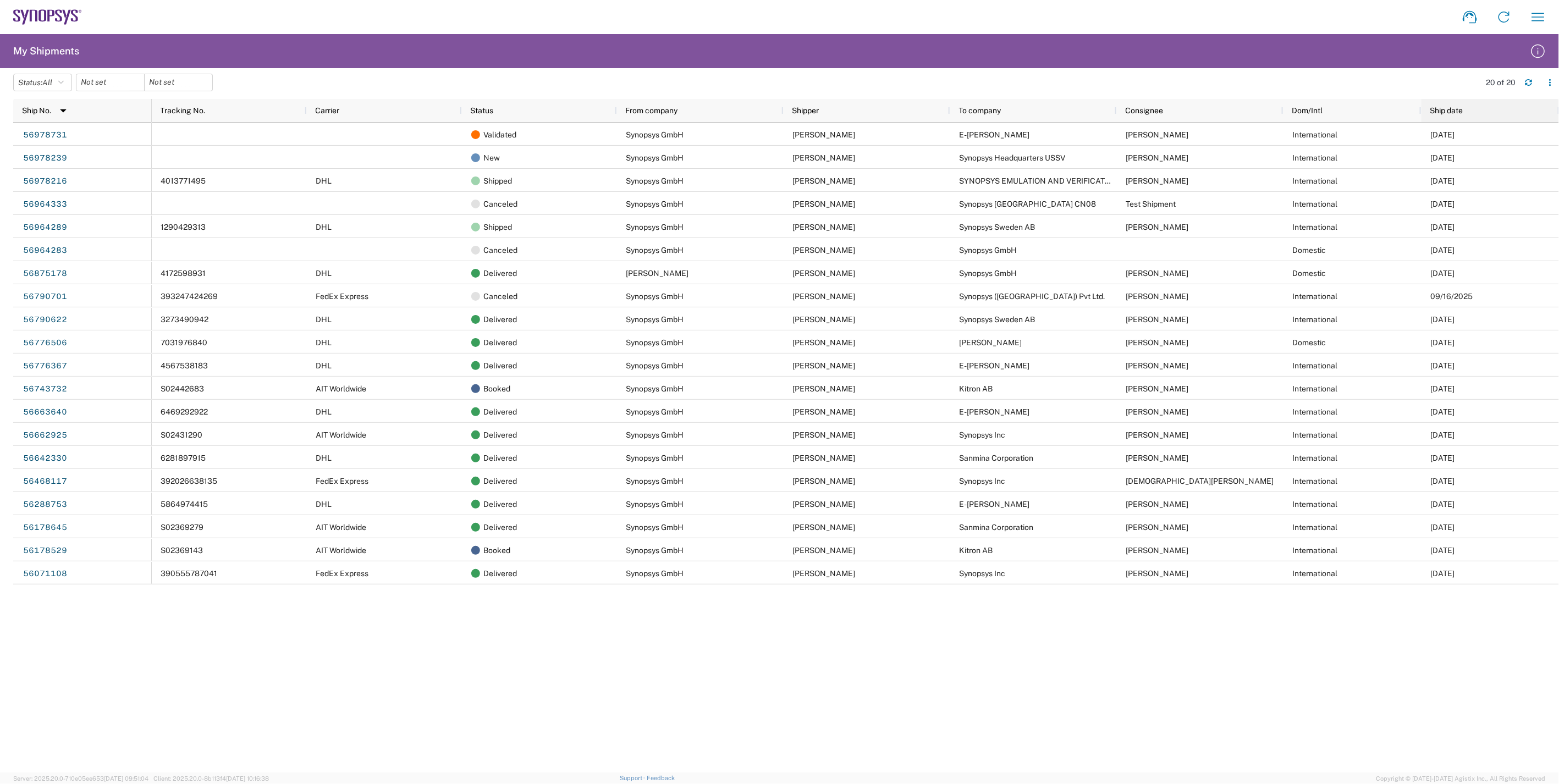
click at [1461, 111] on span "Ship date" at bounding box center [1447, 110] width 33 height 9
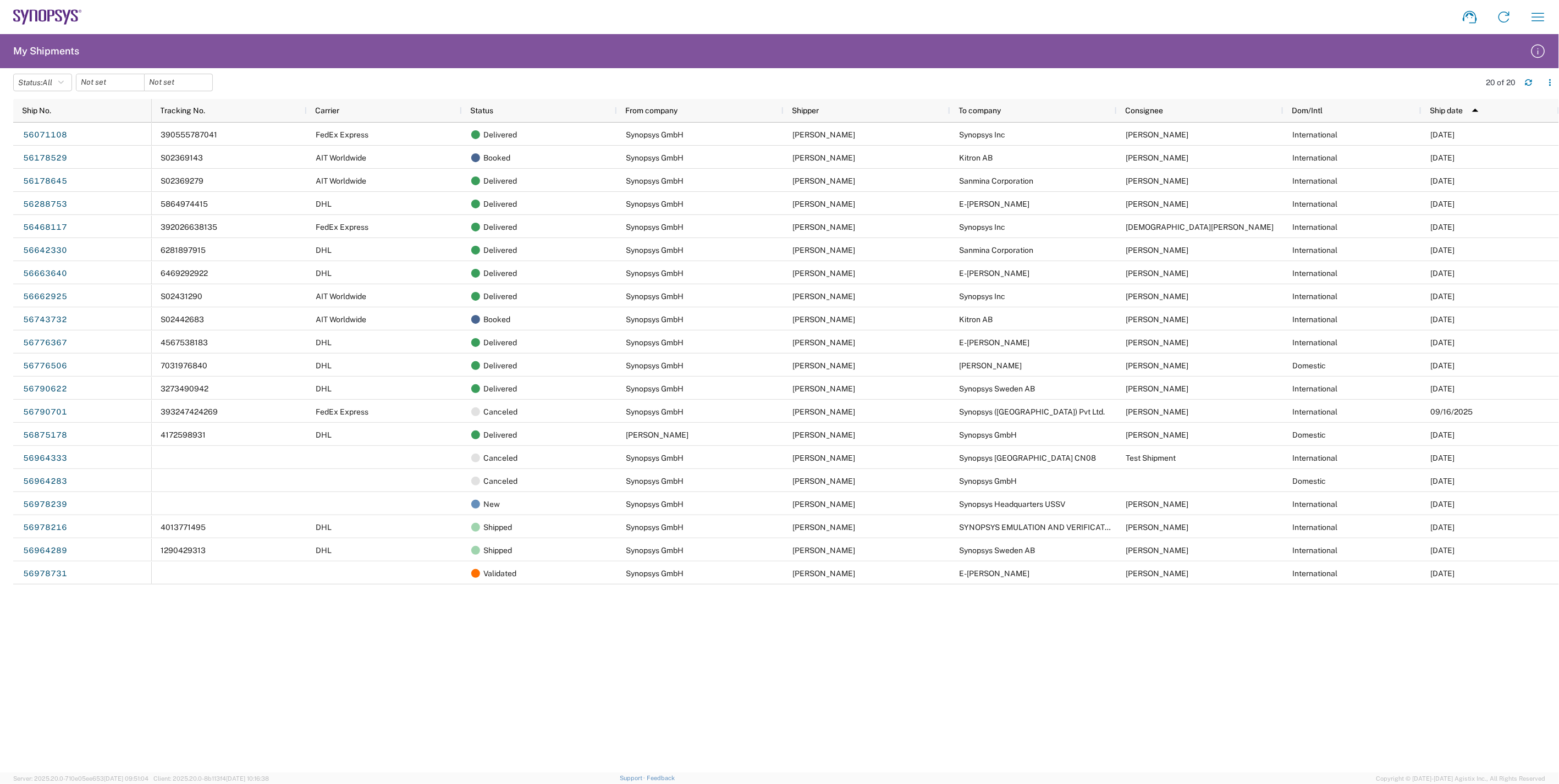
click at [868, 672] on div "390555787041 FedEx Express Delivered Synopsys GmbH Dominika Krzysztofik Synopsy…" at bounding box center [855, 447] width 1407 height 650
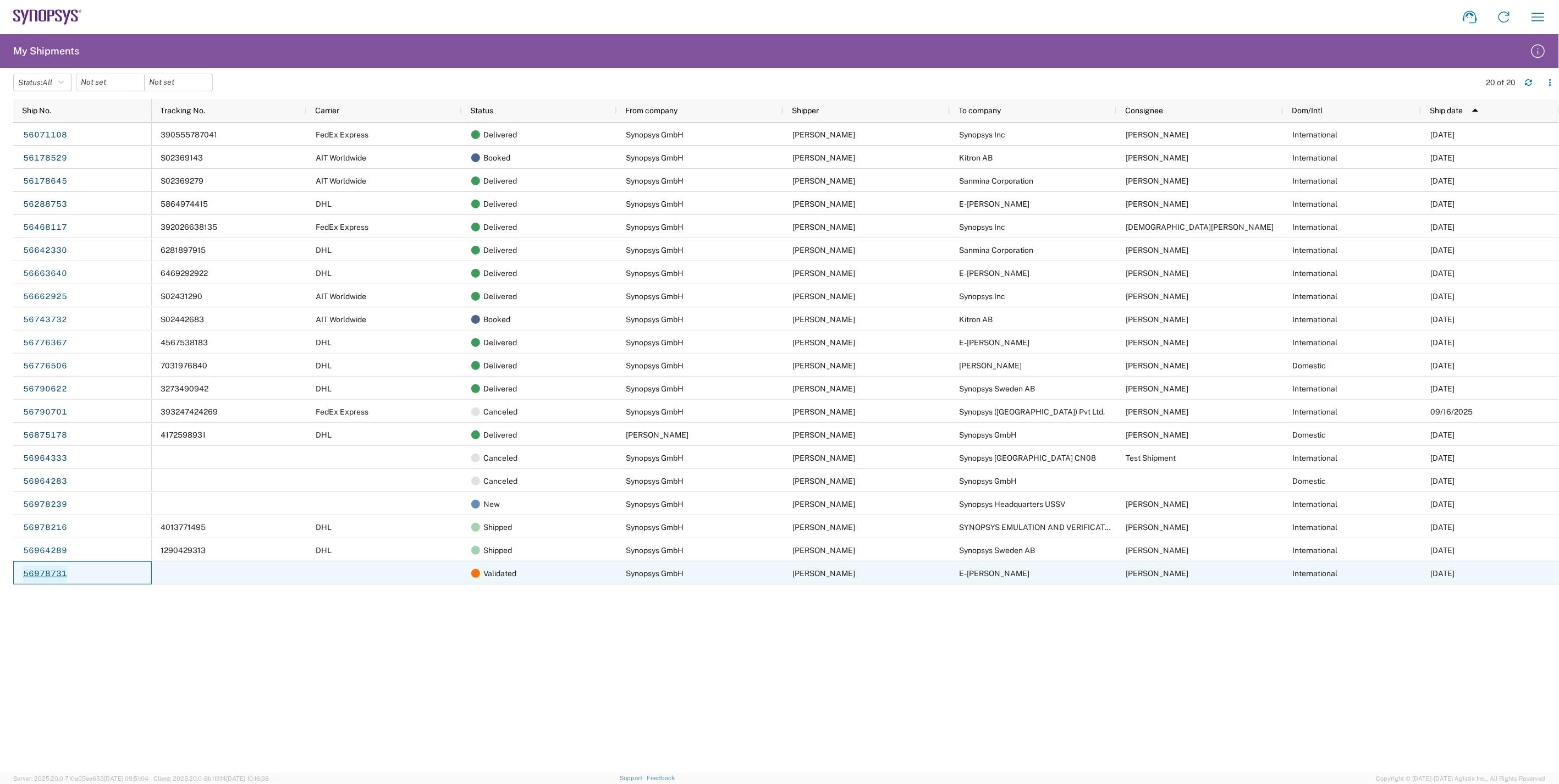
click at [43, 574] on link "56978731" at bounding box center [45, 573] width 45 height 18
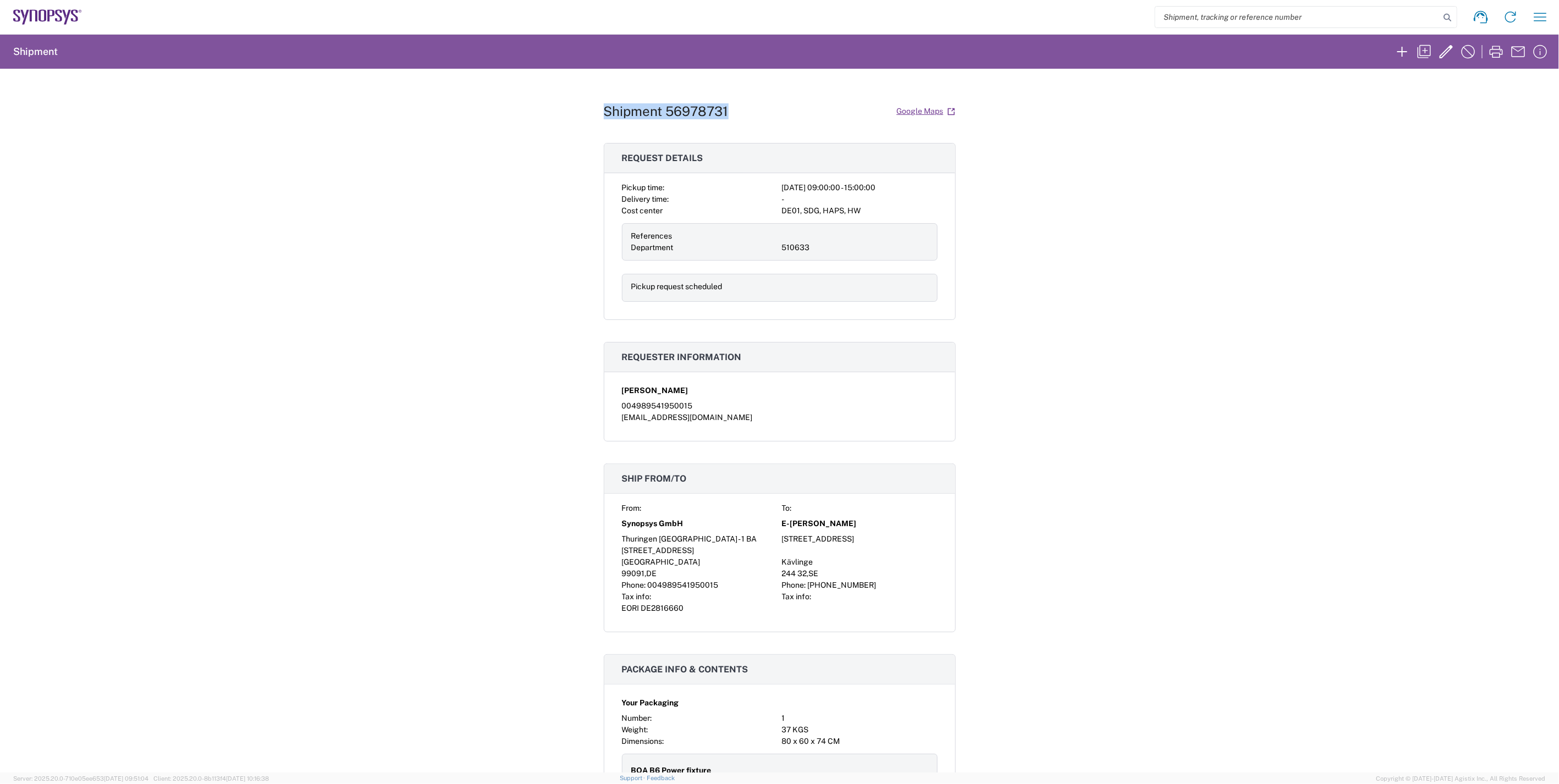
drag, startPoint x: 733, startPoint y: 110, endPoint x: 595, endPoint y: 111, distance: 138.0
click at [595, 111] on div "Shipment 56978731 Google Maps Request details Pickup time: 2025-10-01 09:00:00 …" at bounding box center [779, 421] width 1559 height 703
copy h1 "Shipment 56978731"
click at [1168, 371] on div "Shipment 56978731 Google Maps Request details Pickup time: 2025-10-01 09:00:00 …" at bounding box center [779, 421] width 1559 height 703
click at [700, 110] on h1 "Shipment 56978731" at bounding box center [666, 112] width 125 height 16
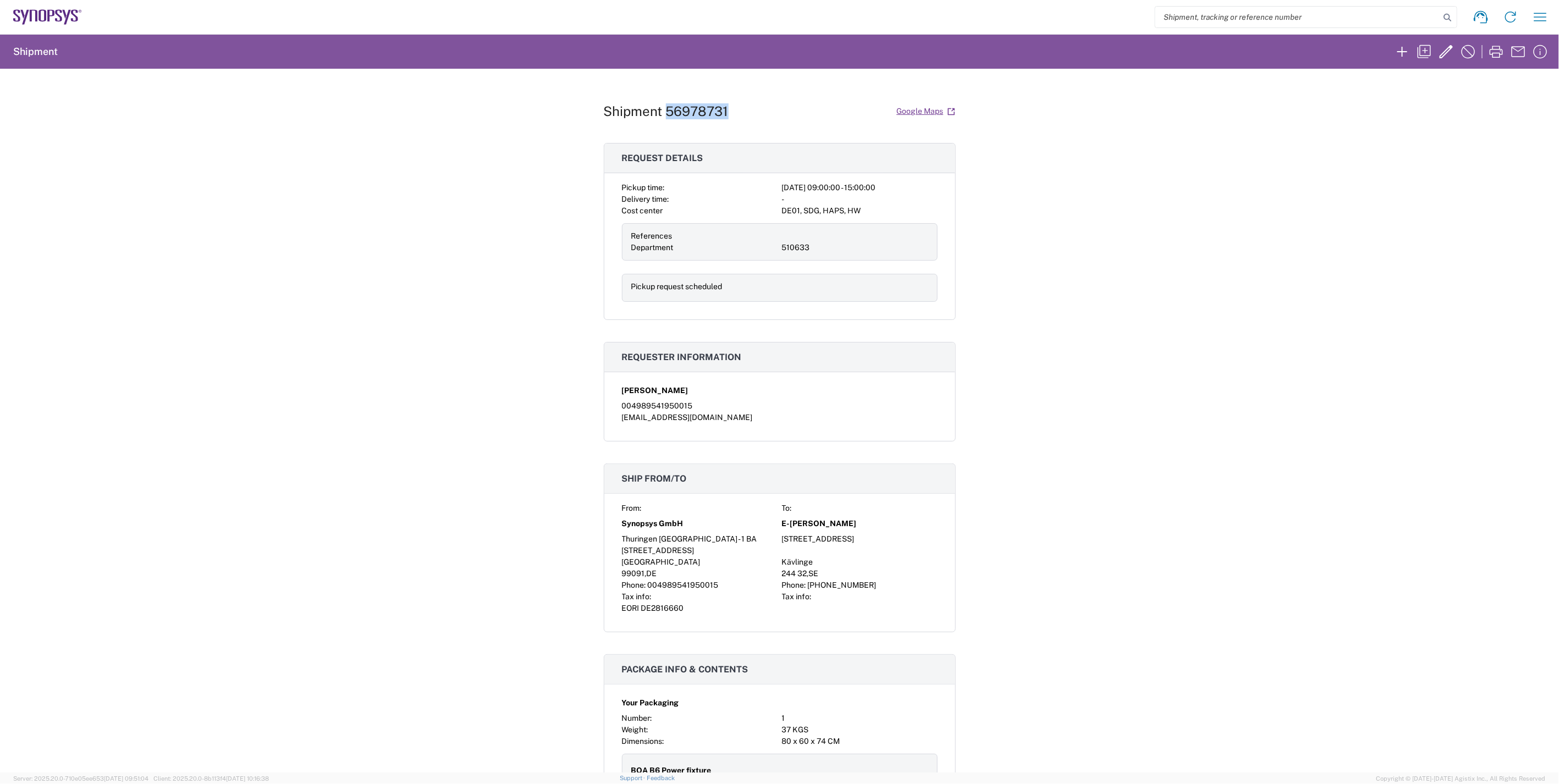
click at [700, 110] on h1 "Shipment 56978731" at bounding box center [666, 112] width 125 height 16
copy h1 "56978731"
